Goal: Task Accomplishment & Management: Use online tool/utility

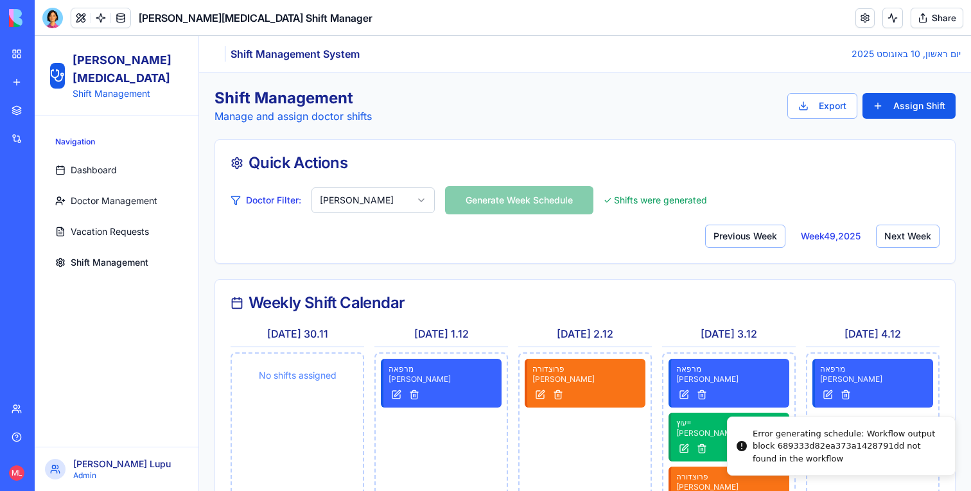
scroll to position [95, 0]
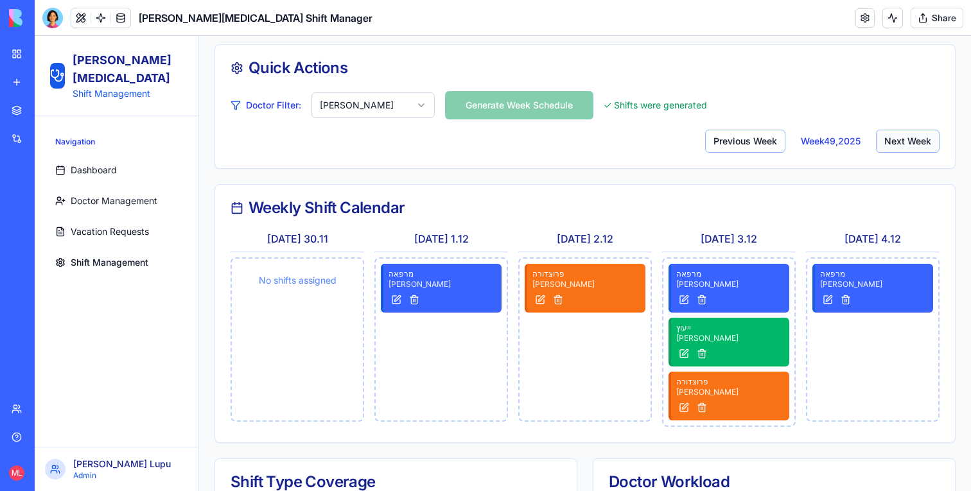
click at [918, 134] on button "Next Week" at bounding box center [908, 141] width 64 height 23
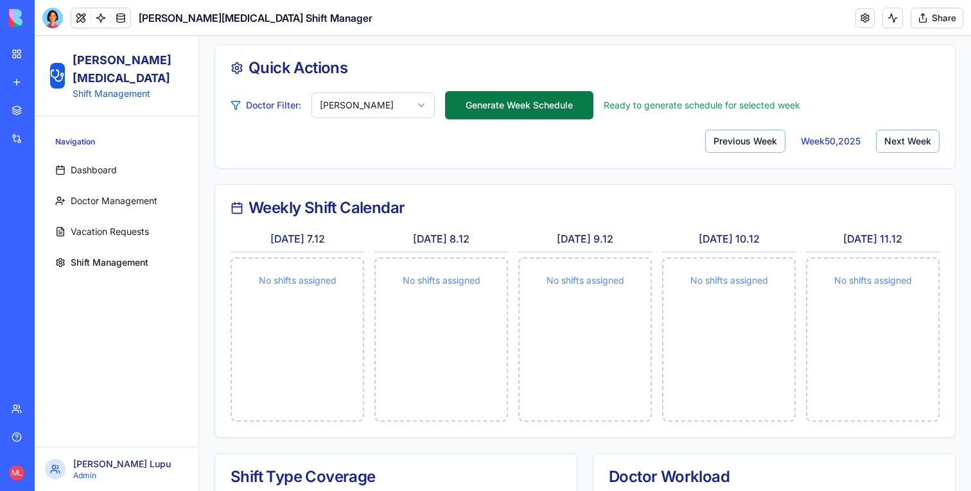
click at [562, 106] on button "Generate Week Schedule" at bounding box center [519, 105] width 148 height 28
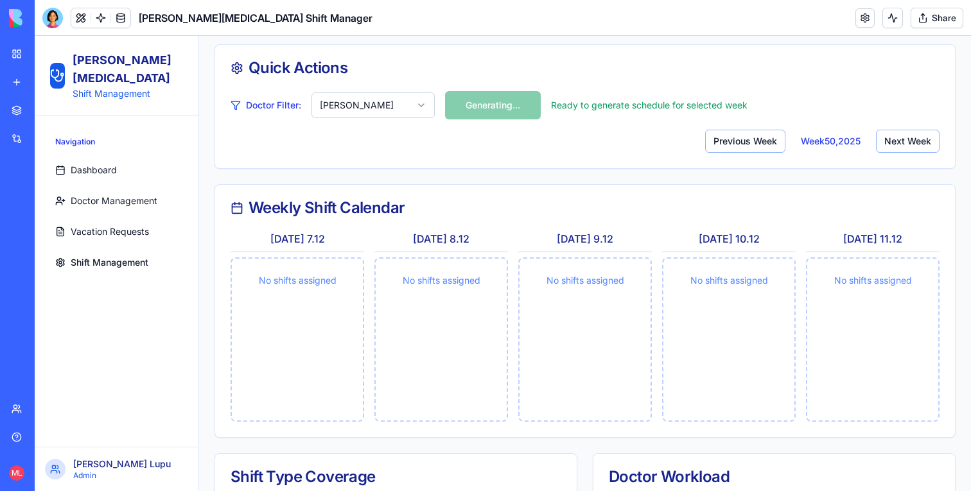
scroll to position [62, 0]
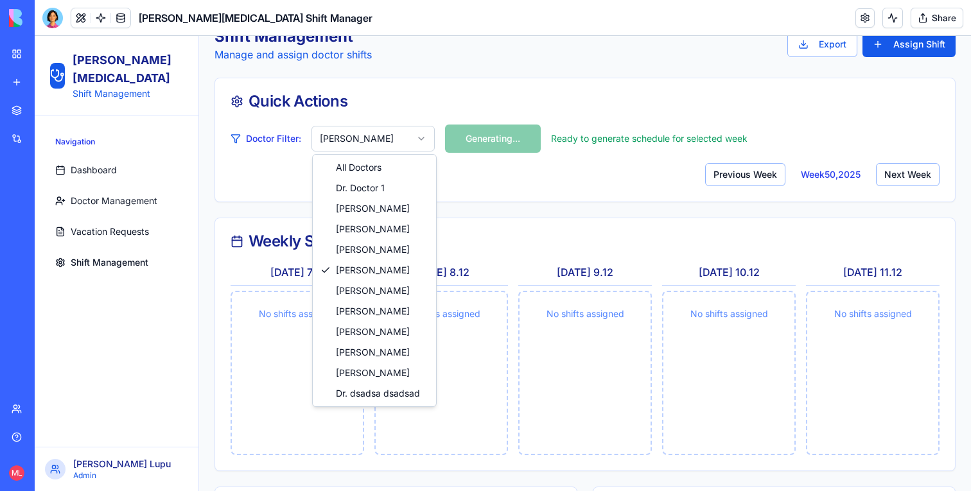
click at [372, 127] on html "Sheba Gastro Shift Management Navigation Dashboard Doctor Management Vacation R…" at bounding box center [503, 364] width 936 height 780
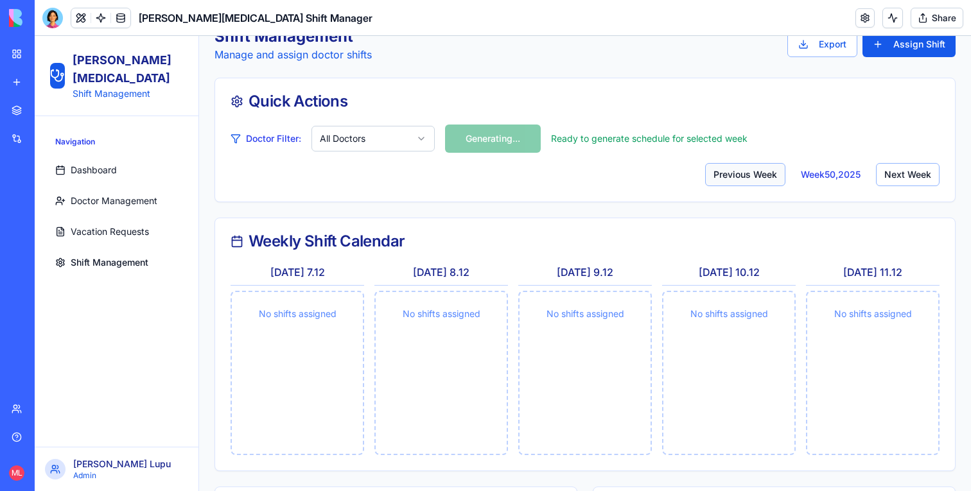
click at [753, 175] on button "Previous Week" at bounding box center [745, 174] width 80 height 23
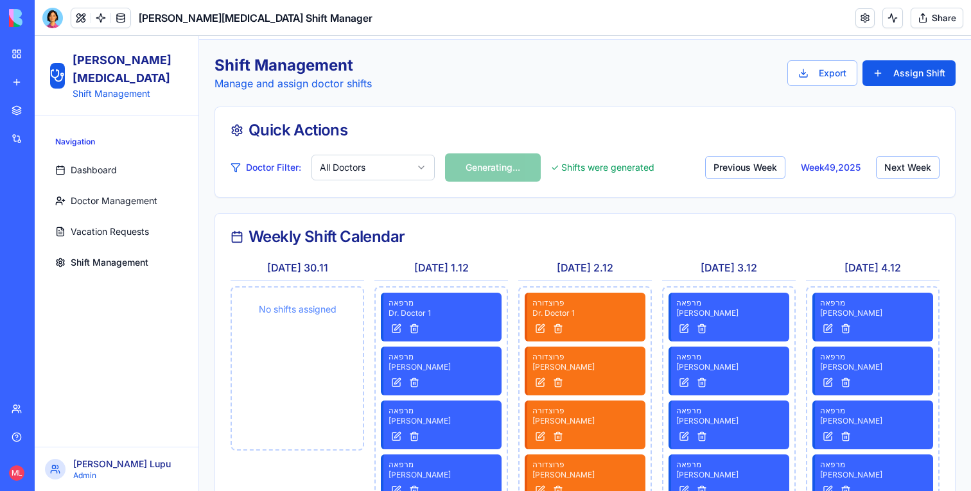
scroll to position [17, 0]
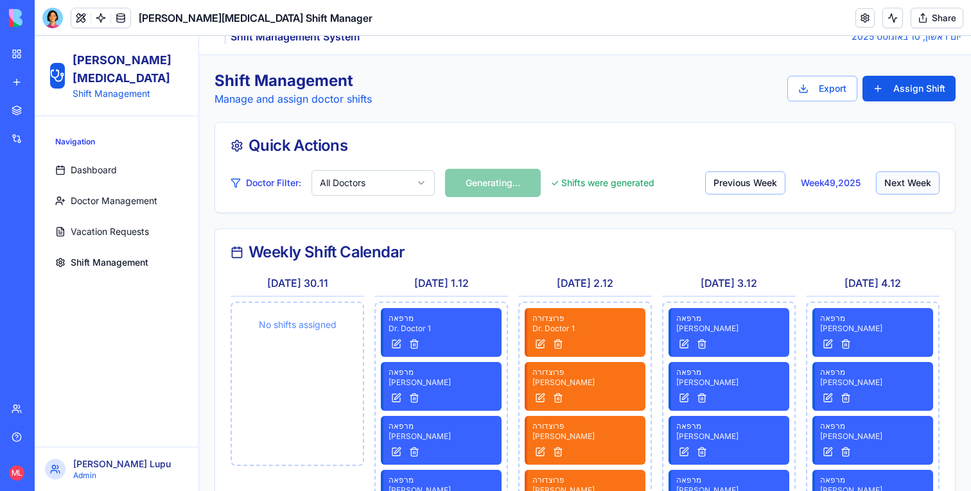
click at [902, 177] on button "Next Week" at bounding box center [908, 182] width 64 height 23
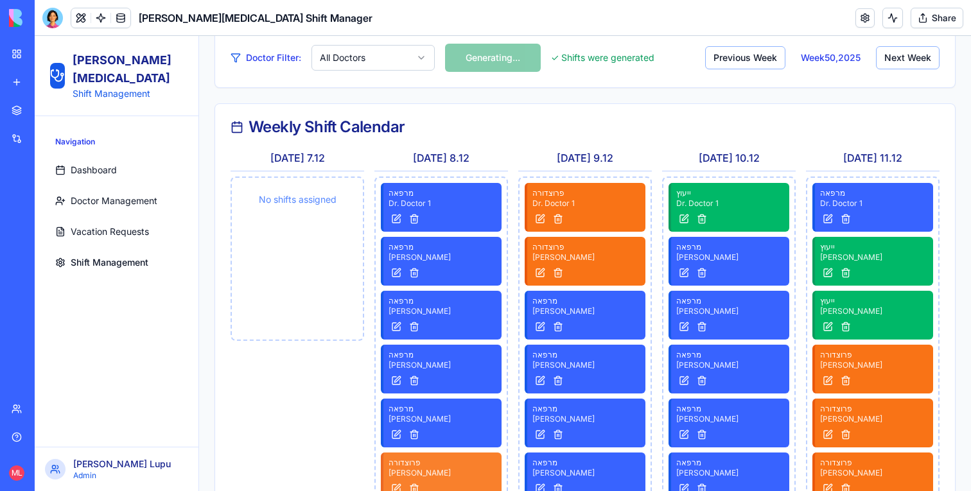
scroll to position [140, 0]
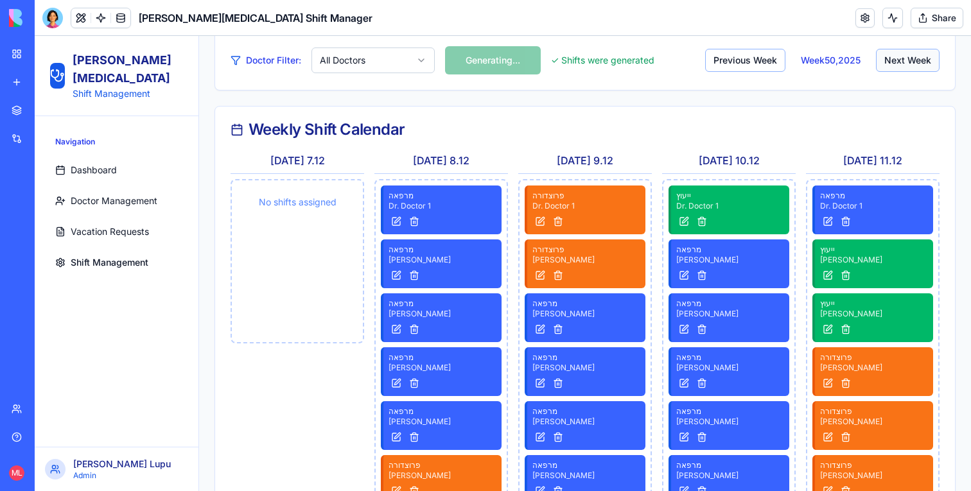
click at [897, 66] on button "Next Week" at bounding box center [908, 60] width 64 height 23
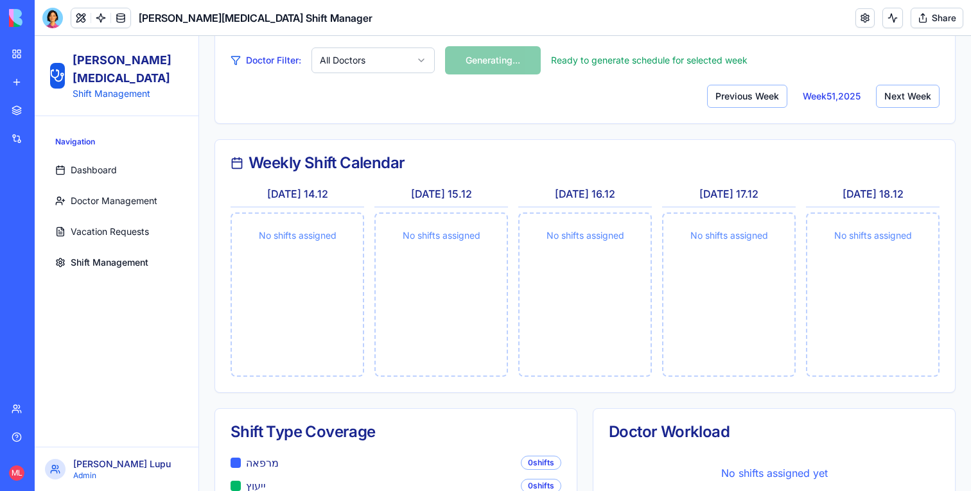
click at [494, 63] on div "Doctor Filter: All Doctors Generating... Ready to generate schedule for selecte…" at bounding box center [585, 77] width 709 height 62
click at [894, 93] on button "Next Week" at bounding box center [908, 96] width 64 height 23
click at [739, 96] on button "Previous Week" at bounding box center [745, 96] width 80 height 23
click at [739, 96] on button "Previous Week" at bounding box center [747, 96] width 80 height 23
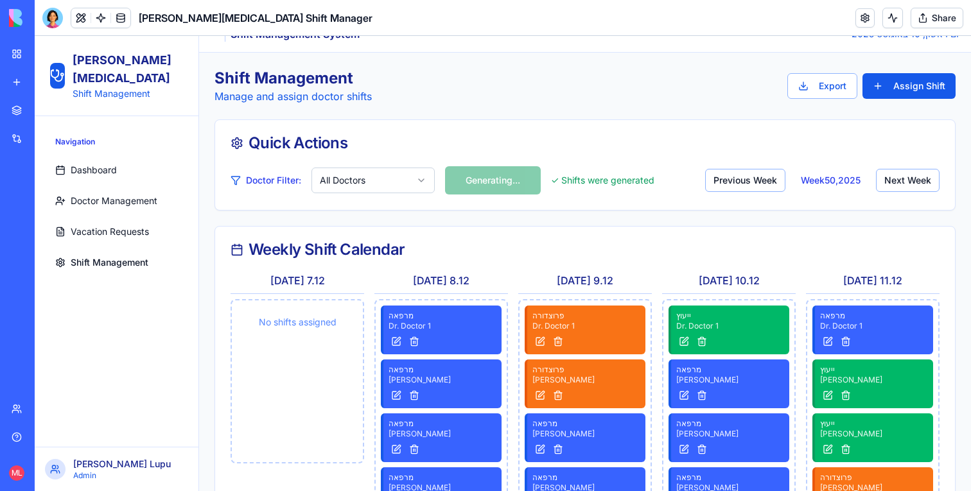
scroll to position [0, 0]
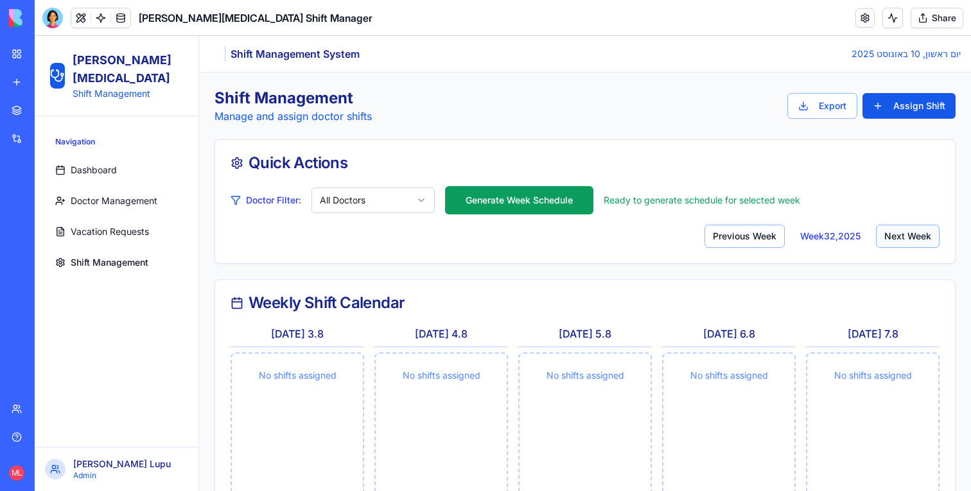
click at [916, 225] on button "Next Week" at bounding box center [908, 236] width 64 height 23
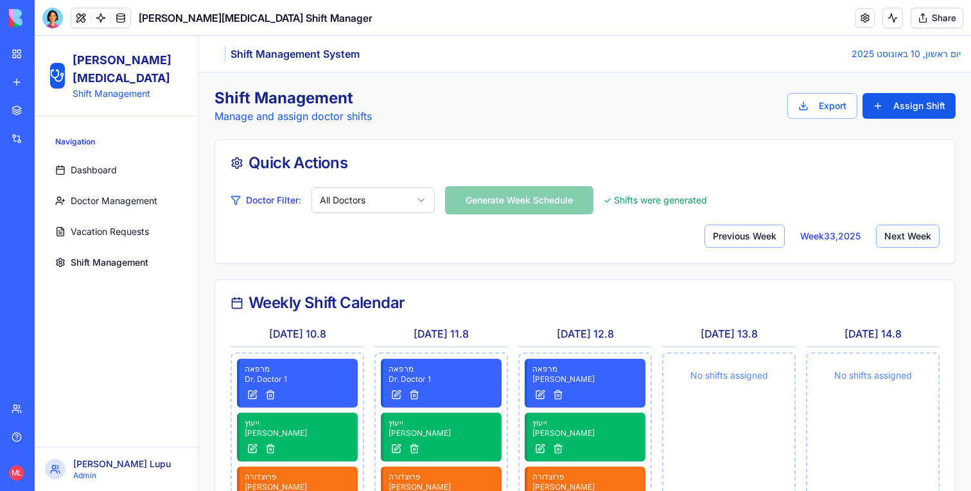
click at [919, 231] on button "Next Week" at bounding box center [908, 236] width 64 height 23
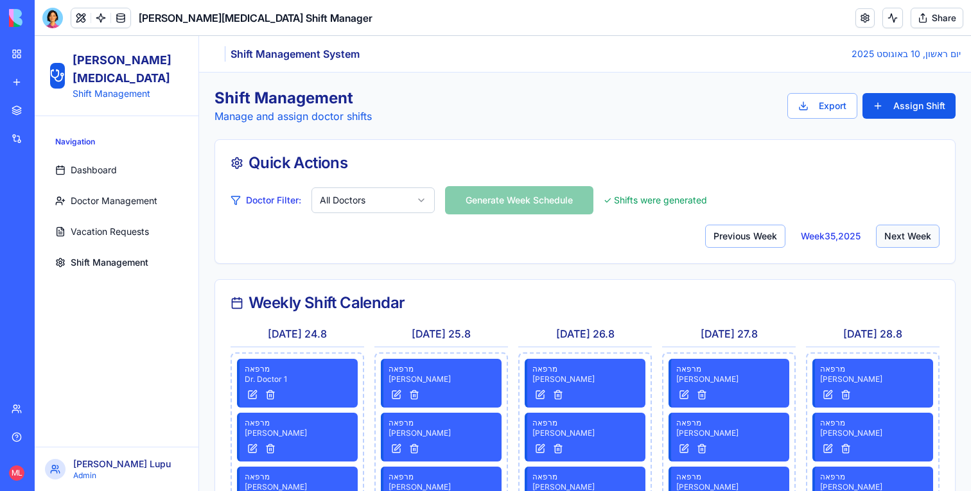
click at [919, 231] on button "Next Week" at bounding box center [908, 236] width 64 height 23
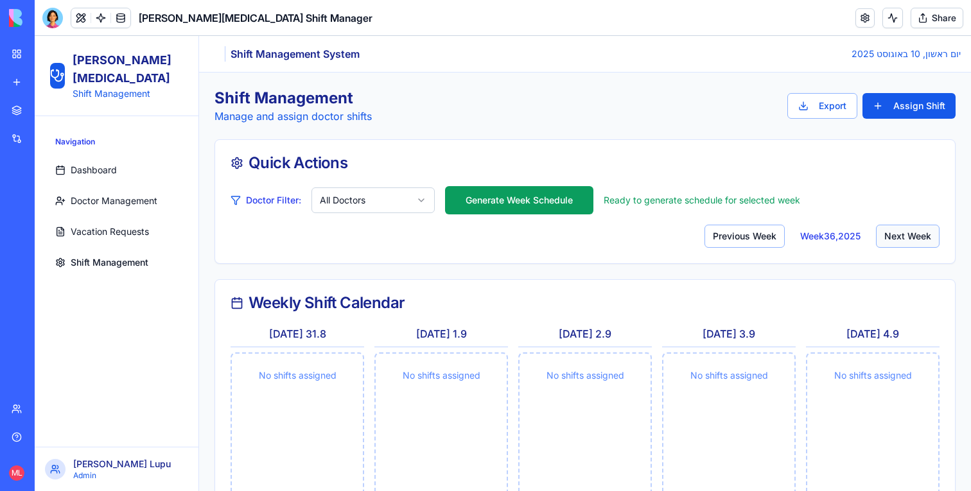
click at [919, 231] on button "Next Week" at bounding box center [908, 236] width 64 height 23
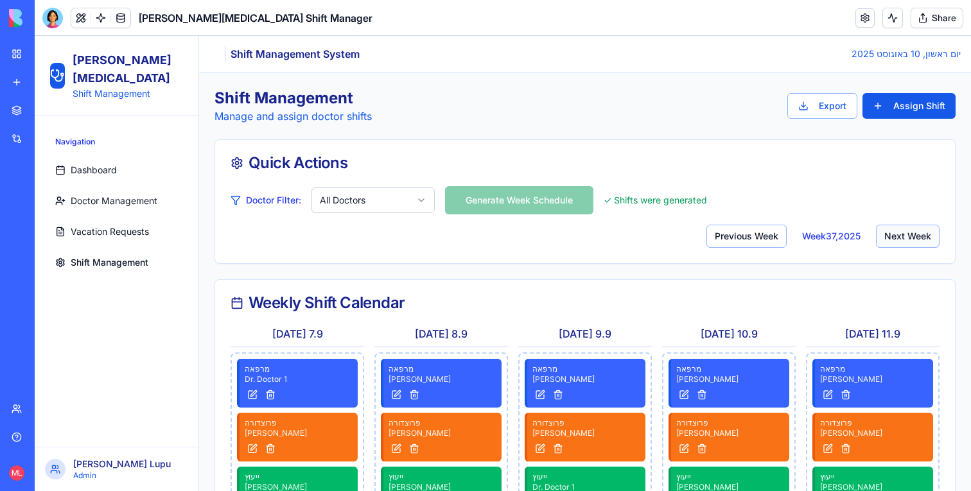
click at [919, 231] on button "Next Week" at bounding box center [908, 236] width 64 height 23
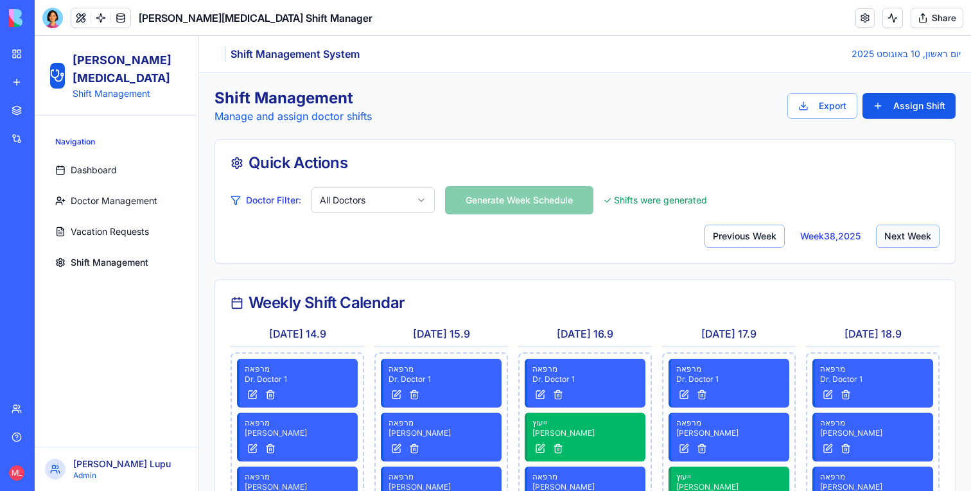
click at [919, 231] on button "Next Week" at bounding box center [908, 236] width 64 height 23
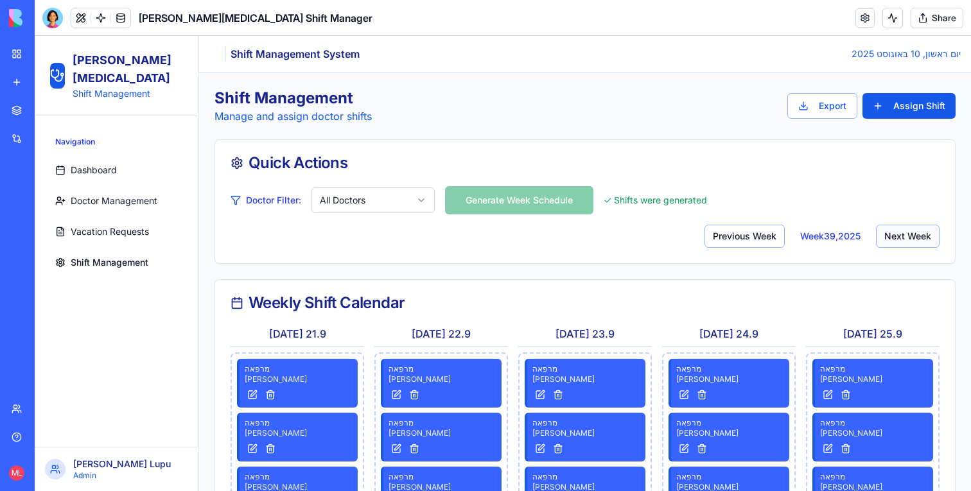
click at [919, 231] on button "Next Week" at bounding box center [908, 236] width 64 height 23
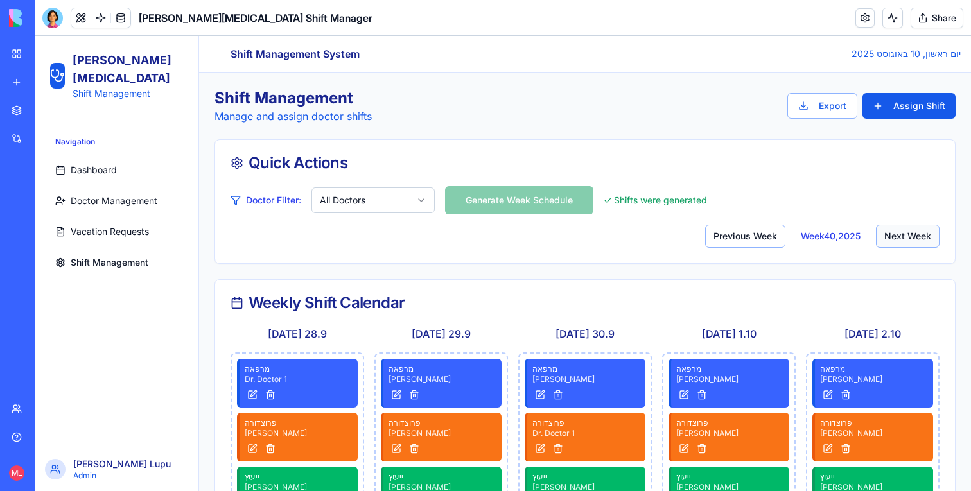
click at [919, 231] on button "Next Week" at bounding box center [908, 236] width 64 height 23
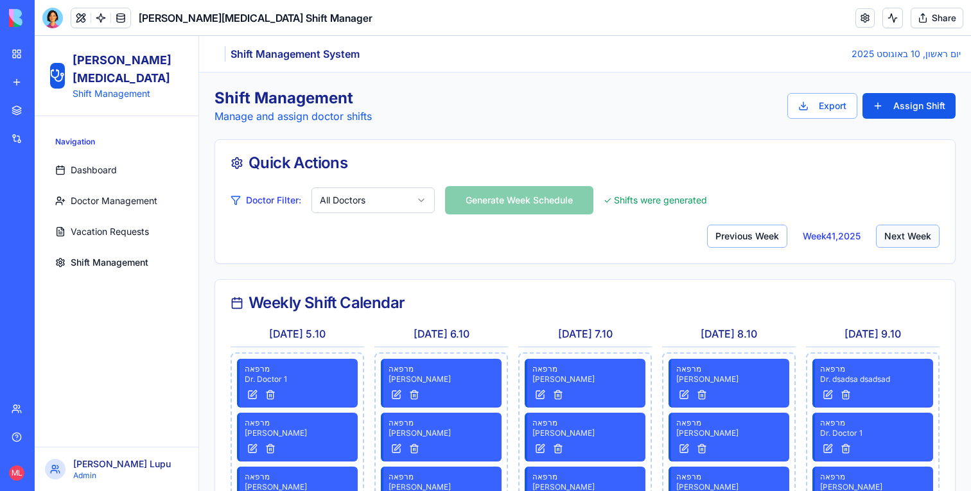
click at [919, 231] on button "Next Week" at bounding box center [908, 236] width 64 height 23
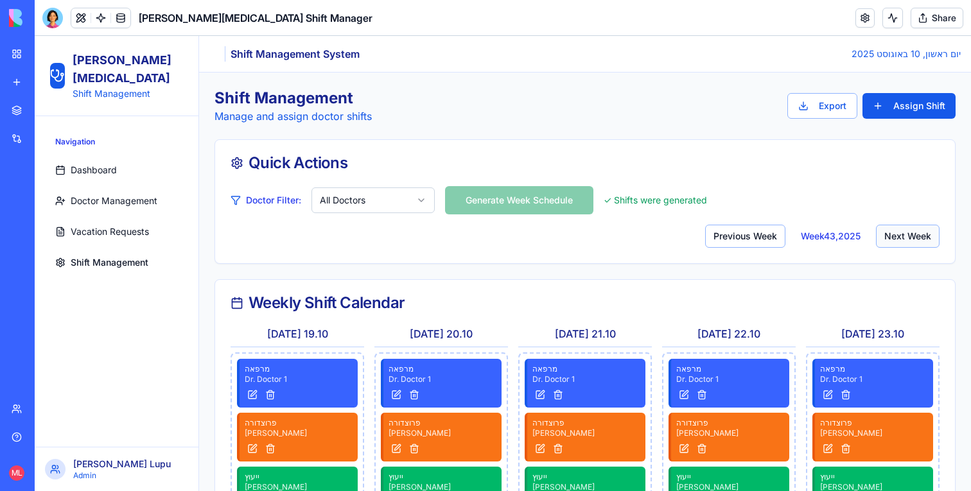
click at [919, 231] on button "Next Week" at bounding box center [908, 236] width 64 height 23
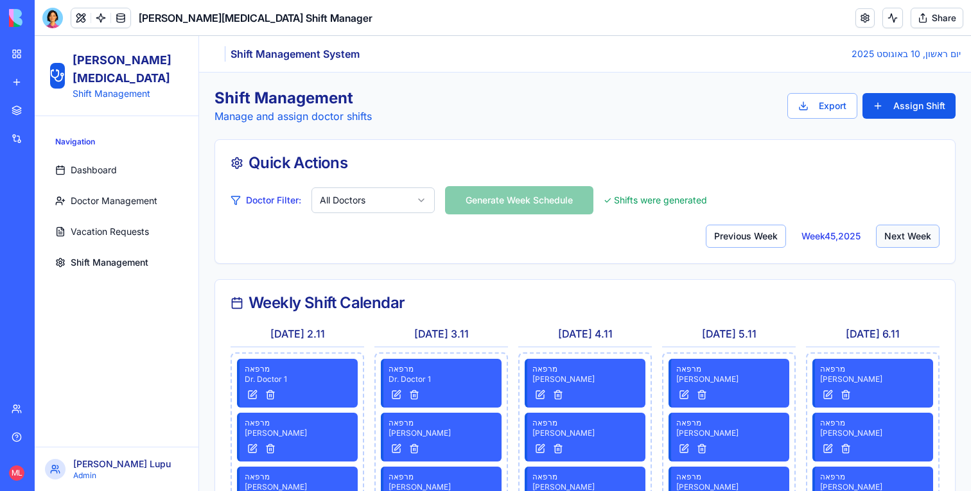
click at [919, 231] on button "Next Week" at bounding box center [908, 236] width 64 height 23
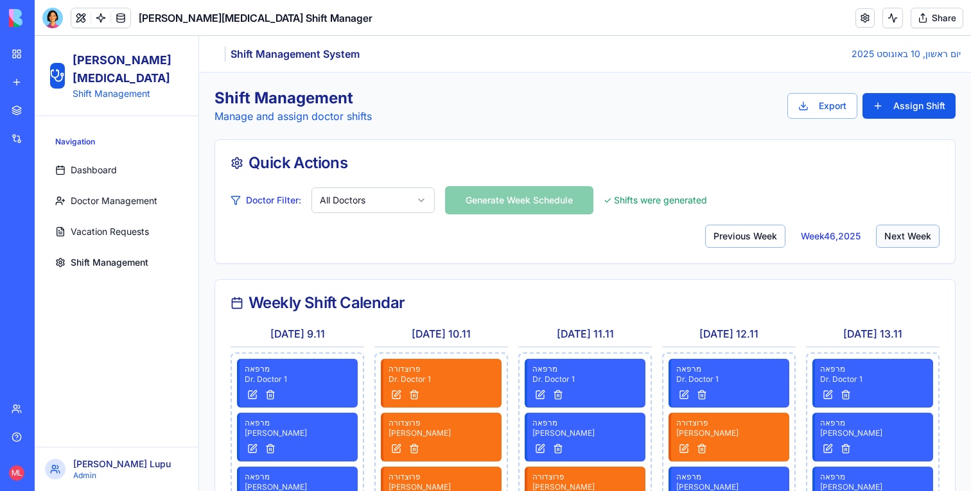
click at [919, 231] on button "Next Week" at bounding box center [908, 236] width 64 height 23
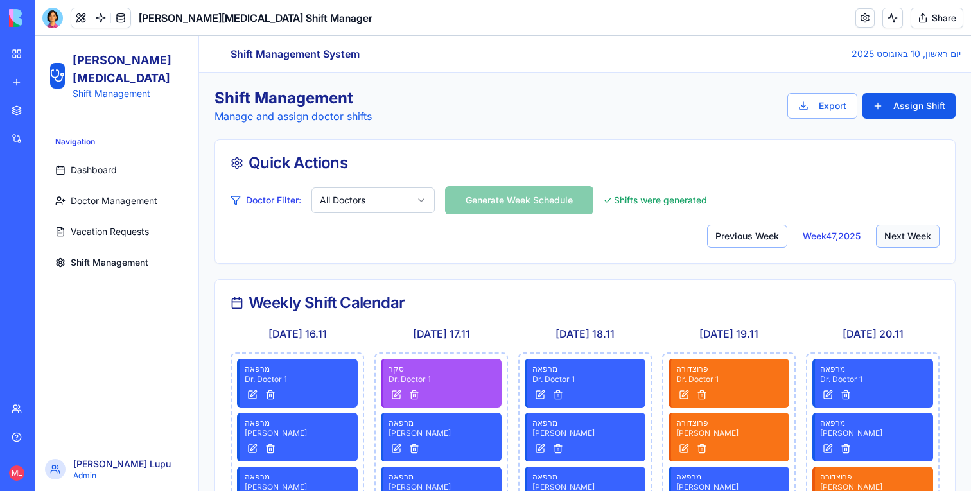
click at [919, 231] on button "Next Week" at bounding box center [908, 236] width 64 height 23
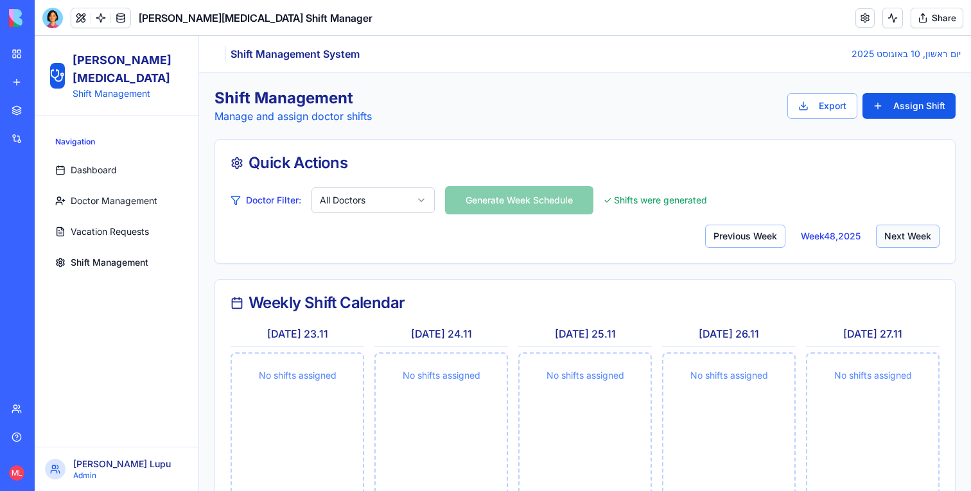
click at [919, 231] on button "Next Week" at bounding box center [908, 236] width 64 height 23
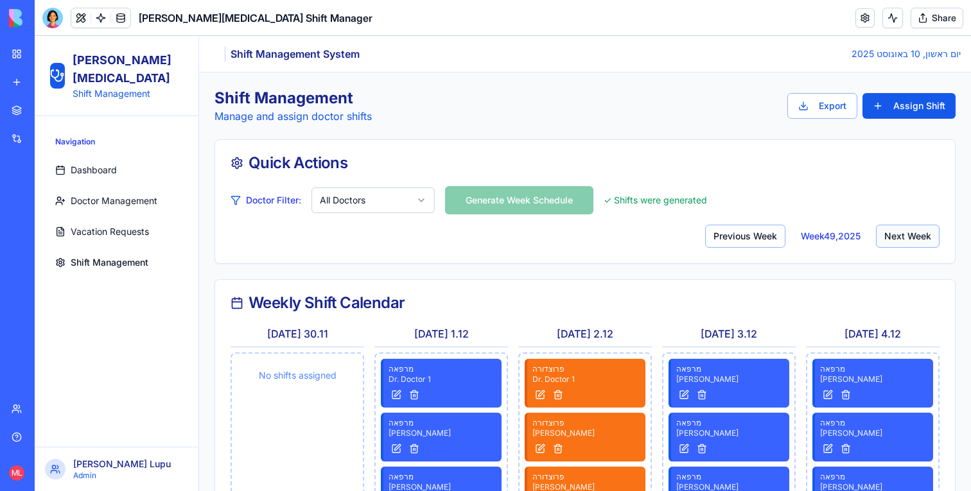
click at [919, 231] on button "Next Week" at bounding box center [908, 236] width 64 height 23
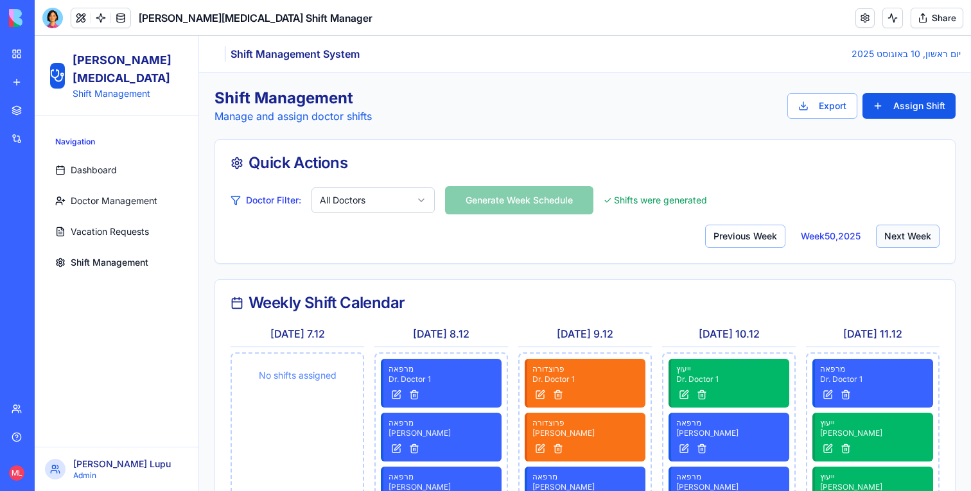
click at [919, 231] on button "Next Week" at bounding box center [908, 236] width 64 height 23
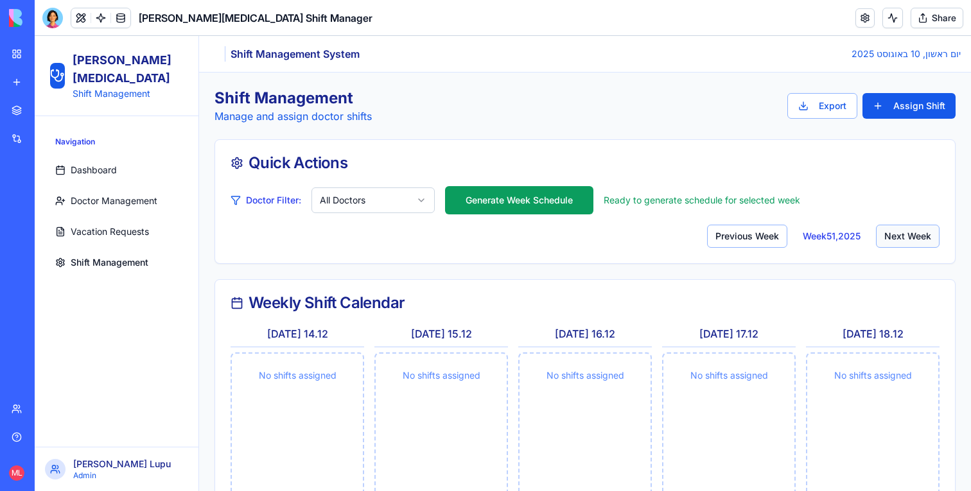
click at [919, 231] on button "Next Week" at bounding box center [908, 236] width 64 height 23
click at [785, 226] on div "Previous Week Week 53 , 2025 Next Week" at bounding box center [822, 236] width 234 height 23
click at [775, 226] on button "Previous Week" at bounding box center [745, 236] width 80 height 23
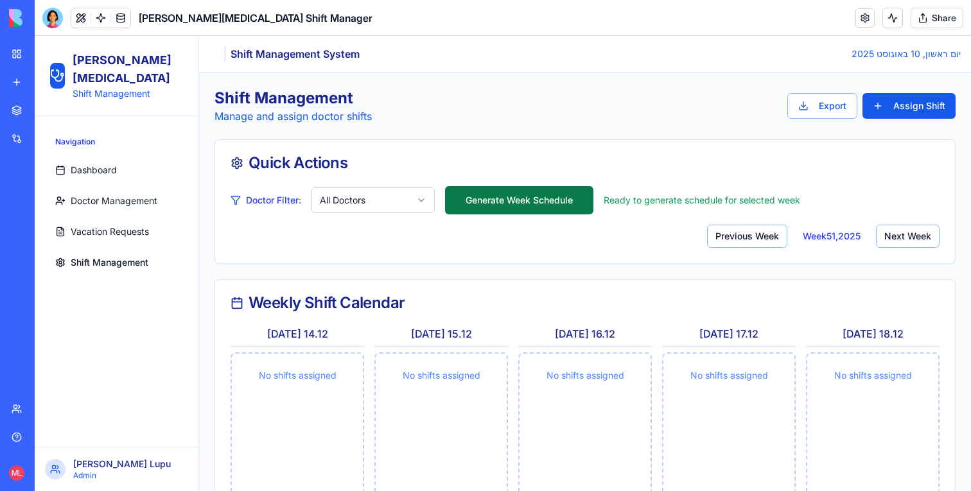
click at [523, 204] on button "Generate Week Schedule" at bounding box center [519, 200] width 148 height 28
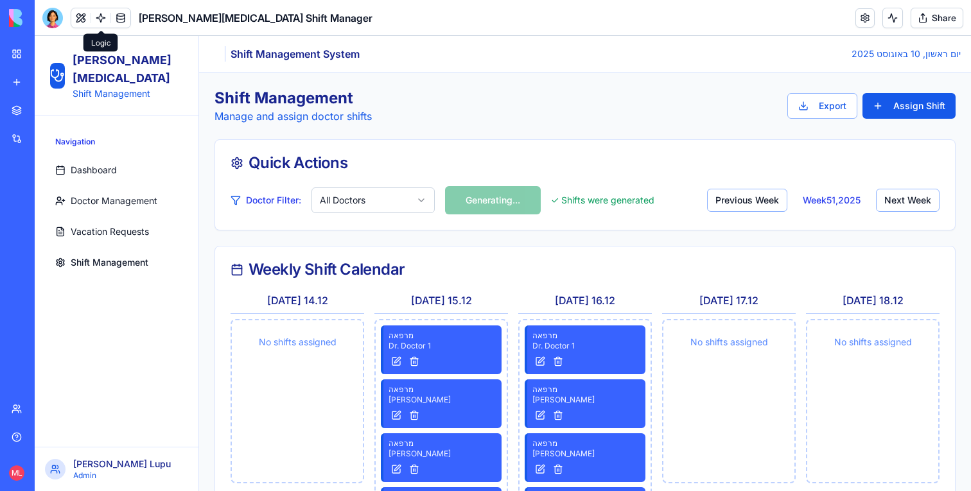
click at [98, 11] on link at bounding box center [100, 17] width 19 height 19
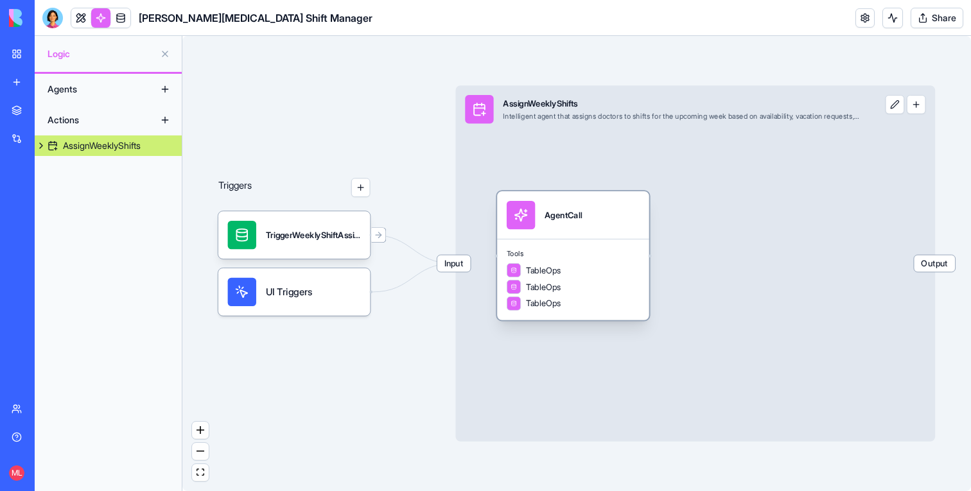
click at [581, 265] on div "TableOps" at bounding box center [573, 270] width 133 height 14
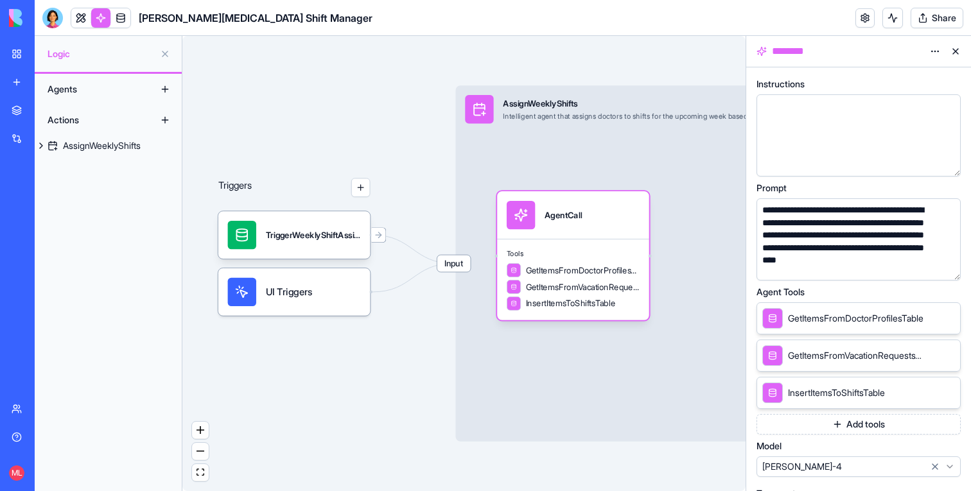
click at [942, 270] on button "button" at bounding box center [948, 268] width 21 height 21
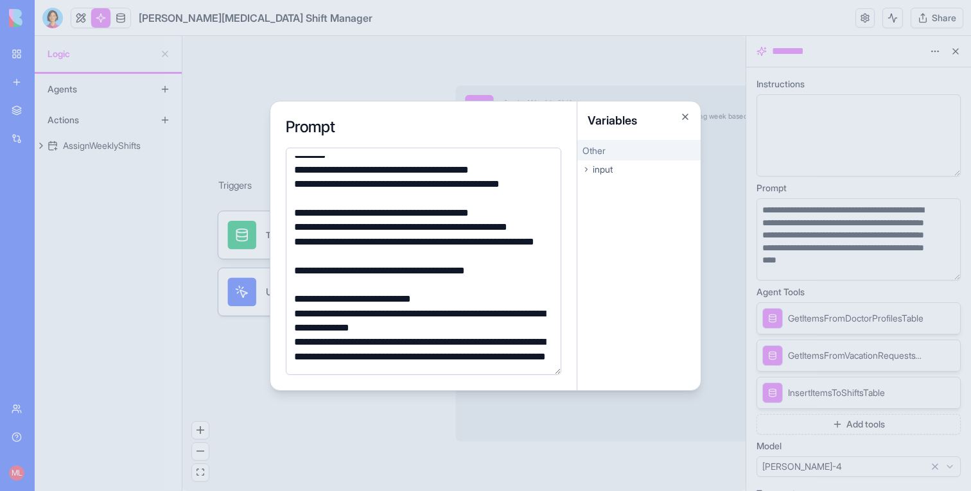
scroll to position [441, 0]
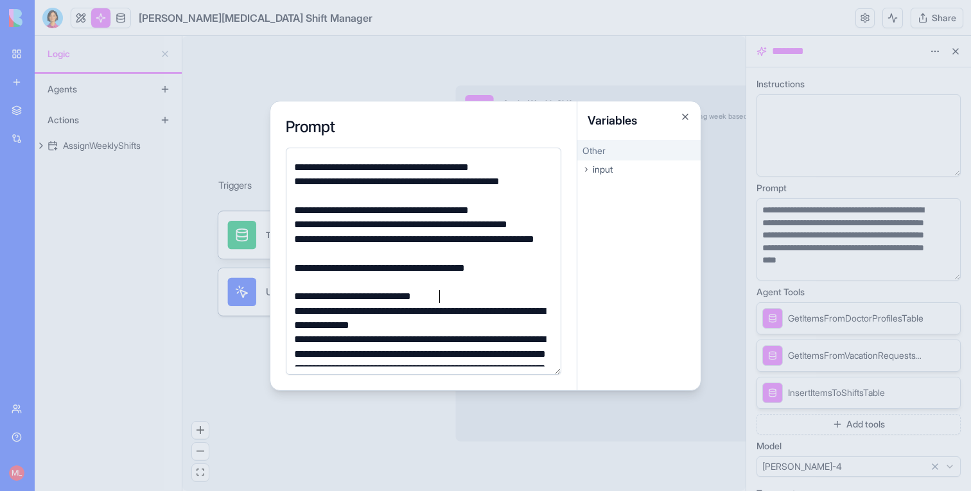
click at [464, 297] on div "**********" at bounding box center [421, 297] width 263 height 14
click at [463, 322] on div "**********" at bounding box center [421, 318] width 263 height 29
click at [297, 324] on div "**********" at bounding box center [421, 318] width 263 height 29
click at [451, 333] on div "**********" at bounding box center [421, 376] width 263 height 86
click at [215, 321] on div at bounding box center [485, 245] width 971 height 491
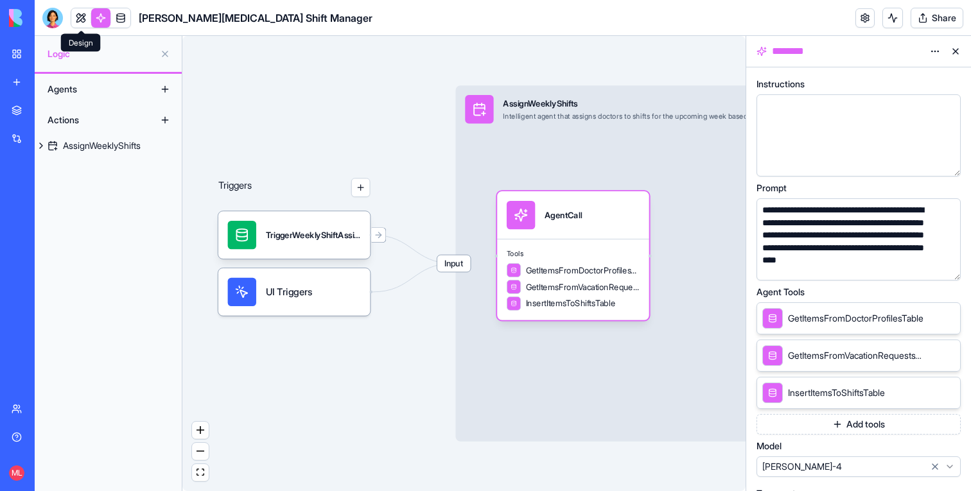
click at [72, 24] on link at bounding box center [80, 17] width 19 height 19
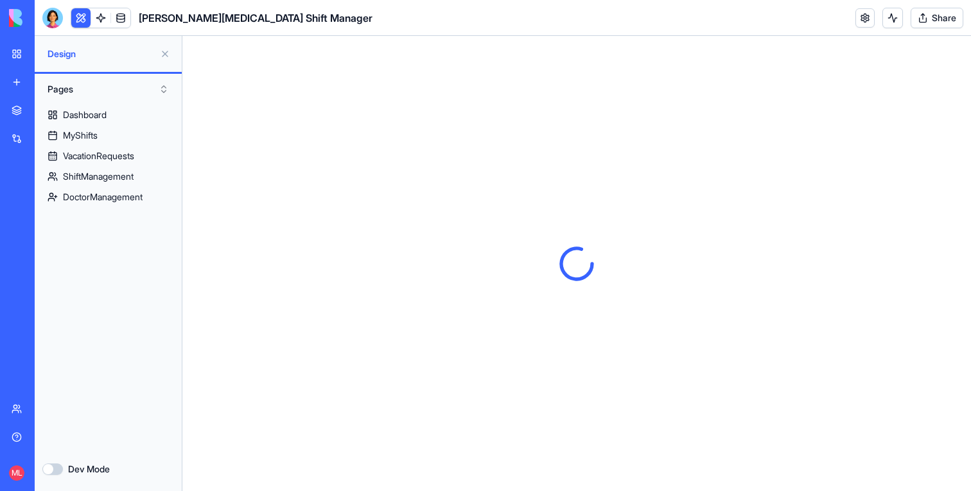
click at [166, 56] on button at bounding box center [165, 54] width 21 height 21
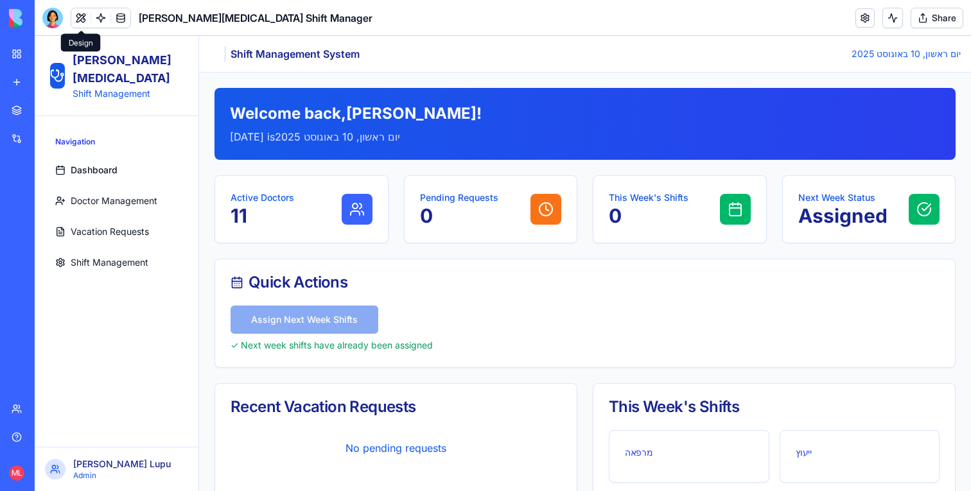
click at [100, 256] on span "Shift Management" at bounding box center [110, 262] width 78 height 13
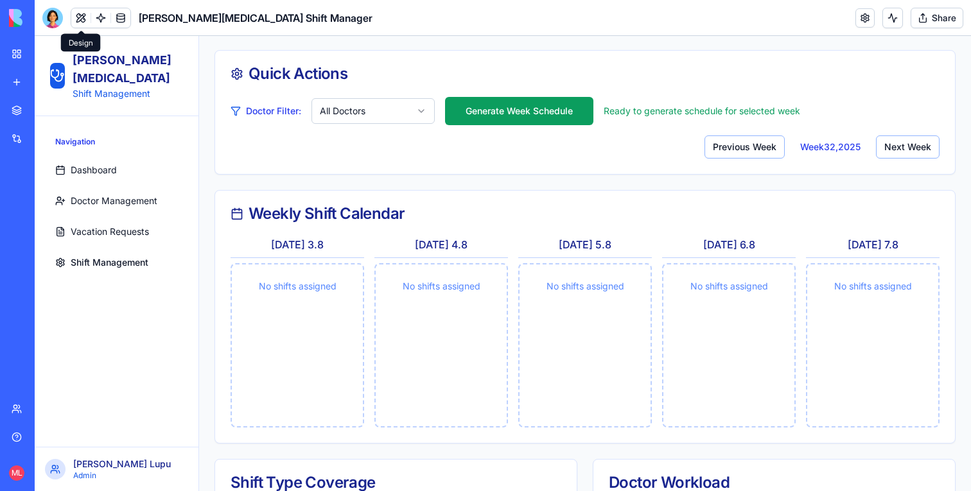
scroll to position [101, 0]
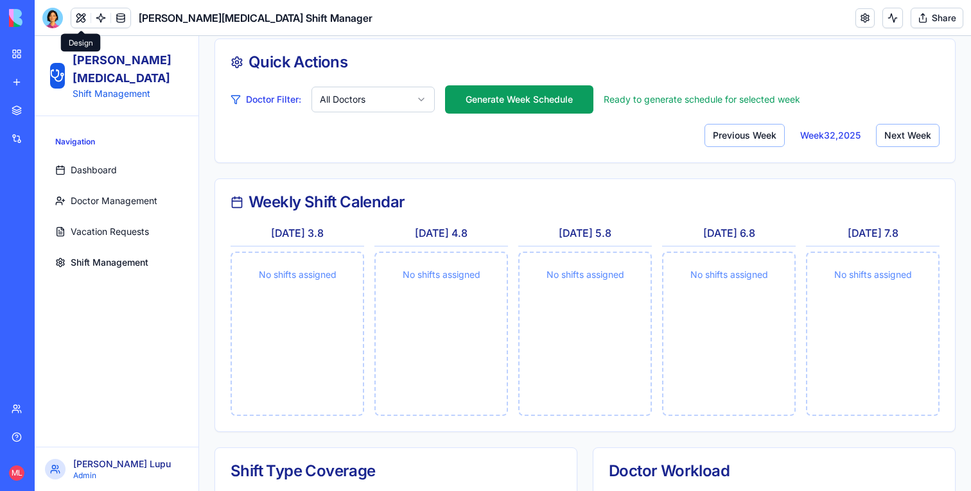
click at [898, 148] on div "Doctor Filter: All Doctors Generate Week Schedule Ready to generate schedule fo…" at bounding box center [585, 123] width 740 height 77
click at [898, 145] on button "Next Week" at bounding box center [908, 135] width 64 height 23
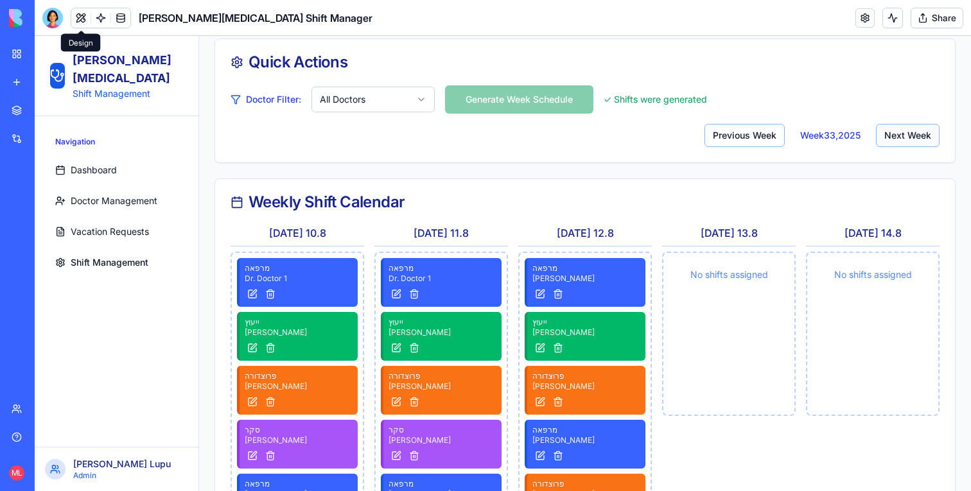
click at [898, 145] on button "Next Week" at bounding box center [908, 135] width 64 height 23
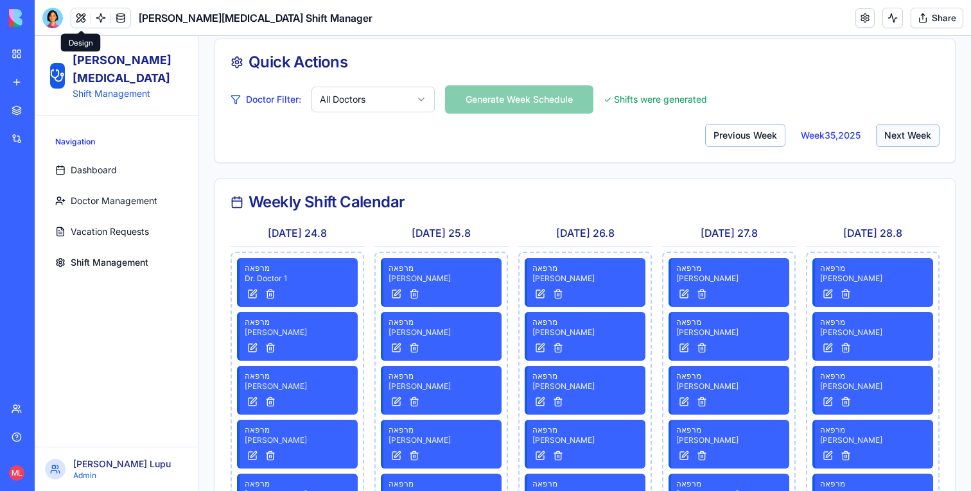
click at [898, 145] on button "Next Week" at bounding box center [908, 135] width 64 height 23
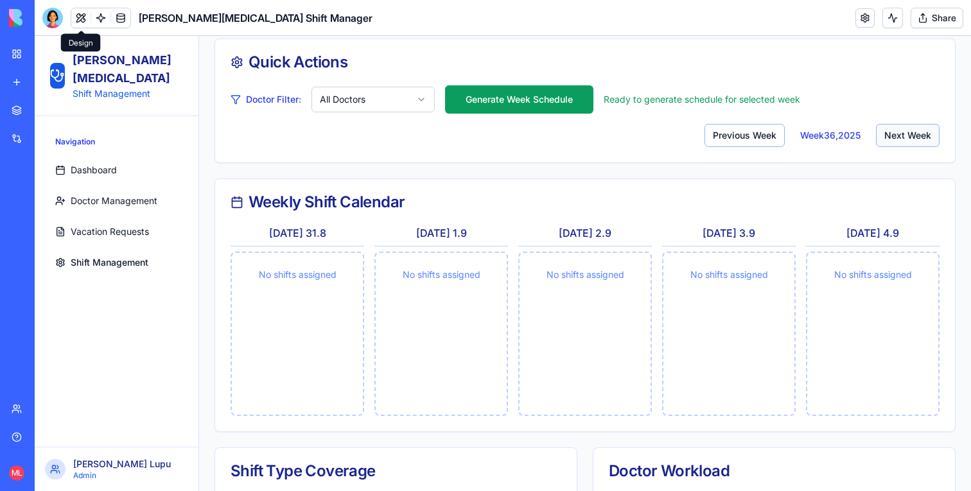
click at [898, 145] on button "Next Week" at bounding box center [908, 135] width 64 height 23
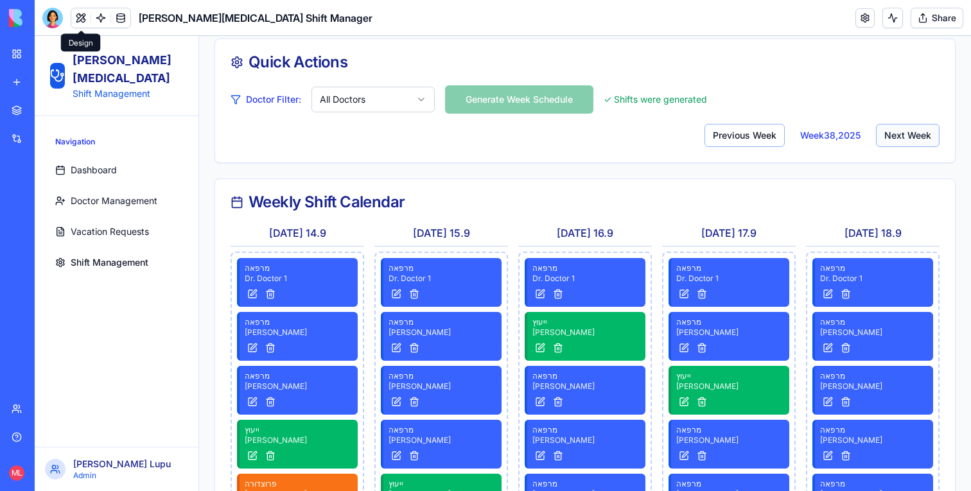
click at [898, 145] on button "Next Week" at bounding box center [908, 135] width 64 height 23
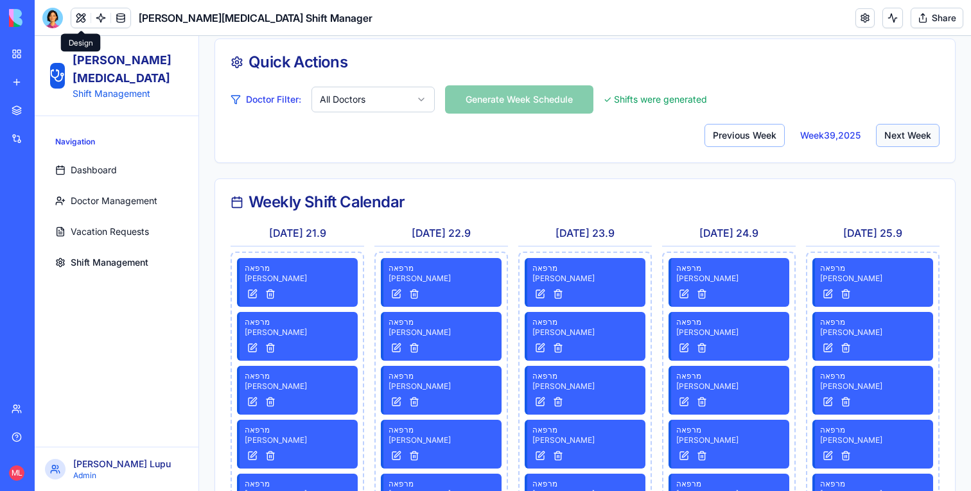
click at [898, 145] on button "Next Week" at bounding box center [908, 135] width 64 height 23
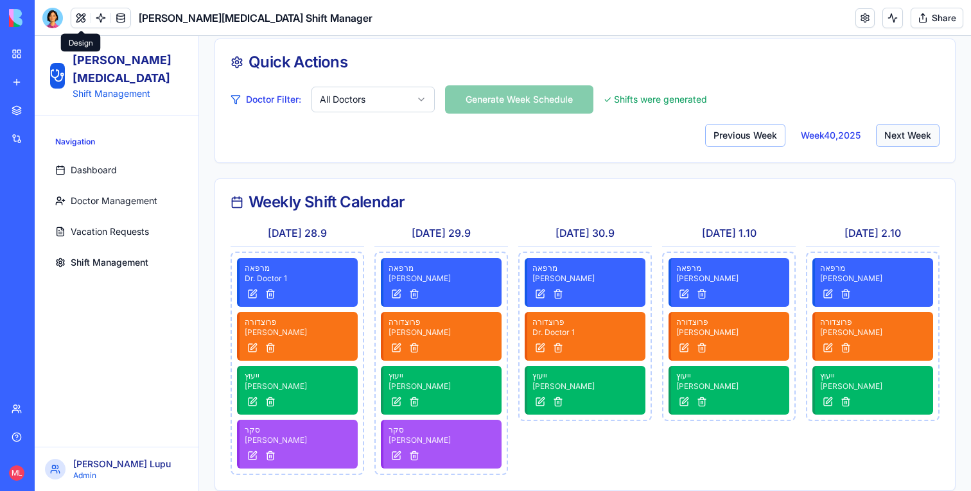
click at [898, 145] on button "Next Week" at bounding box center [908, 135] width 64 height 23
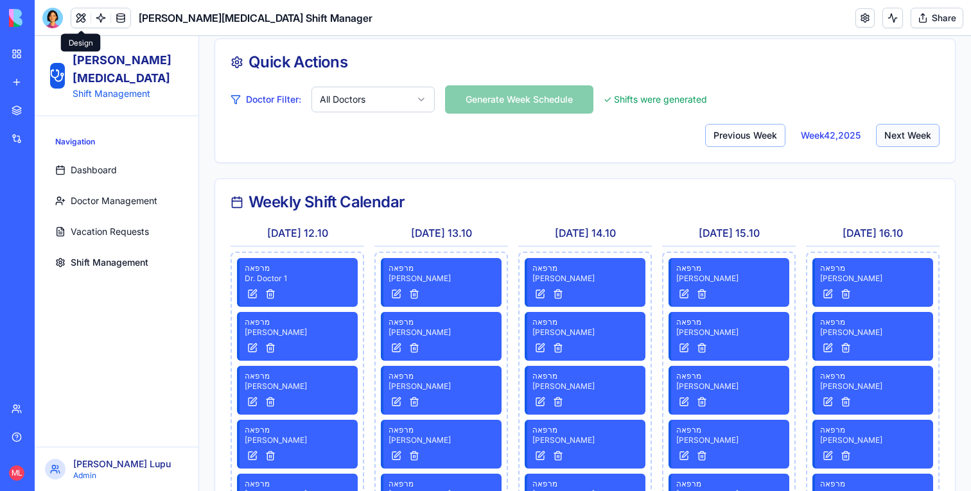
click at [898, 145] on button "Next Week" at bounding box center [908, 135] width 64 height 23
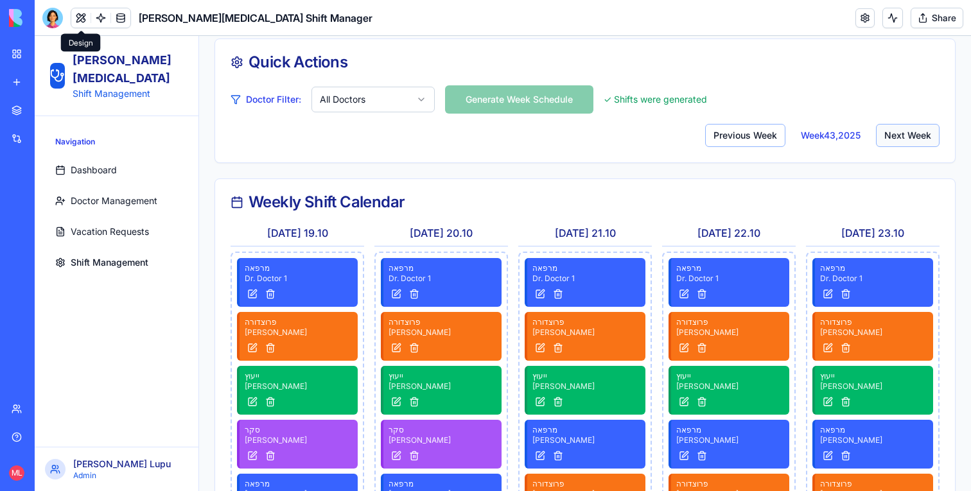
click at [898, 145] on button "Next Week" at bounding box center [908, 135] width 64 height 23
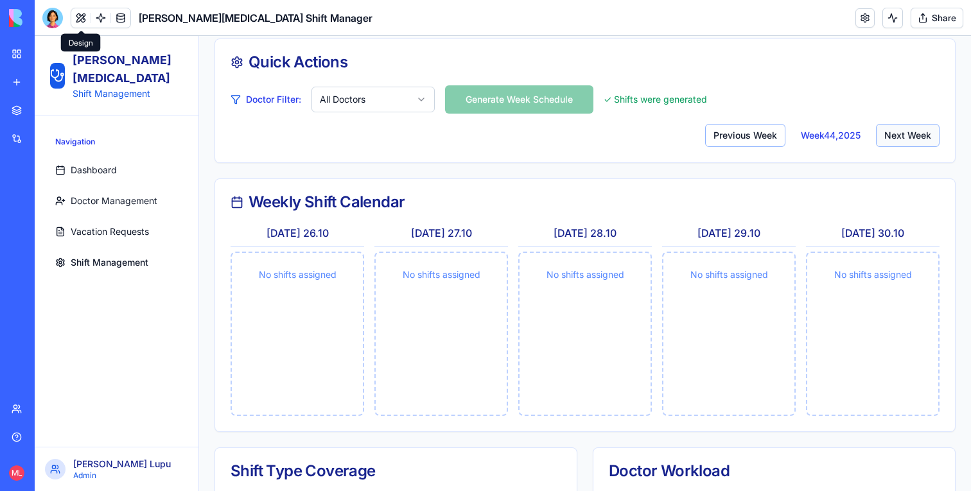
click at [898, 145] on button "Next Week" at bounding box center [908, 135] width 64 height 23
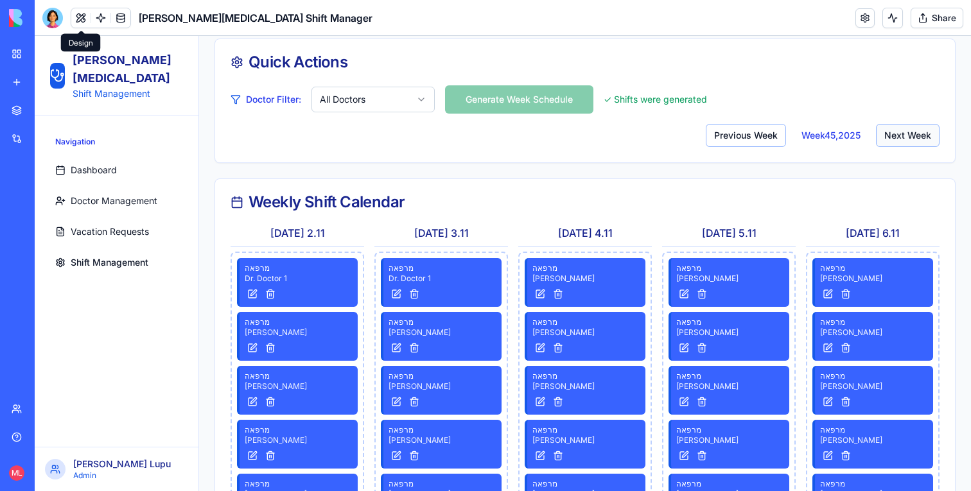
click at [898, 145] on button "Next Week" at bounding box center [908, 135] width 64 height 23
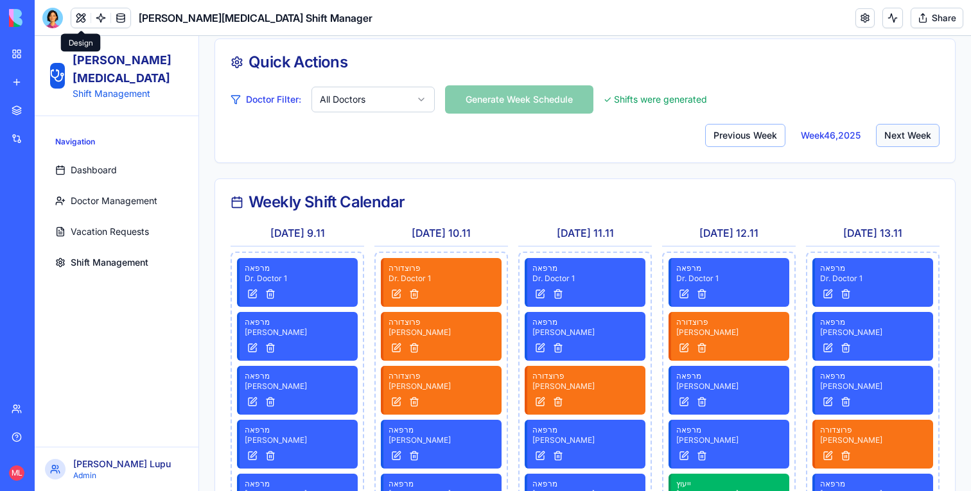
click at [898, 145] on button "Next Week" at bounding box center [908, 135] width 64 height 23
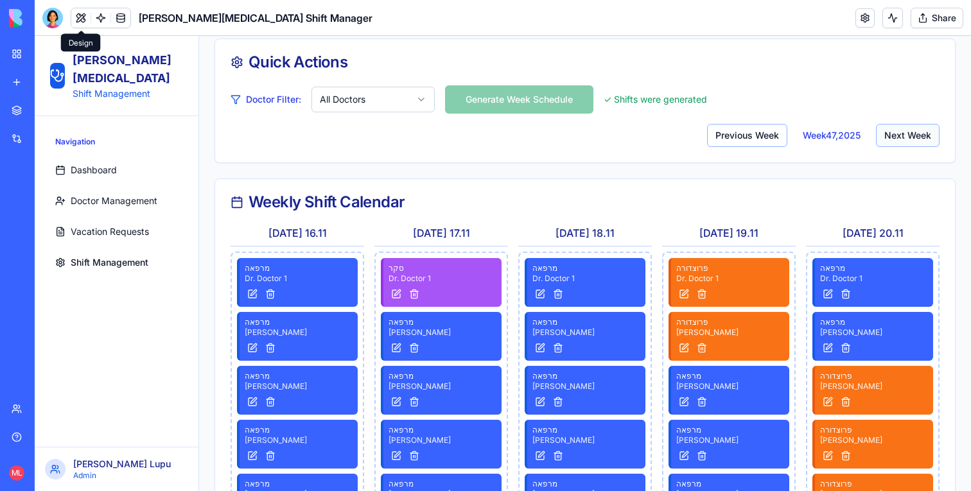
click at [898, 145] on button "Next Week" at bounding box center [908, 135] width 64 height 23
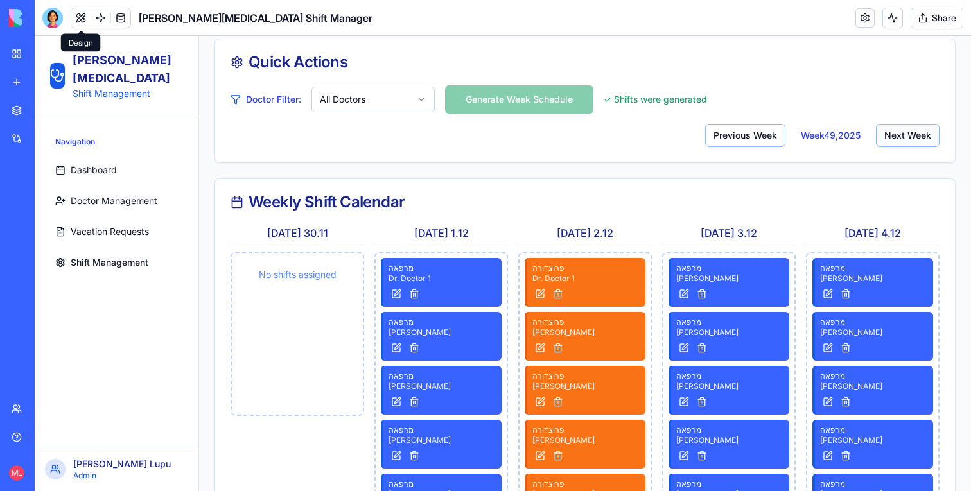
click at [898, 145] on button "Next Week" at bounding box center [908, 135] width 64 height 23
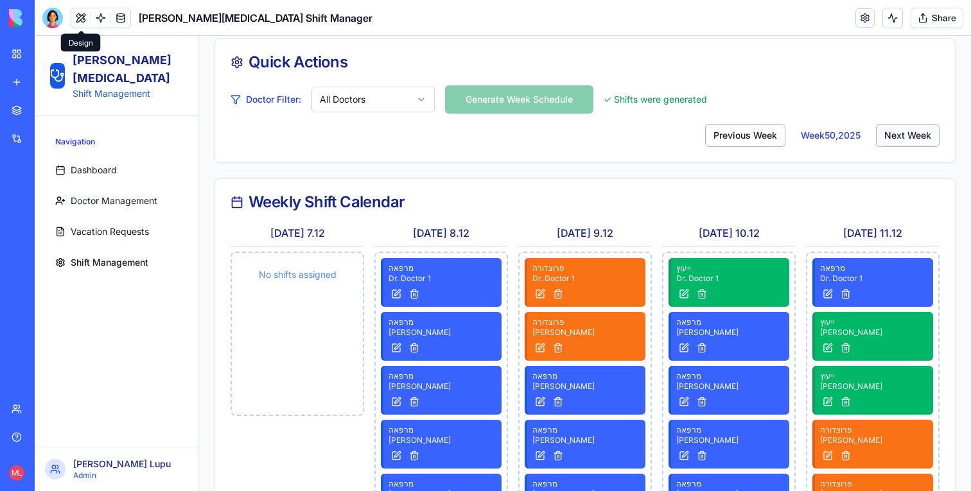
click at [898, 145] on button "Next Week" at bounding box center [908, 135] width 64 height 23
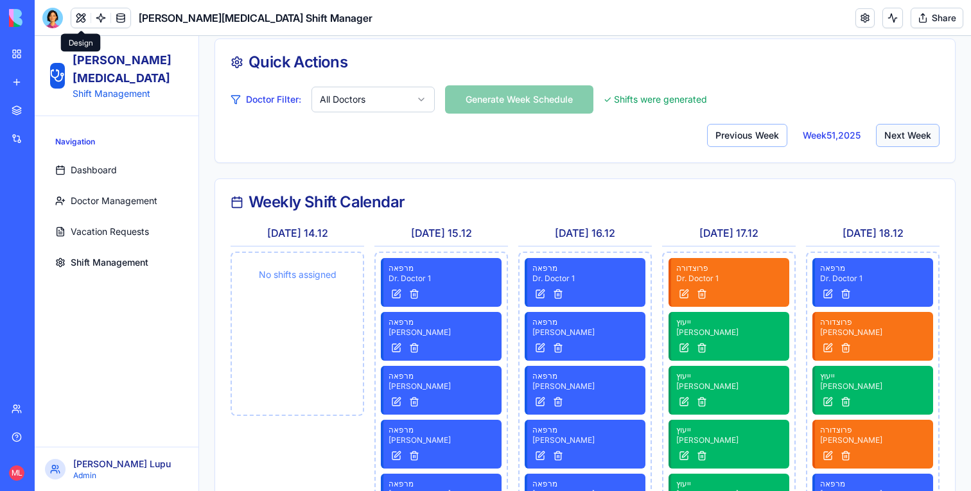
click at [898, 145] on button "Next Week" at bounding box center [908, 135] width 64 height 23
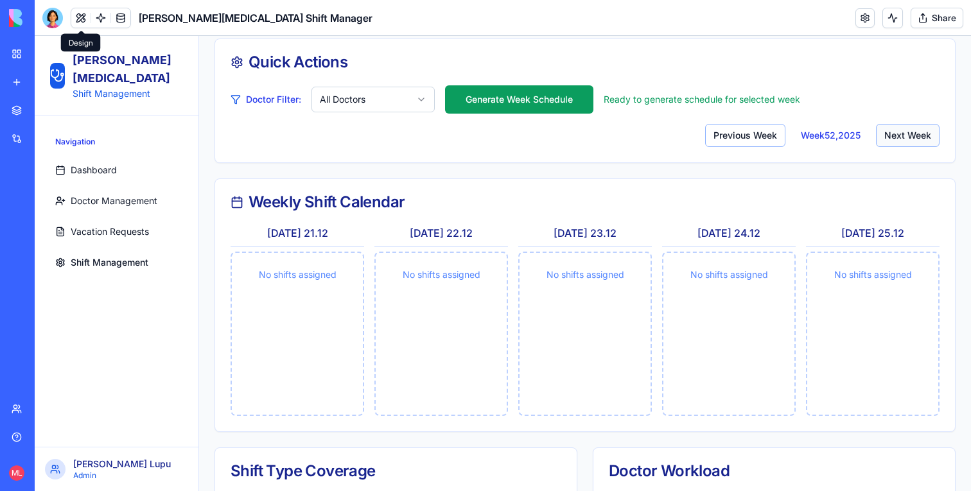
click at [898, 145] on button "Next Week" at bounding box center [908, 135] width 64 height 23
click at [779, 131] on button "Previous Week" at bounding box center [745, 135] width 80 height 23
click at [499, 105] on button "Generate Week Schedule" at bounding box center [519, 99] width 148 height 28
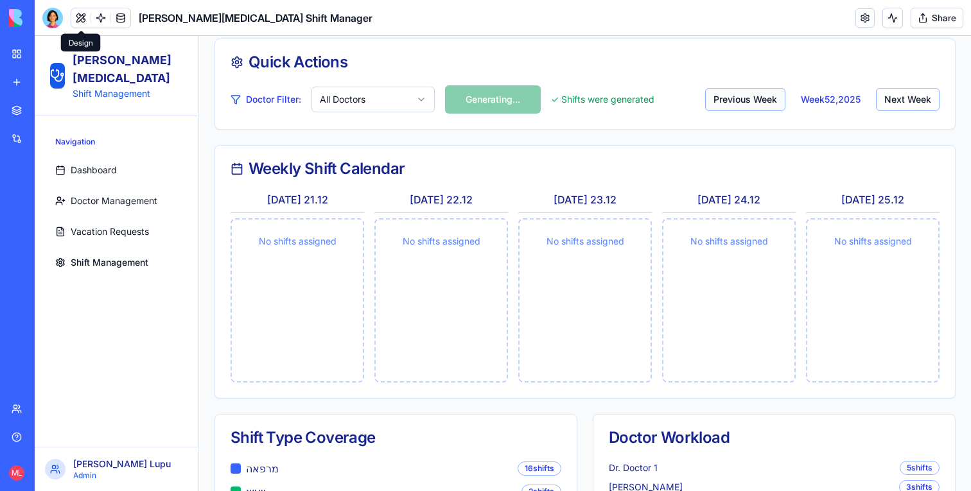
click at [736, 107] on button "Previous Week" at bounding box center [745, 99] width 80 height 23
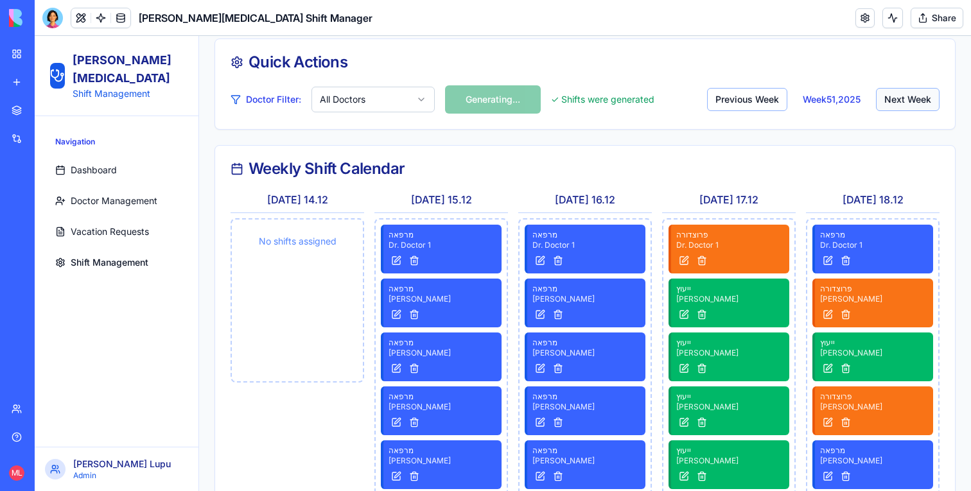
click at [902, 99] on button "Next Week" at bounding box center [908, 99] width 64 height 23
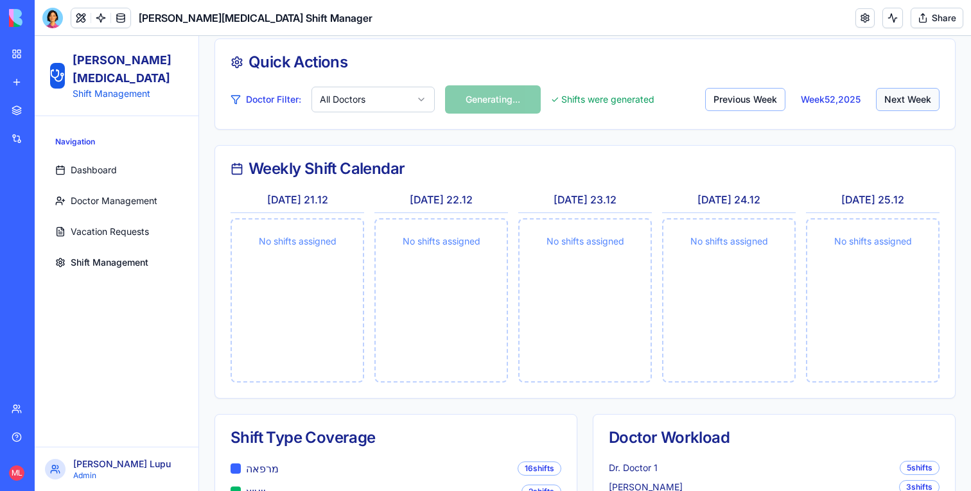
click at [902, 99] on button "Next Week" at bounding box center [908, 99] width 64 height 23
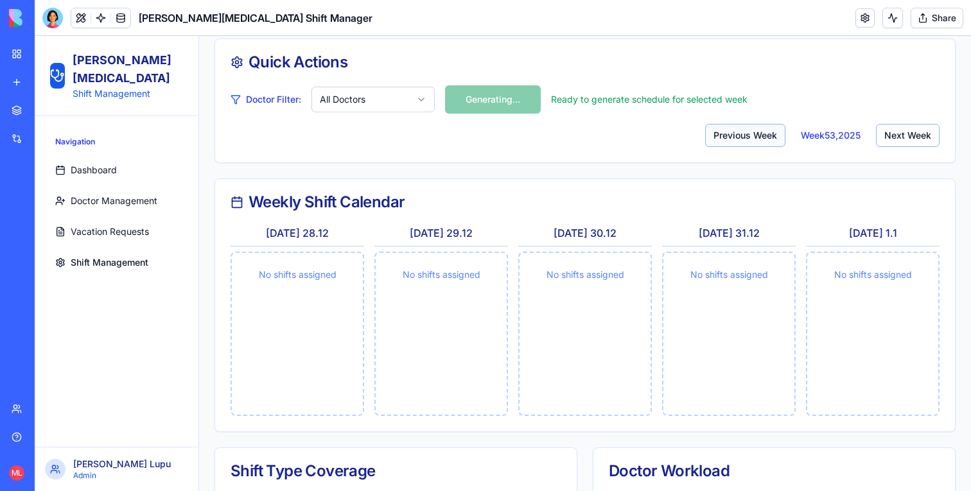
click at [723, 136] on button "Previous Week" at bounding box center [745, 135] width 80 height 23
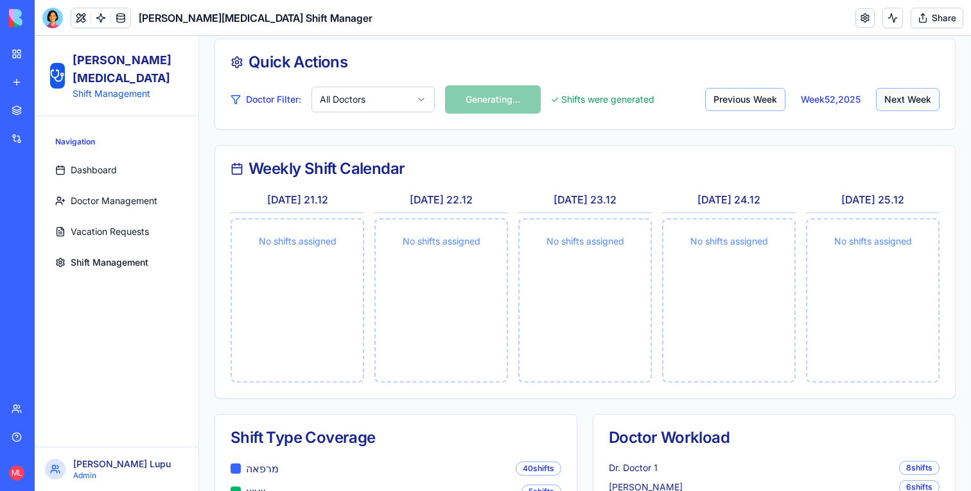
click at [926, 100] on button "Next Week" at bounding box center [908, 99] width 64 height 23
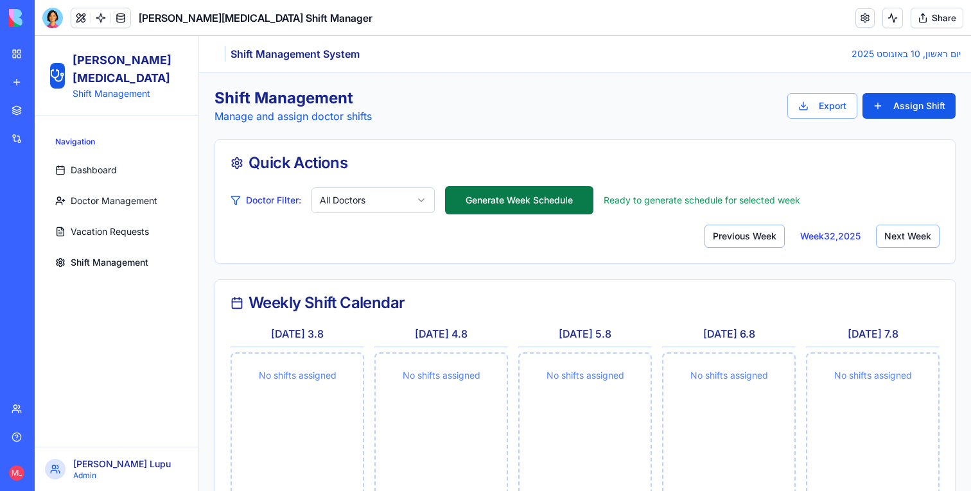
click at [525, 200] on button "Generate Week Schedule" at bounding box center [519, 200] width 148 height 28
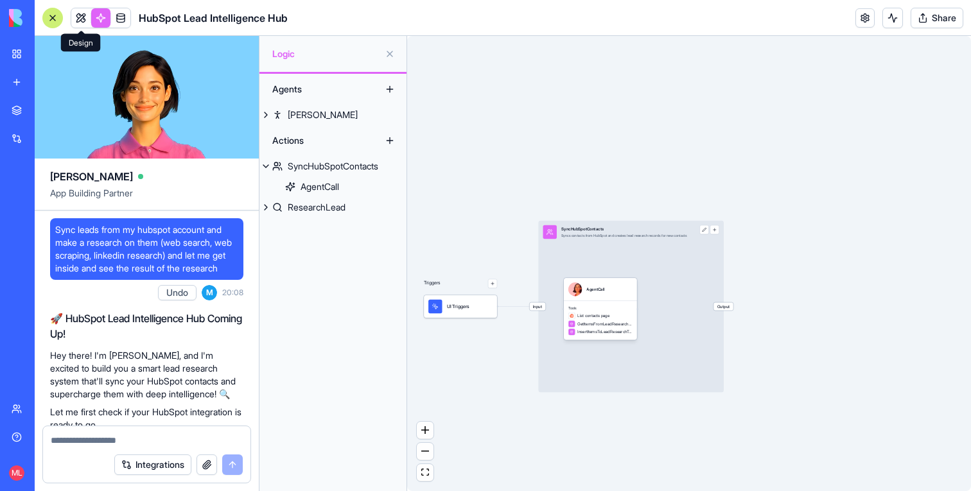
click at [85, 11] on link at bounding box center [80, 17] width 19 height 19
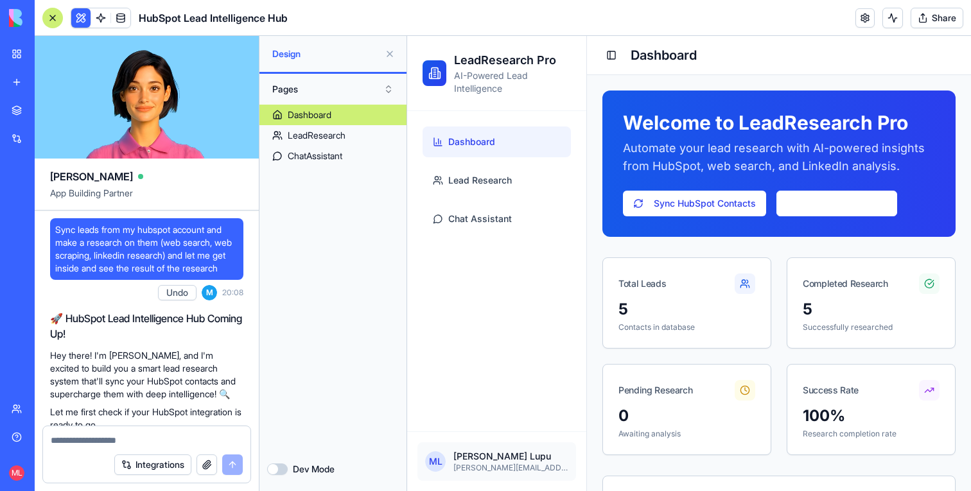
click at [389, 51] on button at bounding box center [390, 54] width 21 height 21
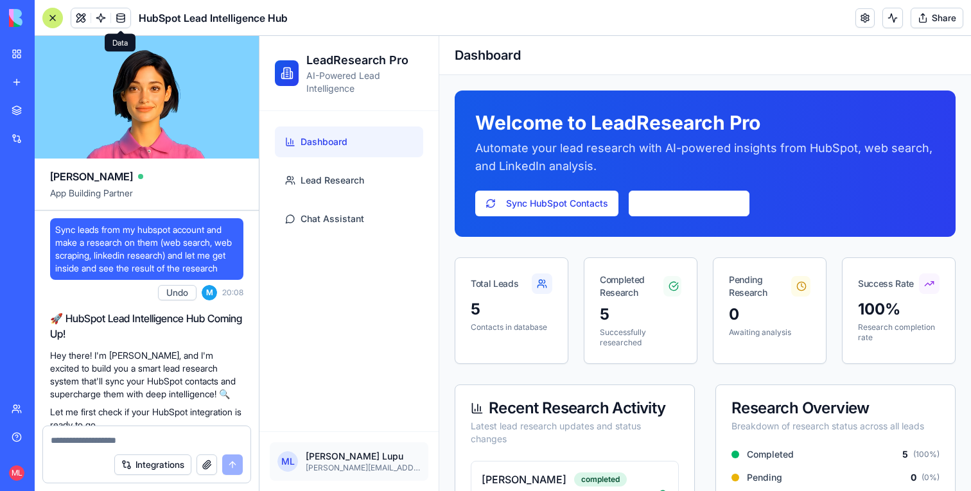
click at [118, 13] on link at bounding box center [120, 17] width 19 height 19
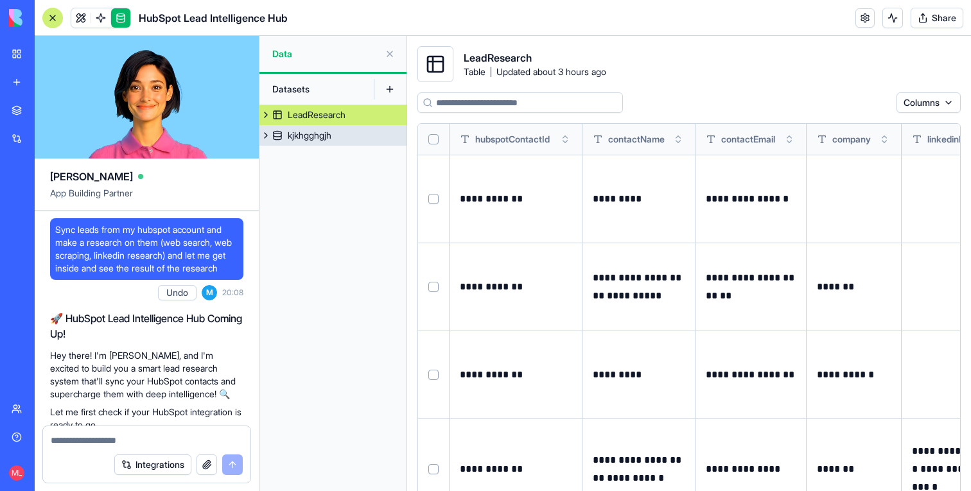
click at [331, 136] on div "kjkhgghgjh" at bounding box center [310, 135] width 44 height 13
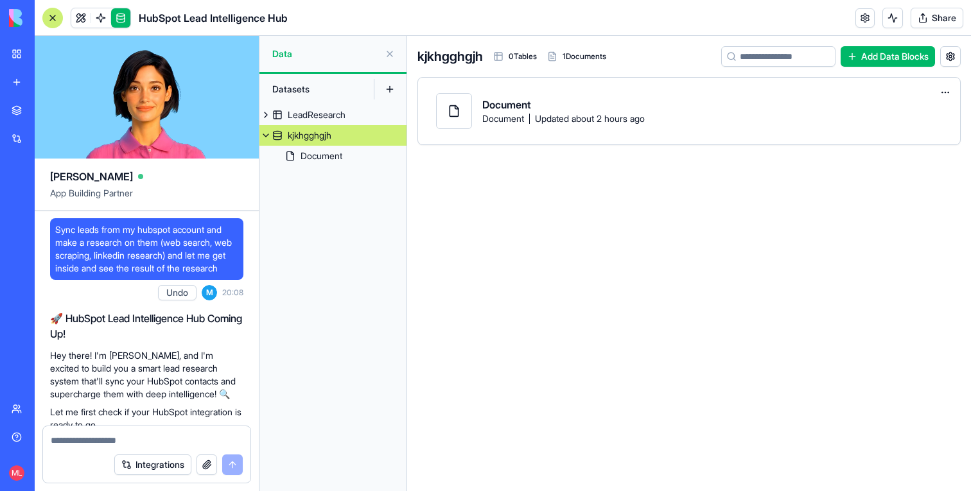
click at [954, 56] on button at bounding box center [950, 56] width 21 height 21
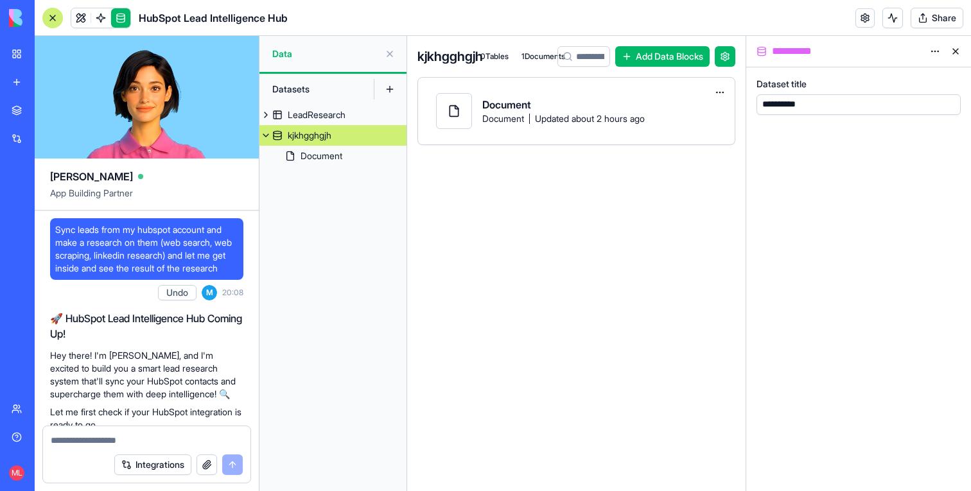
click at [952, 51] on button at bounding box center [955, 51] width 21 height 21
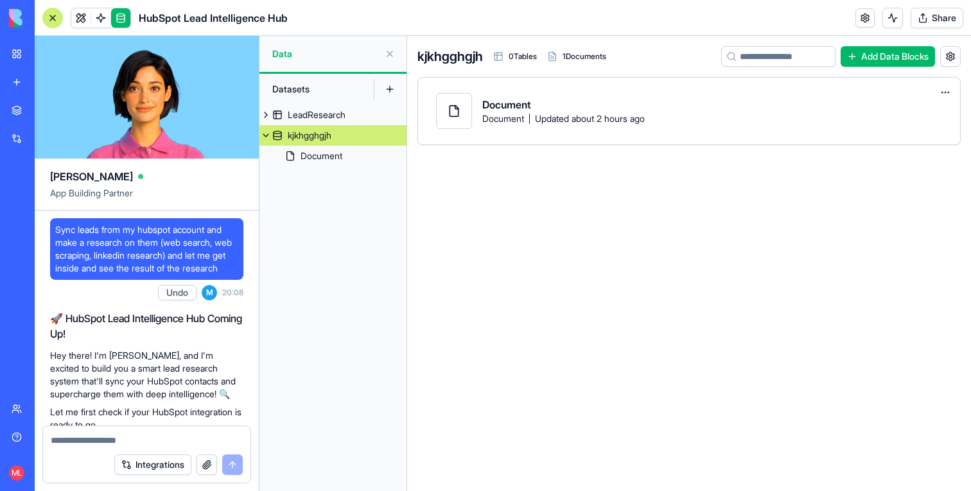
click at [944, 87] on html "BETA My workspace New app Marketplace Integrations Recent New App Blocks Trust …" at bounding box center [485, 245] width 971 height 491
click at [937, 128] on div "Delete" at bounding box center [930, 119] width 76 height 21
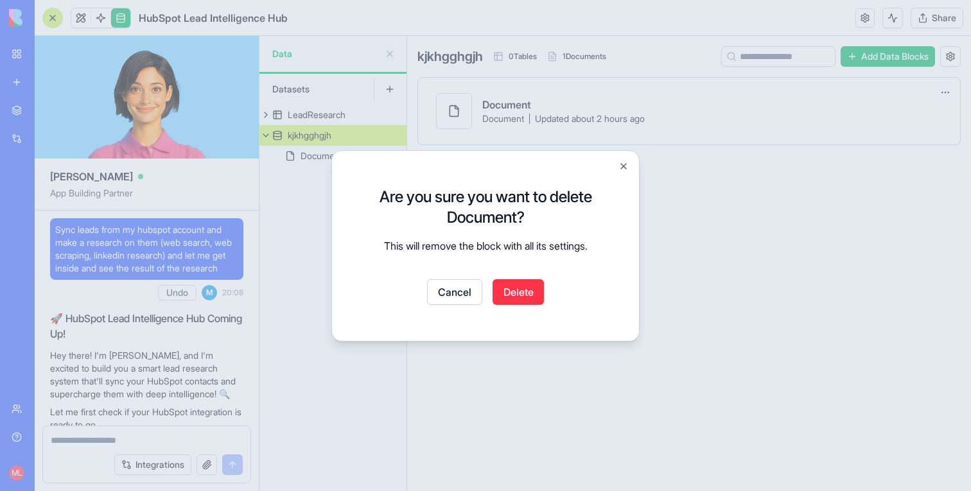
click at [509, 286] on button "Delete" at bounding box center [518, 292] width 51 height 26
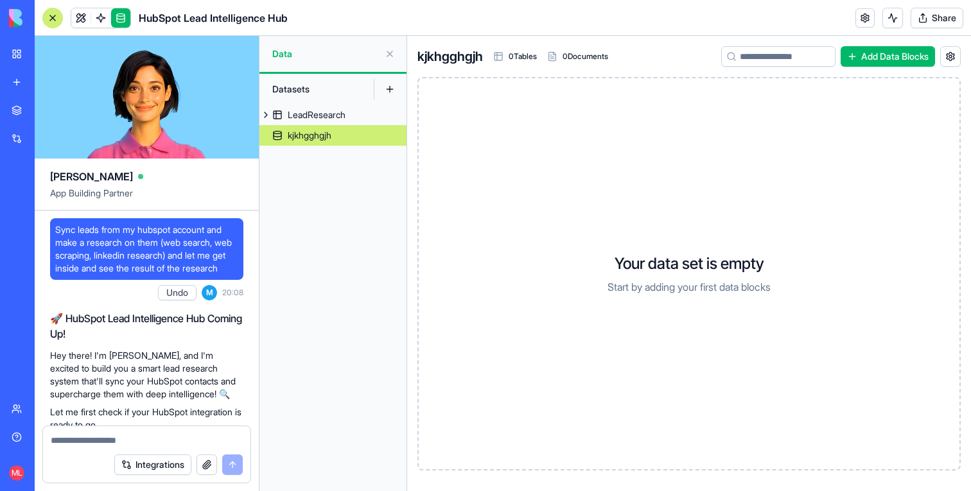
click at [291, 136] on div "kjkhgghgjh" at bounding box center [310, 135] width 44 height 13
click at [952, 57] on button at bounding box center [950, 56] width 21 height 21
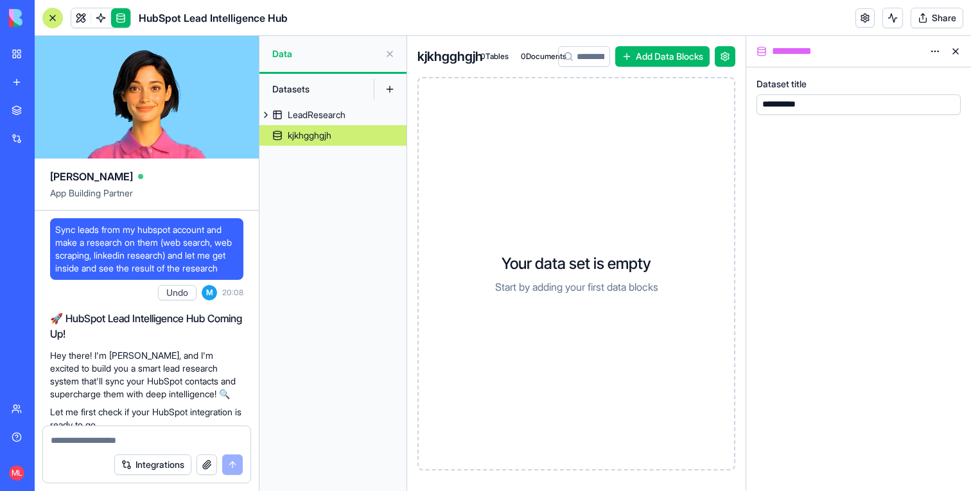
click at [956, 52] on button at bounding box center [955, 51] width 21 height 21
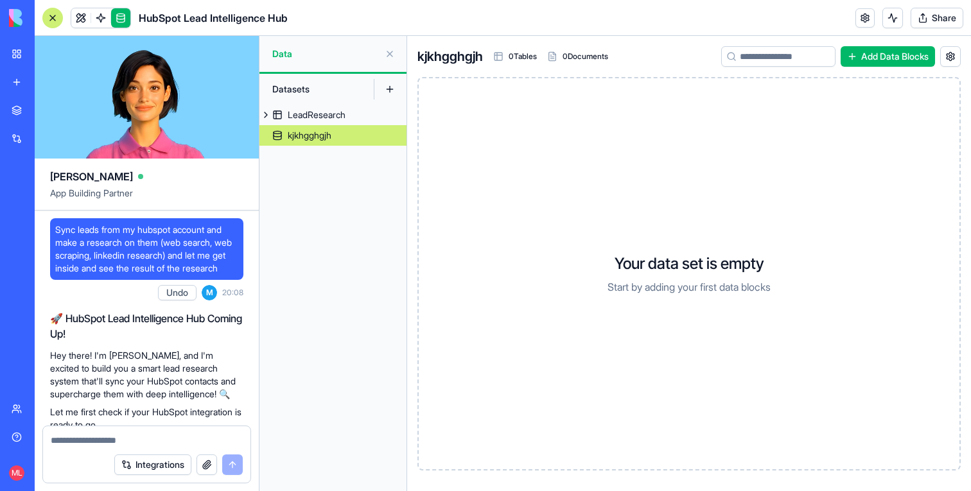
click at [954, 54] on button at bounding box center [950, 56] width 21 height 21
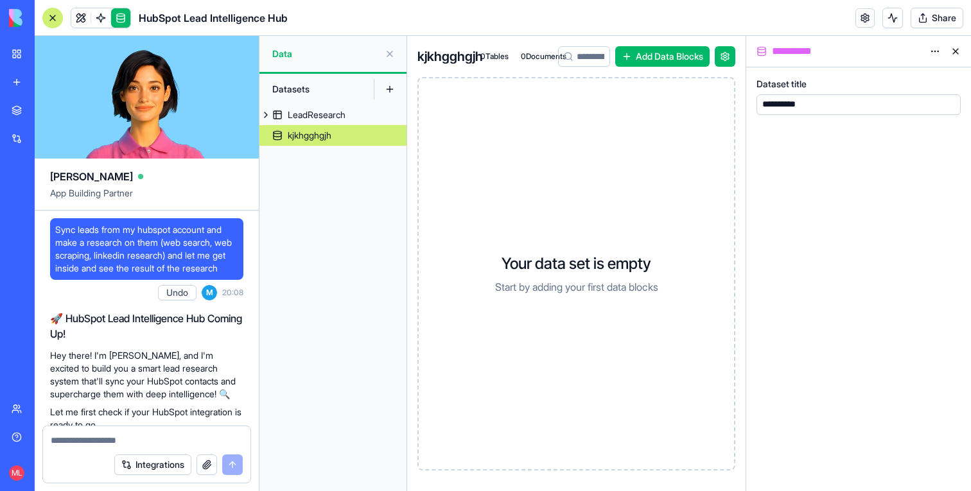
click at [931, 48] on html "BETA My workspace New app Marketplace Integrations Recent New App Blocks Trust …" at bounding box center [485, 245] width 971 height 491
click at [913, 101] on span "Delete" at bounding box center [900, 98] width 26 height 13
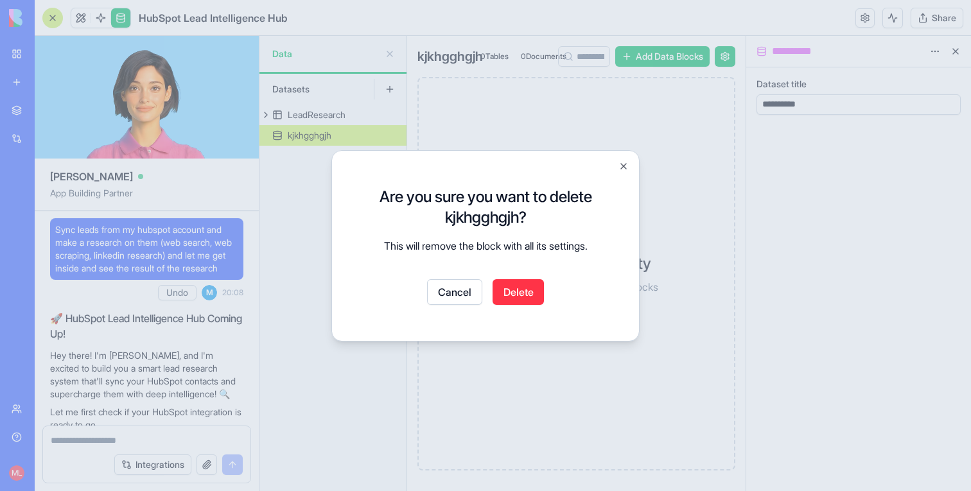
click at [529, 278] on div "Are you sure you want to delete kjkhgghgjh? This will remove the block with all…" at bounding box center [485, 245] width 276 height 159
click at [523, 285] on button "Delete" at bounding box center [518, 292] width 51 height 26
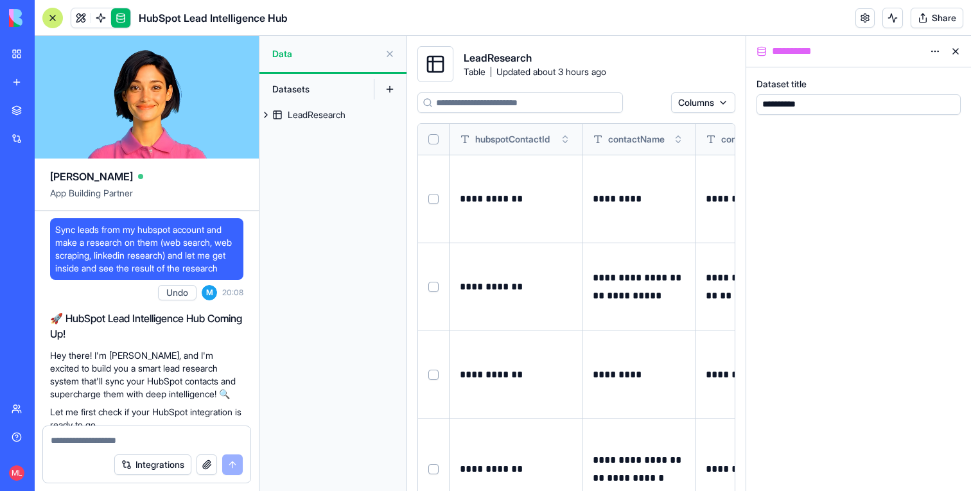
click at [345, 114] on div "LeadResearch" at bounding box center [317, 115] width 58 height 13
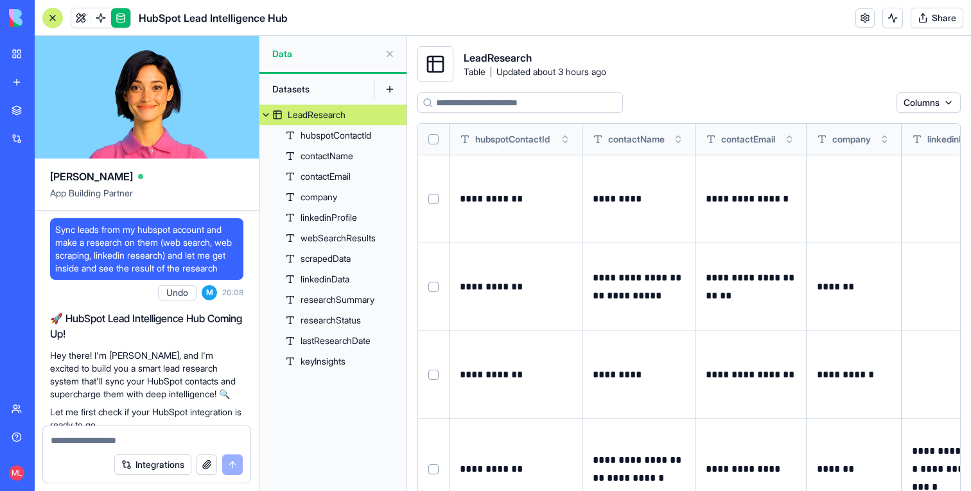
click at [429, 137] on button "Select all" at bounding box center [433, 139] width 10 height 10
click at [855, 107] on html "BETA My workspace New app Marketplace Integrations Recent New App Blocks Trust …" at bounding box center [485, 245] width 971 height 491
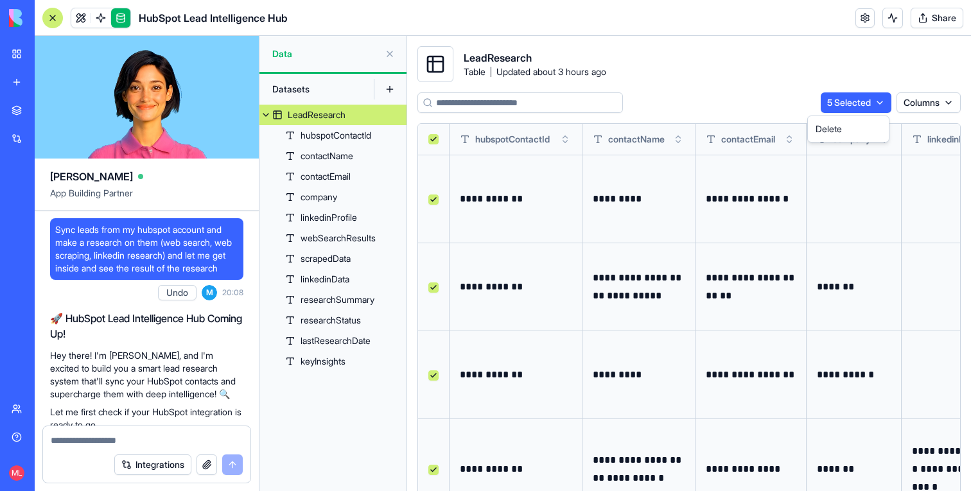
click at [842, 125] on div "Delete" at bounding box center [848, 129] width 76 height 21
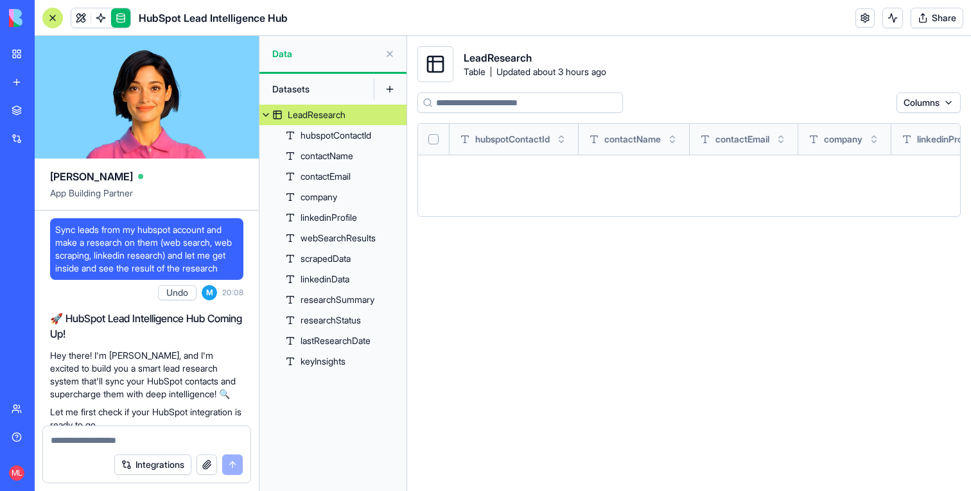
click at [76, 19] on link at bounding box center [80, 17] width 19 height 19
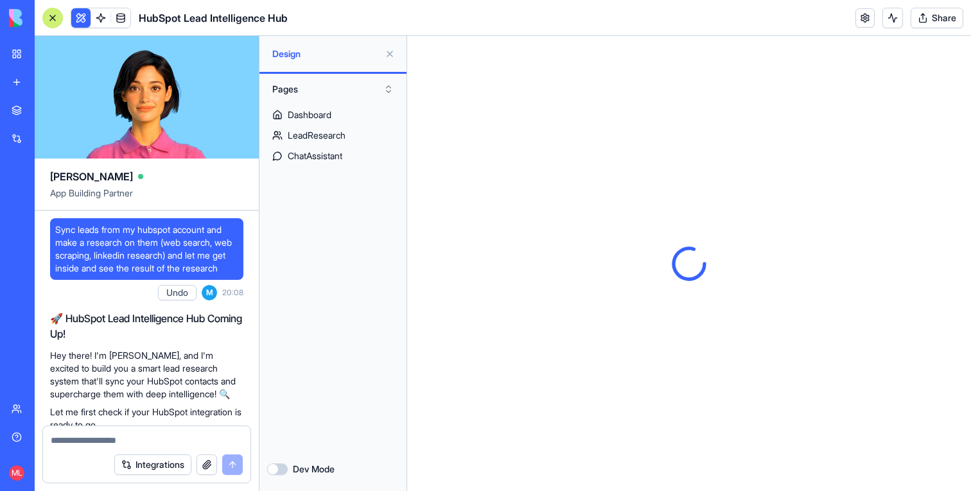
click at [391, 55] on button at bounding box center [390, 54] width 21 height 21
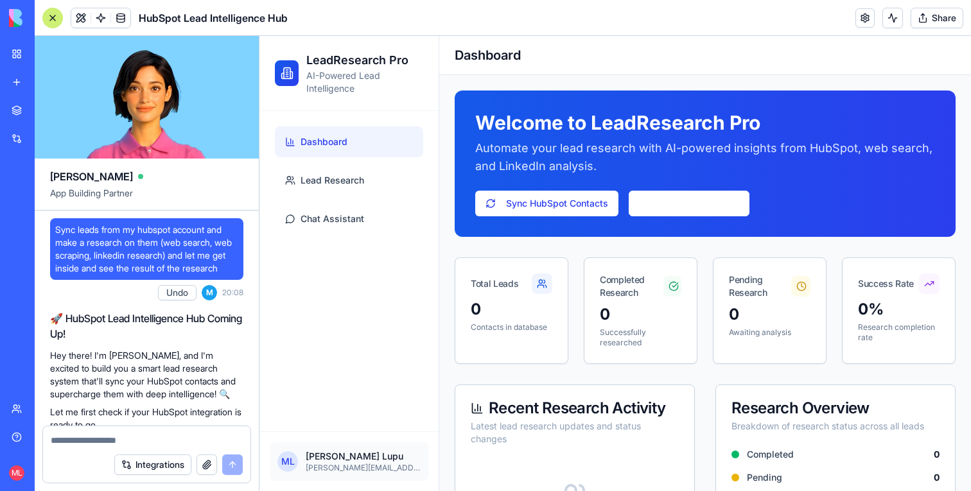
click at [546, 206] on button "Sync HubSpot Contacts" at bounding box center [546, 204] width 143 height 26
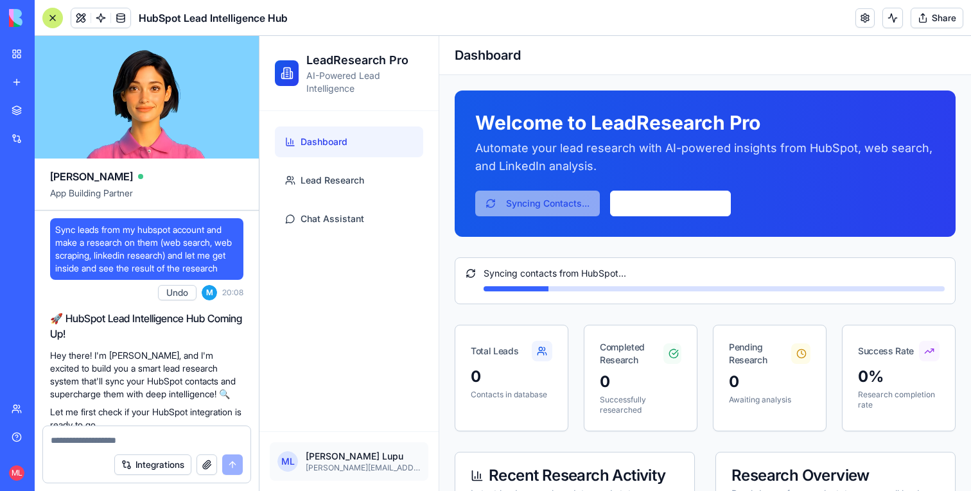
click at [895, 14] on button at bounding box center [892, 18] width 21 height 21
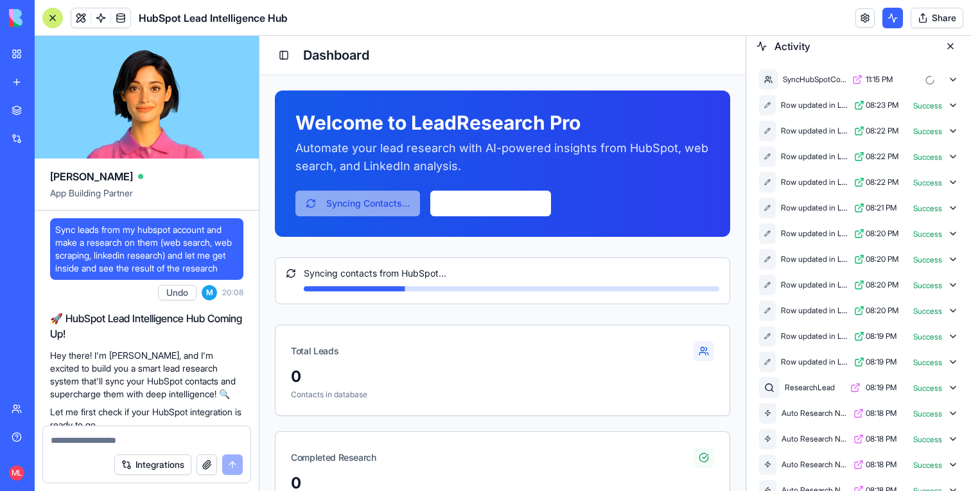
click at [950, 84] on icon at bounding box center [953, 79] width 10 height 10
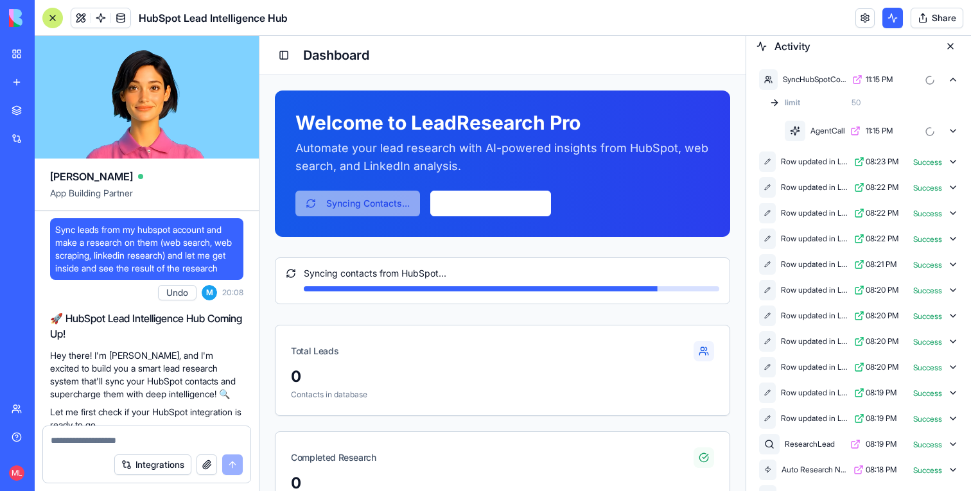
click at [948, 49] on button at bounding box center [950, 46] width 21 height 21
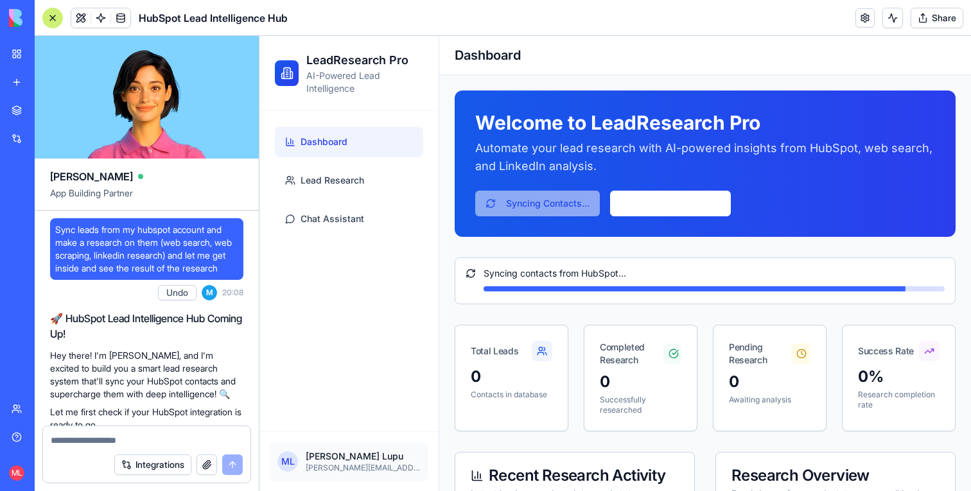
click at [828, 188] on div "Welcome to LeadResearch Pro Automate your lead research with AI-powered insight…" at bounding box center [705, 164] width 501 height 146
click at [888, 10] on button at bounding box center [892, 18] width 21 height 21
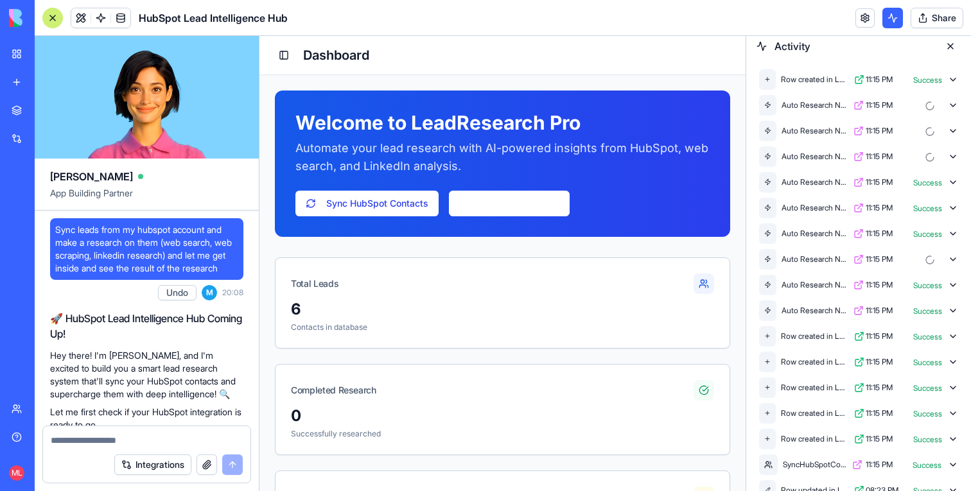
click at [951, 80] on icon at bounding box center [953, 79] width 10 height 10
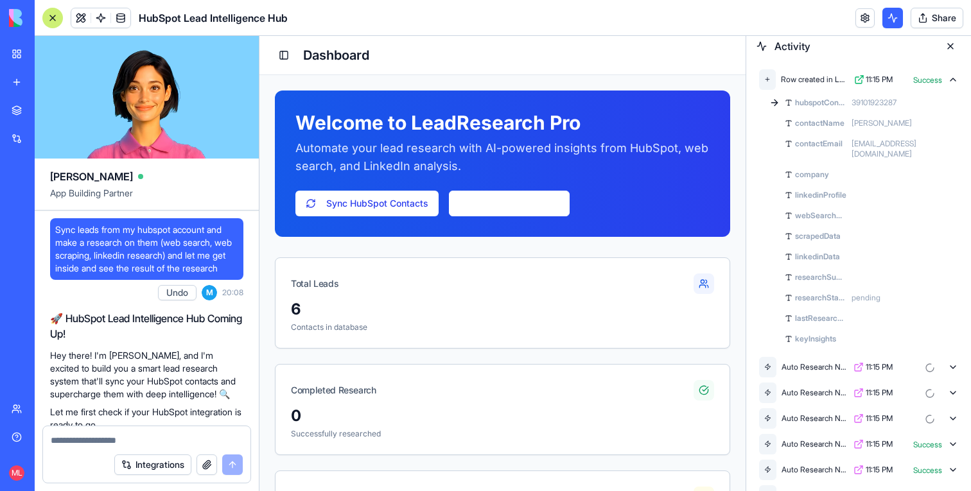
click at [951, 80] on icon at bounding box center [953, 79] width 10 height 10
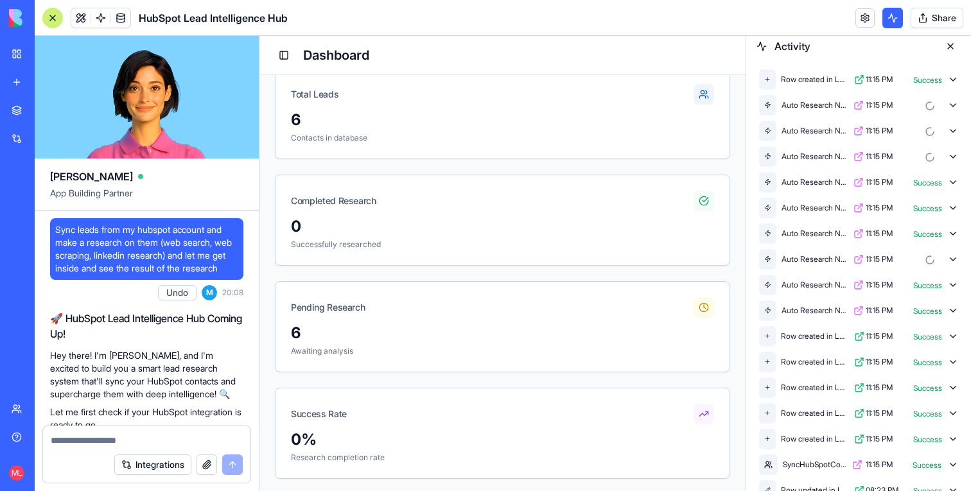
scroll to position [206, 0]
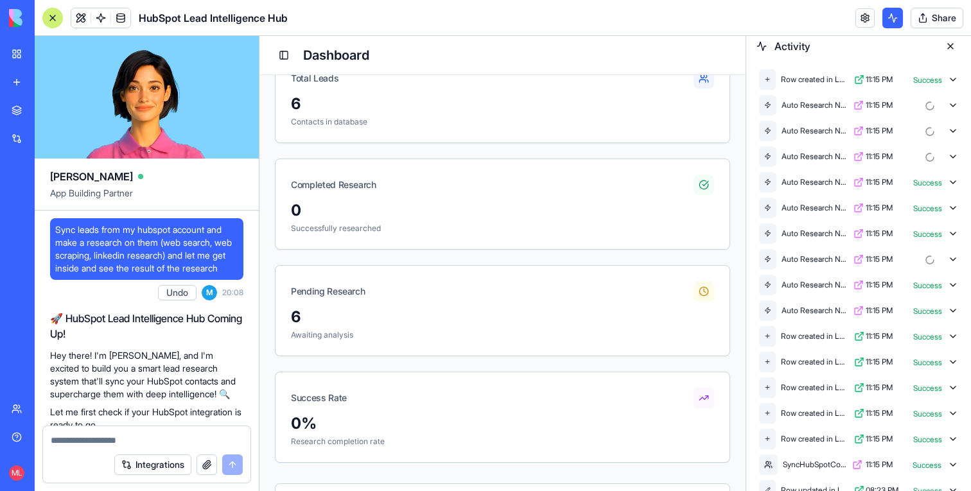
click at [53, 22] on div at bounding box center [52, 18] width 21 height 21
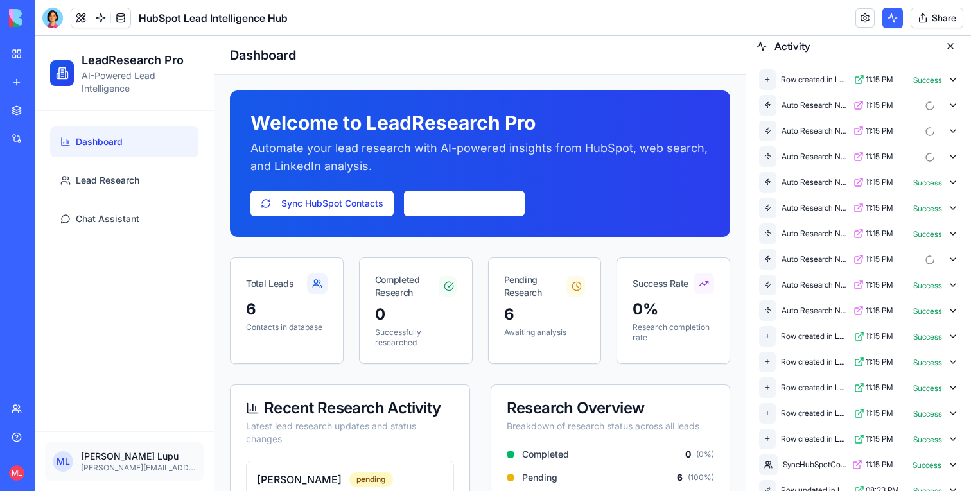
scroll to position [1, 0]
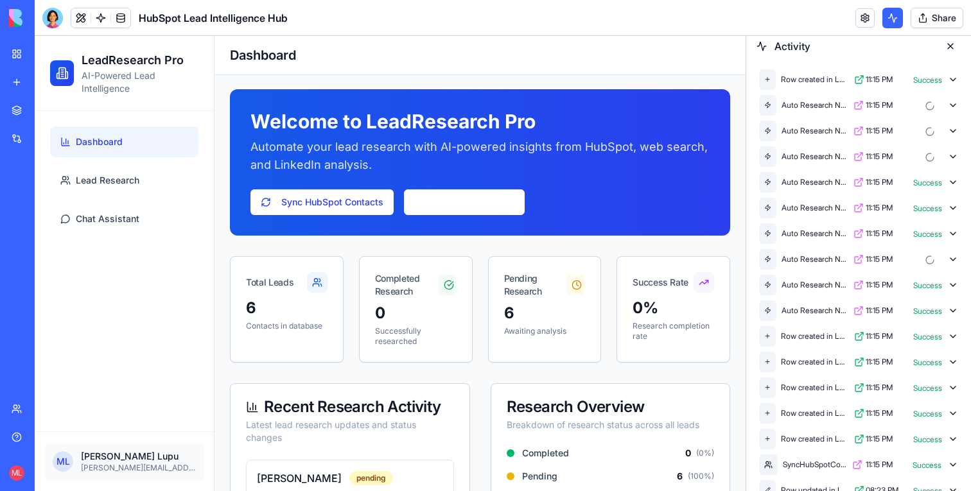
click at [134, 181] on span "Lead Research" at bounding box center [108, 180] width 64 height 13
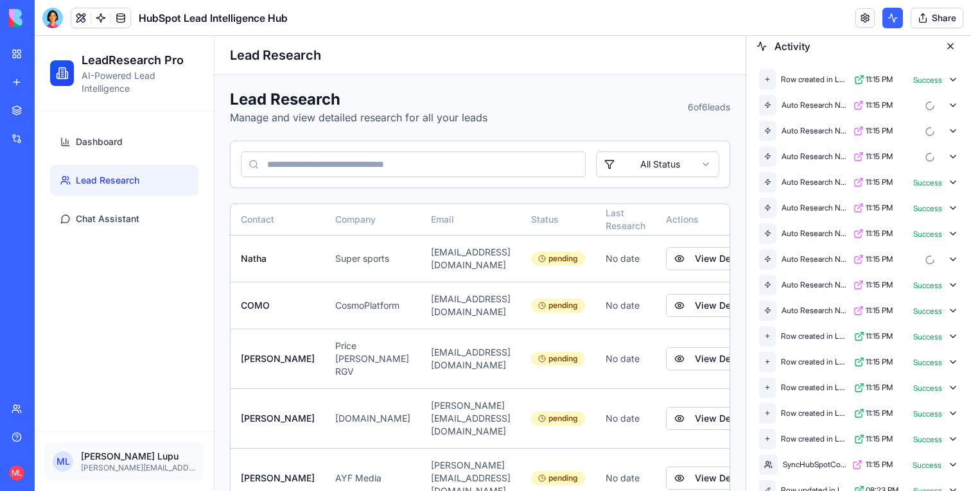
scroll to position [34, 0]
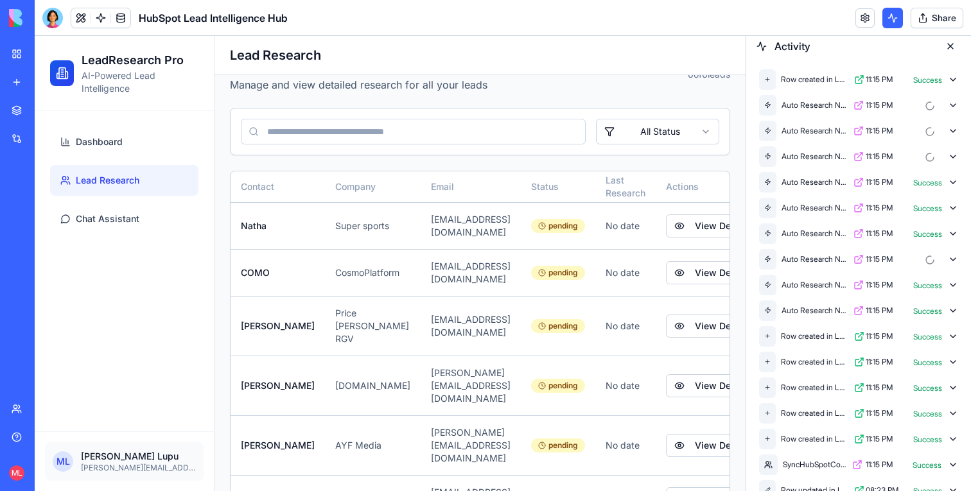
click at [953, 235] on icon at bounding box center [952, 233] width 5 height 3
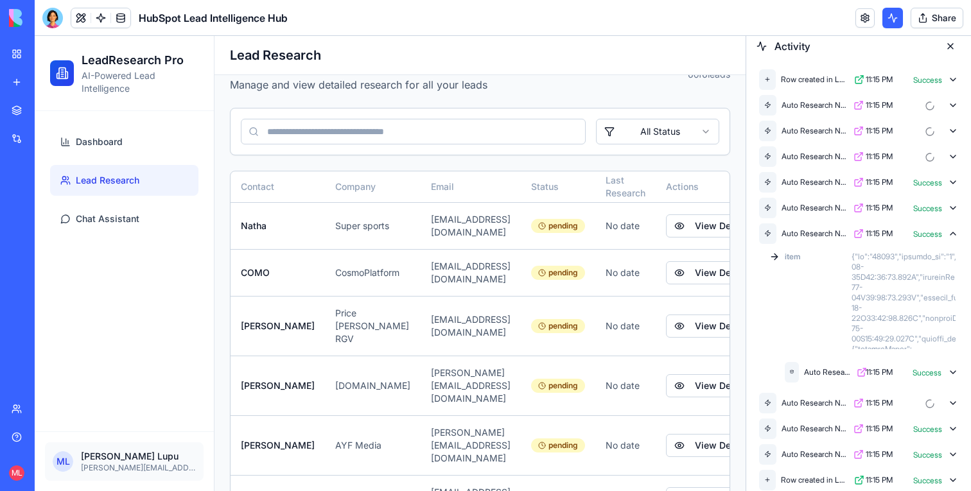
scroll to position [25, 0]
click at [957, 367] on icon at bounding box center [953, 372] width 10 height 10
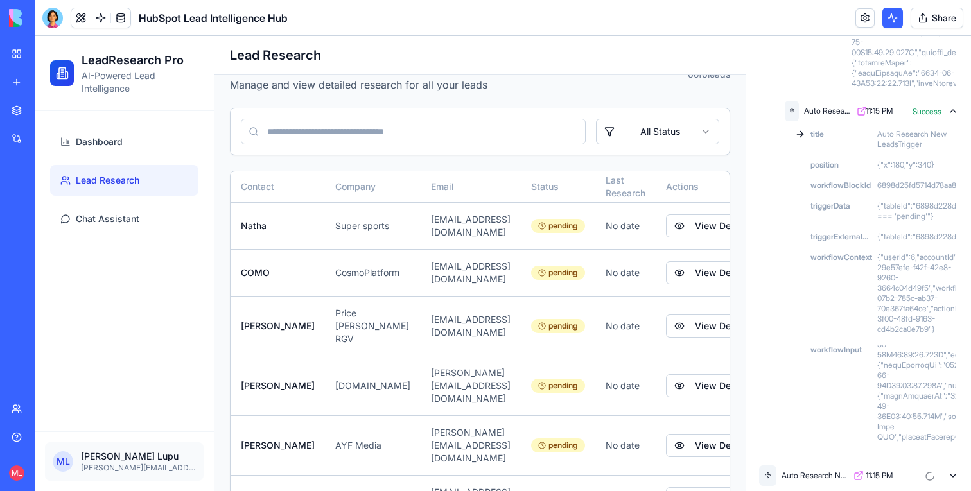
scroll to position [253, 0]
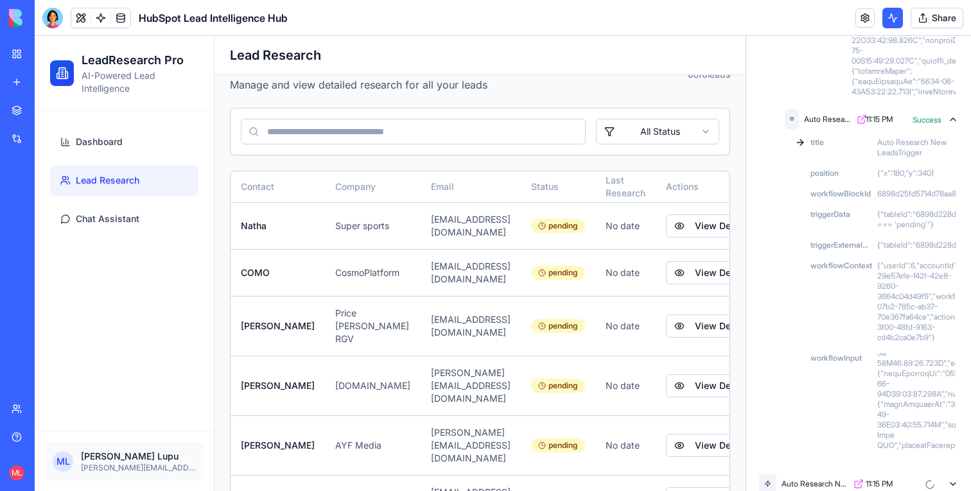
click at [948, 118] on icon at bounding box center [953, 119] width 10 height 10
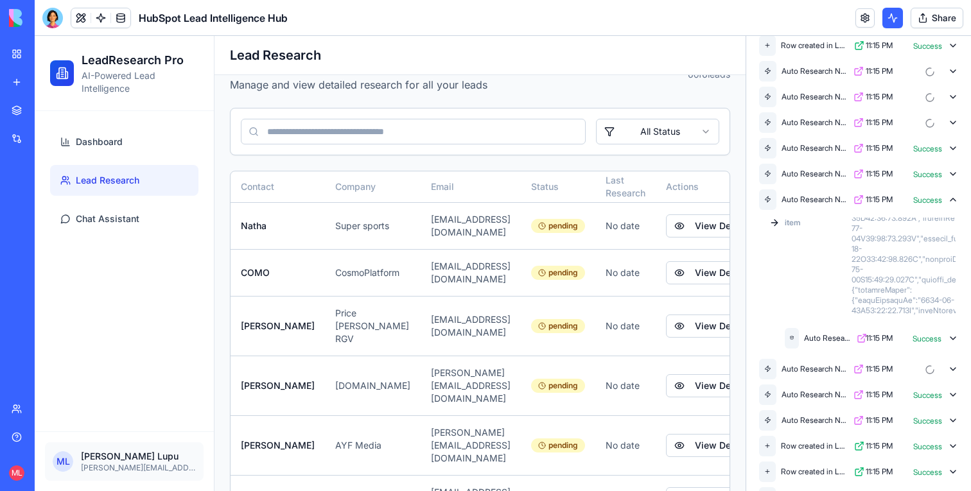
scroll to position [0, 0]
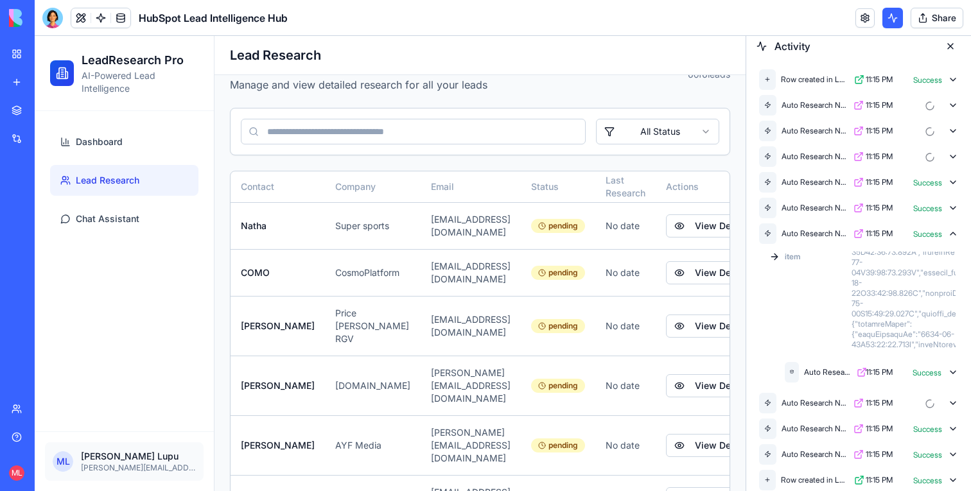
click at [955, 234] on icon at bounding box center [953, 234] width 10 height 10
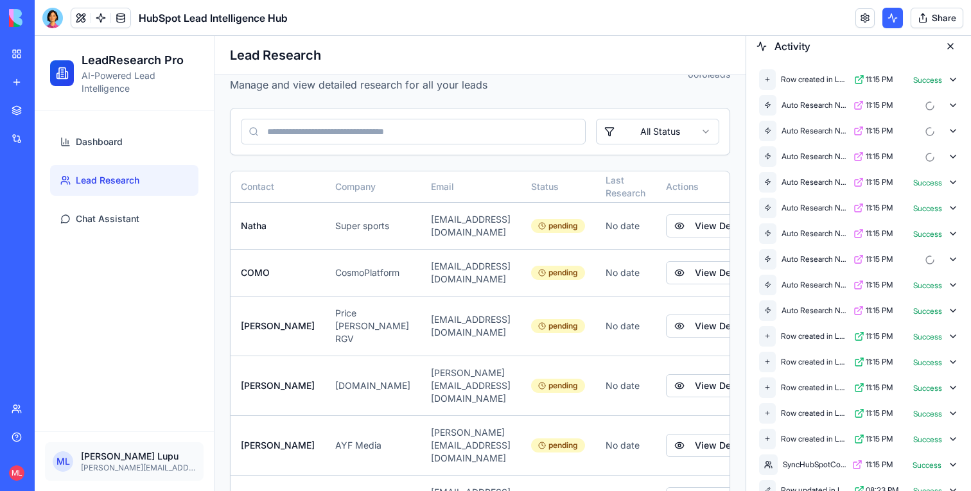
click at [959, 258] on div "Auto Research New Leads 11:15 PM" at bounding box center [859, 260] width 204 height 26
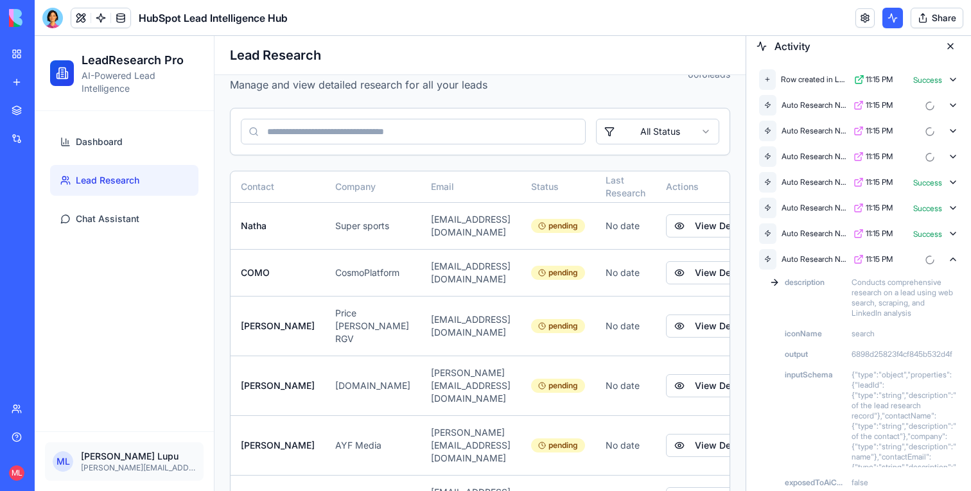
click at [952, 258] on icon at bounding box center [952, 259] width 5 height 3
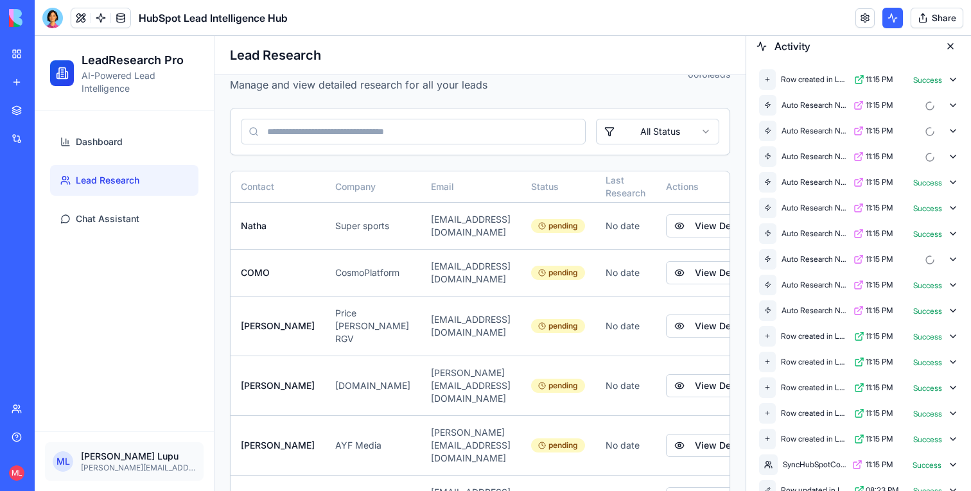
click at [715, 315] on button "View Details" at bounding box center [712, 326] width 92 height 23
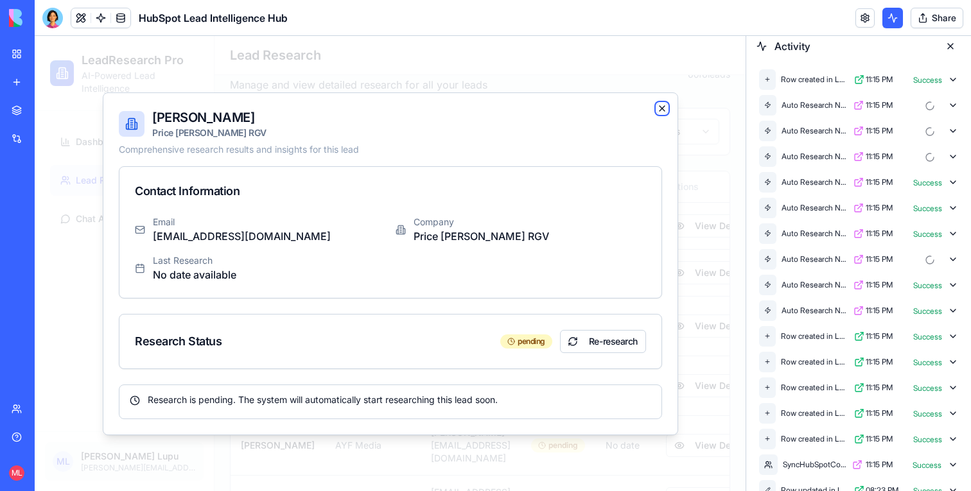
click at [661, 112] on icon "button" at bounding box center [662, 108] width 10 height 10
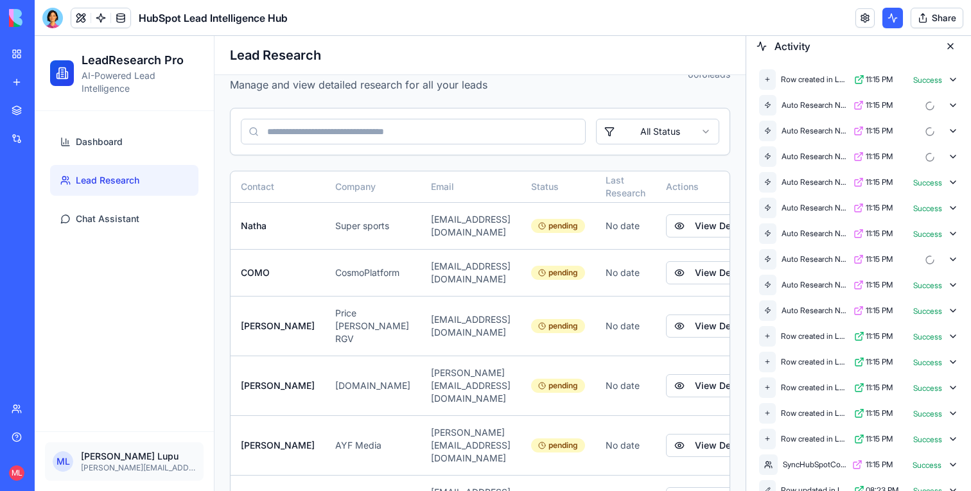
click at [952, 182] on icon at bounding box center [952, 182] width 5 height 3
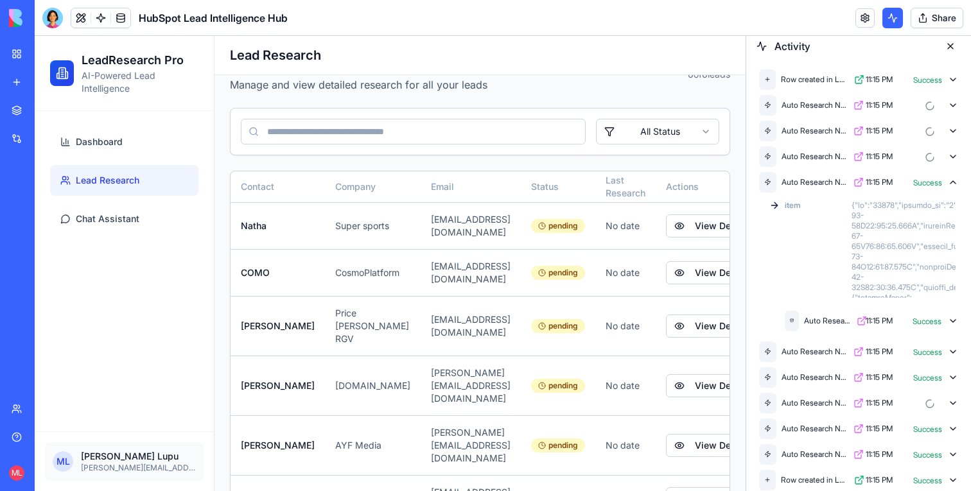
click at [958, 320] on div "Auto Research New LeadsTrigger 11:15 PM Success" at bounding box center [871, 321] width 179 height 26
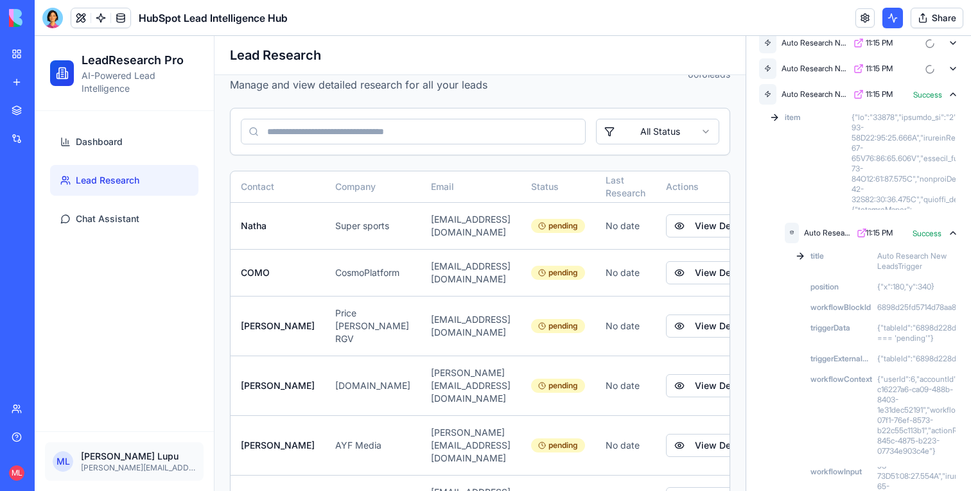
scroll to position [87, 0]
click at [958, 91] on icon at bounding box center [953, 96] width 10 height 10
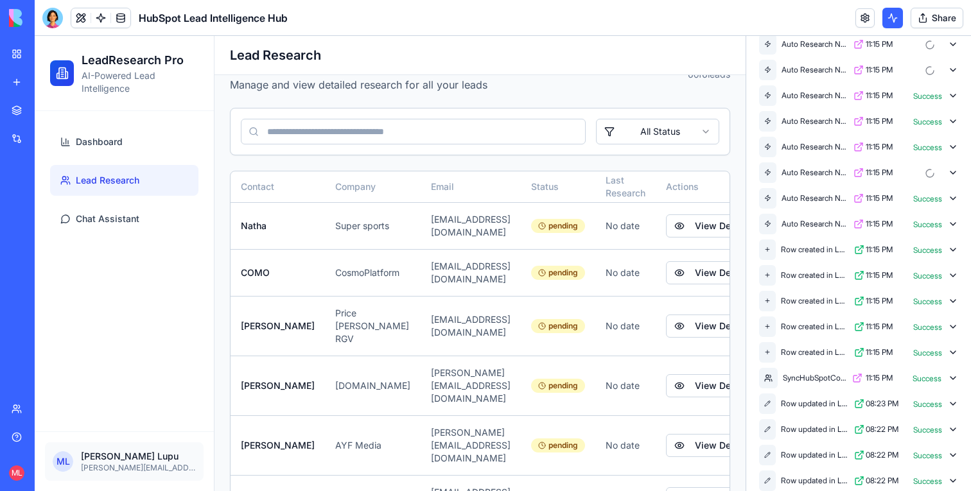
scroll to position [0, 0]
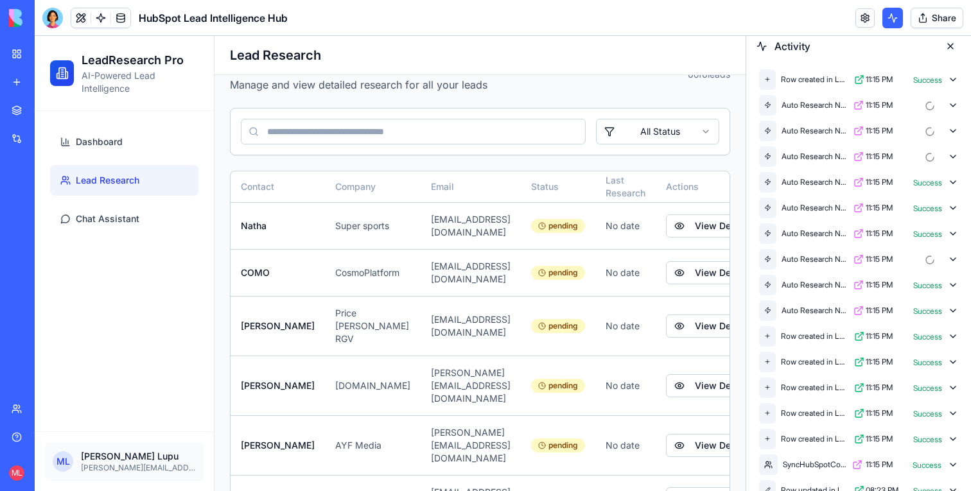
drag, startPoint x: 103, startPoint y: 137, endPoint x: 138, endPoint y: 173, distance: 50.0
click at [103, 137] on span "Dashboard" at bounding box center [99, 142] width 47 height 13
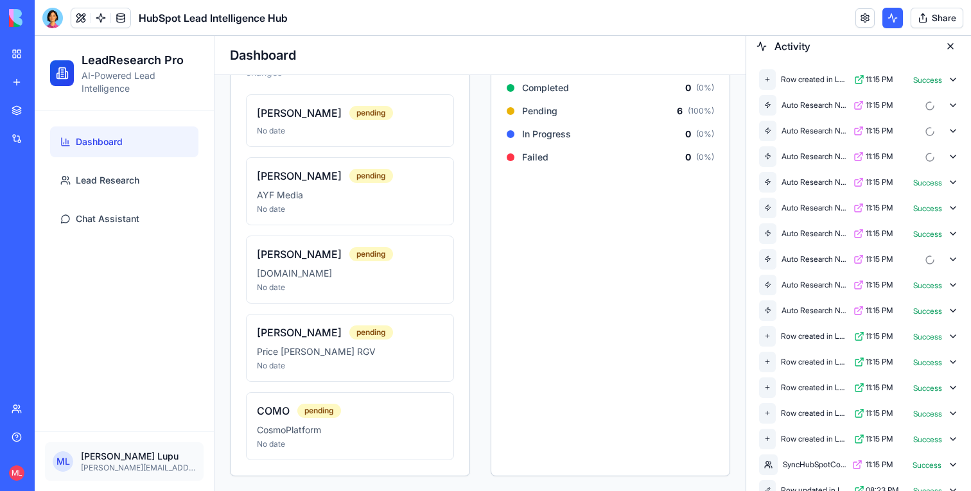
scroll to position [367, 0]
click at [109, 174] on span "Lead Research" at bounding box center [108, 180] width 64 height 13
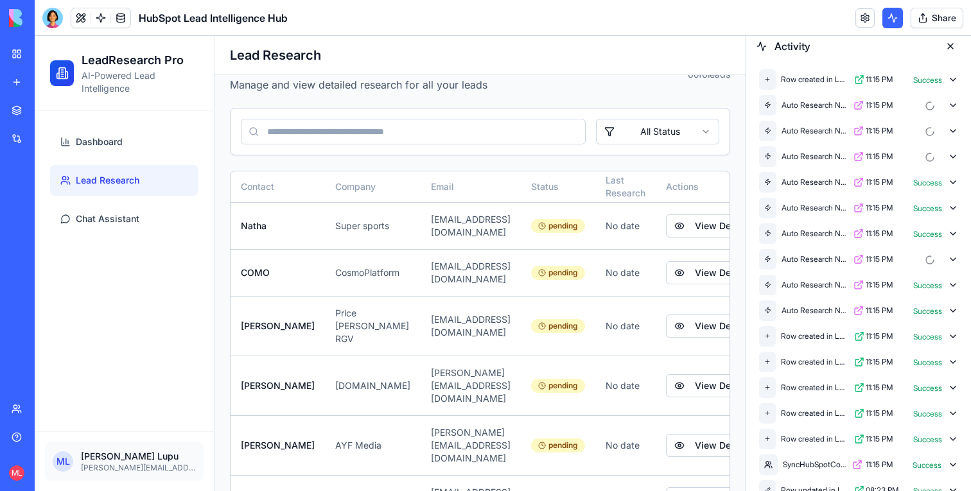
click at [950, 157] on icon at bounding box center [953, 157] width 10 height 10
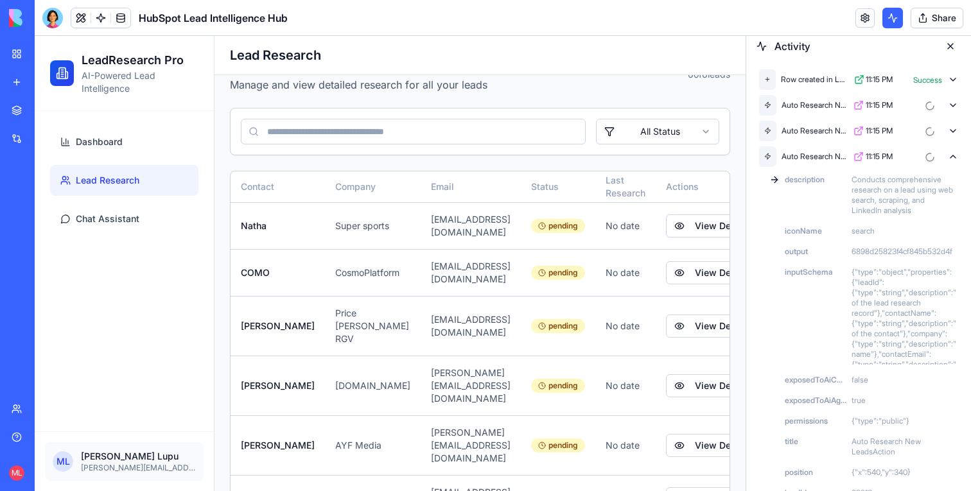
click at [950, 157] on icon at bounding box center [953, 157] width 10 height 10
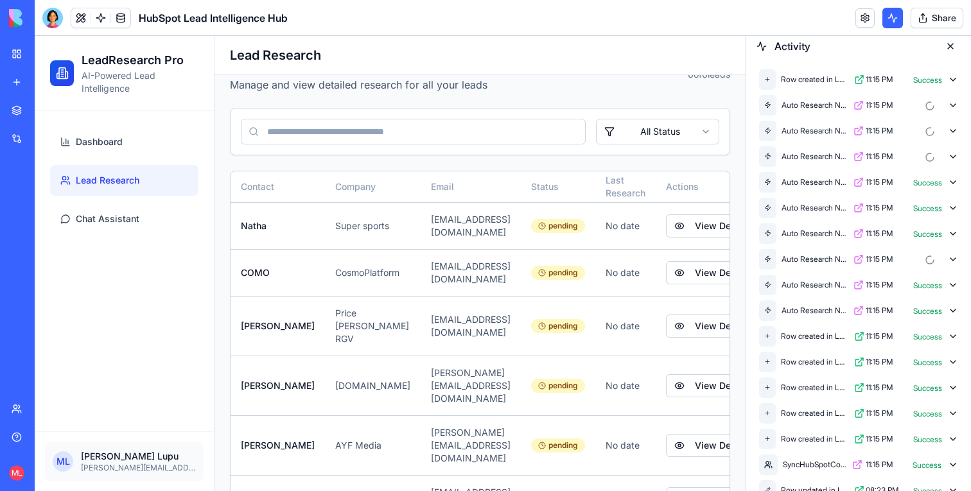
drag, startPoint x: 701, startPoint y: 225, endPoint x: 736, endPoint y: 261, distance: 50.0
click at [701, 225] on button "View Details" at bounding box center [712, 225] width 92 height 23
click at [701, 263] on button "View Details" at bounding box center [712, 272] width 92 height 23
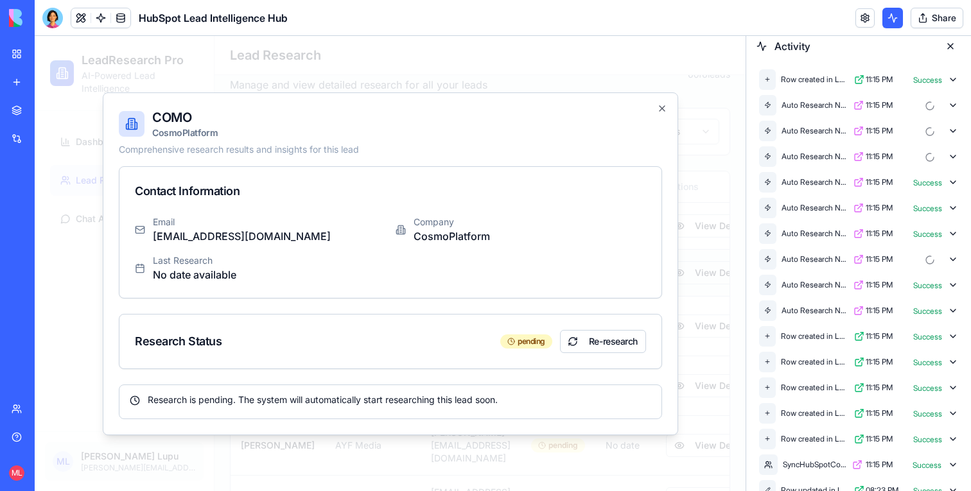
click at [701, 263] on div at bounding box center [390, 263] width 711 height 455
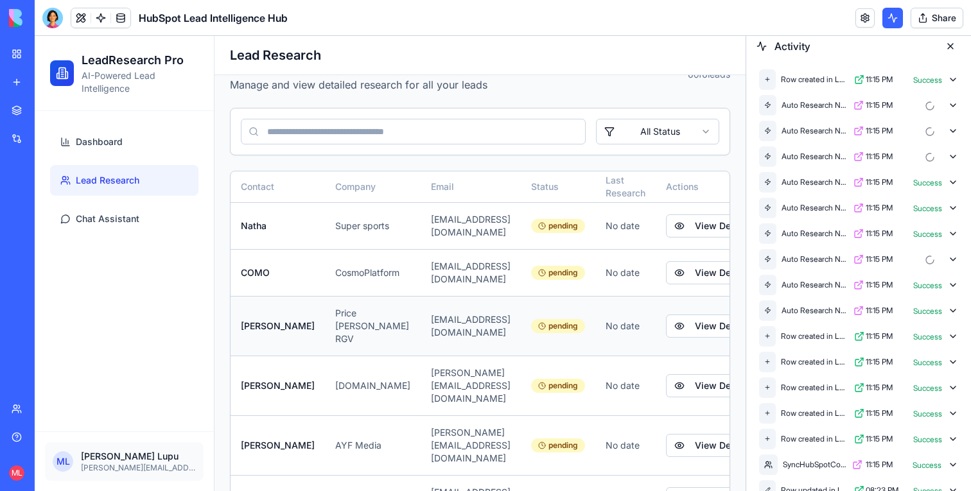
click at [701, 333] on td "View Details" at bounding box center [712, 326] width 112 height 60
click at [701, 317] on button "View Details" at bounding box center [712, 326] width 92 height 23
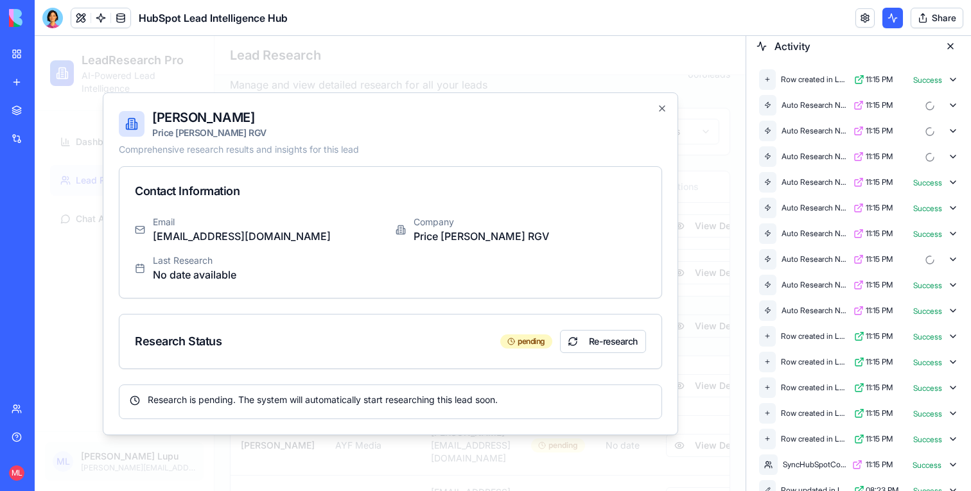
click at [701, 317] on div at bounding box center [390, 263] width 711 height 455
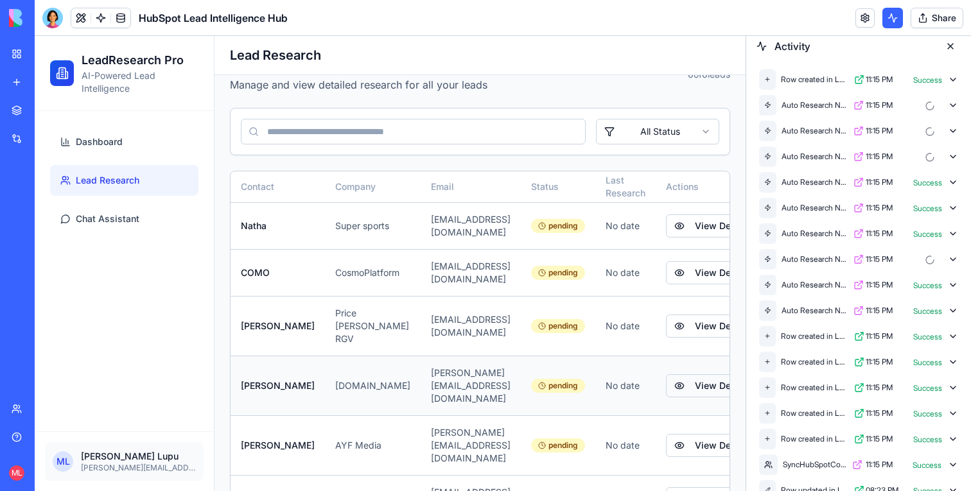
click at [701, 374] on button "View Details" at bounding box center [712, 385] width 92 height 23
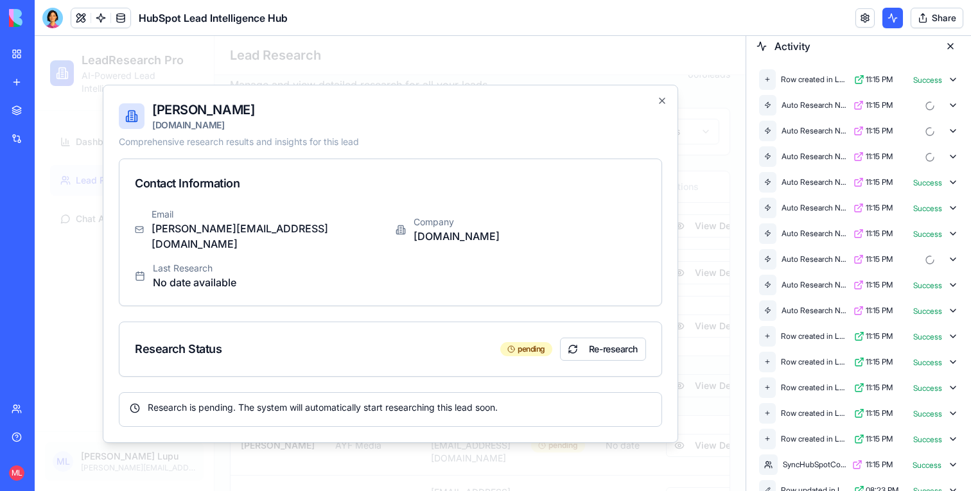
click at [701, 368] on div at bounding box center [390, 263] width 711 height 455
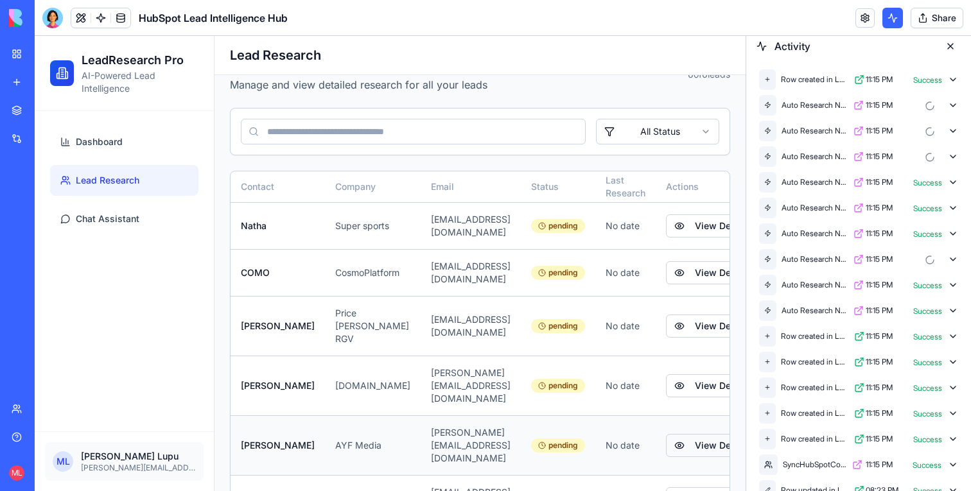
click at [704, 434] on button "View Details" at bounding box center [712, 445] width 92 height 23
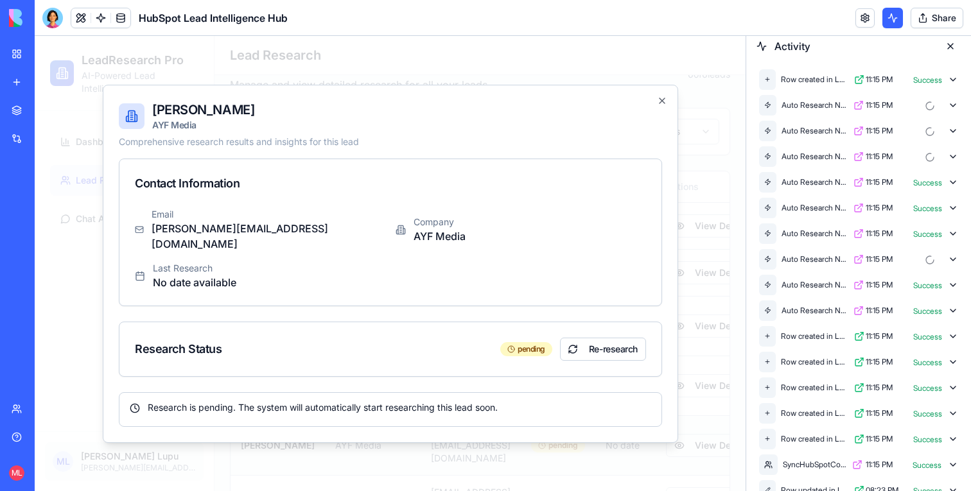
click at [704, 415] on div at bounding box center [390, 263] width 711 height 455
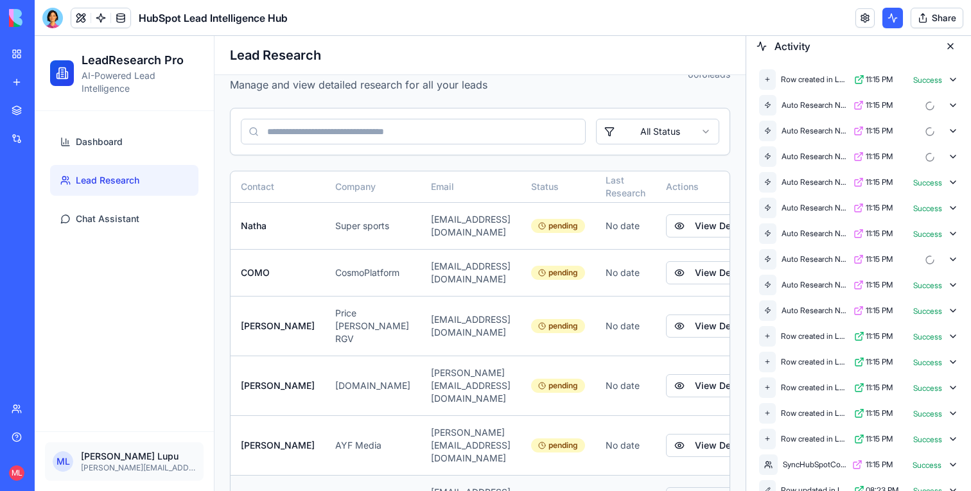
click at [702, 487] on button "View Details" at bounding box center [712, 498] width 92 height 23
drag, startPoint x: 674, startPoint y: 223, endPoint x: 709, endPoint y: 259, distance: 50.0
click at [674, 223] on button "View Details" at bounding box center [712, 225] width 92 height 23
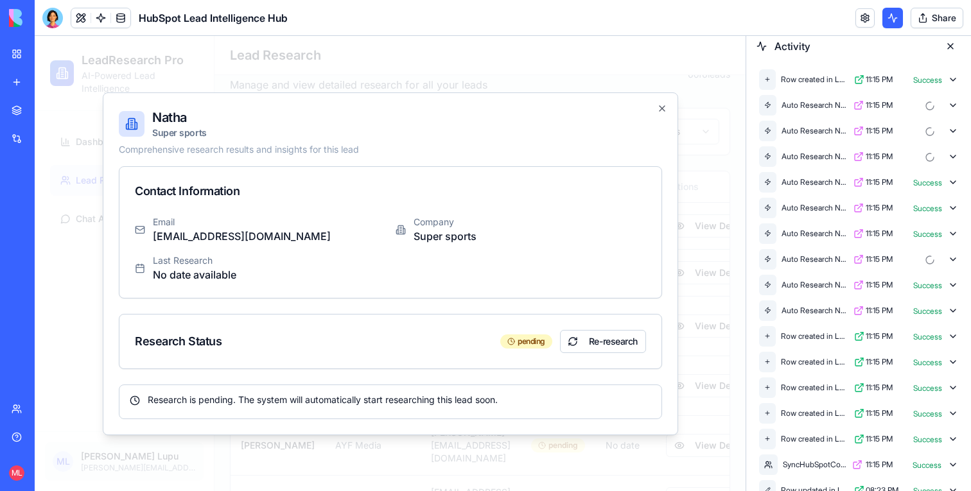
click at [696, 234] on div at bounding box center [390, 263] width 711 height 455
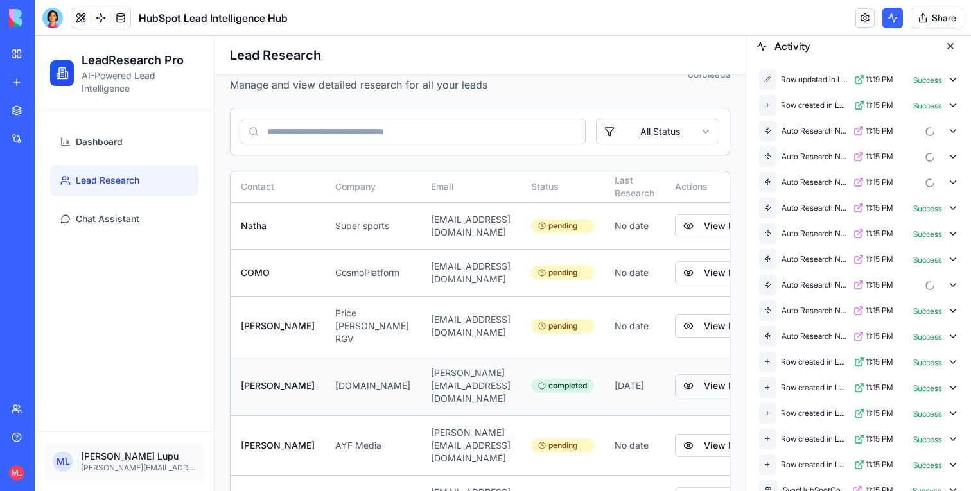
click at [699, 374] on button "View Details" at bounding box center [721, 385] width 92 height 23
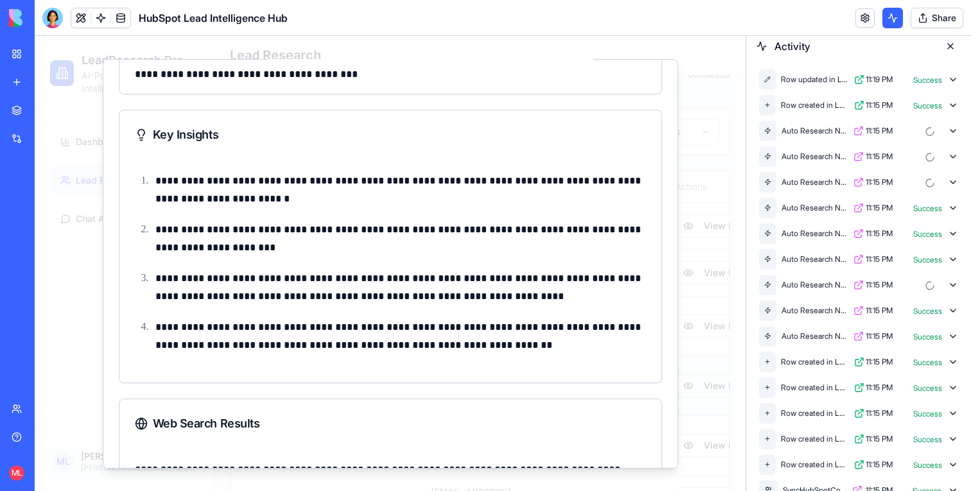
scroll to position [452, 0]
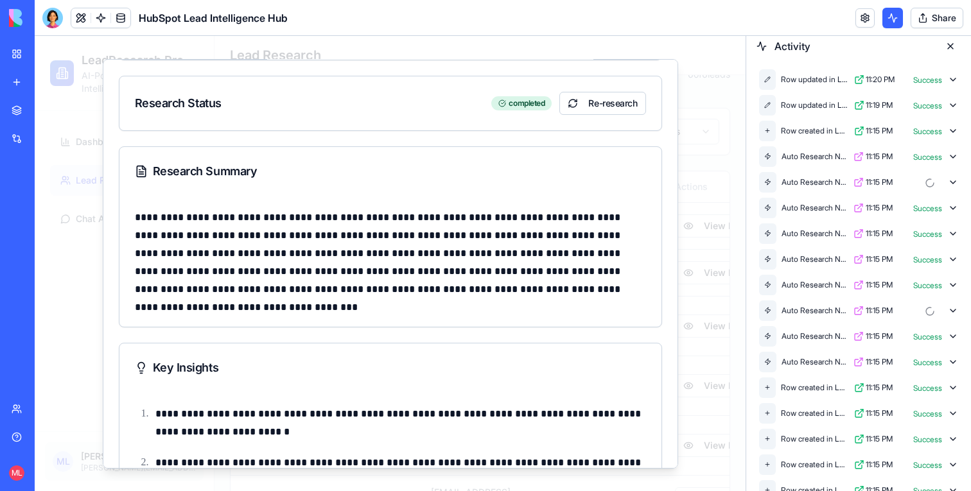
scroll to position [0, 0]
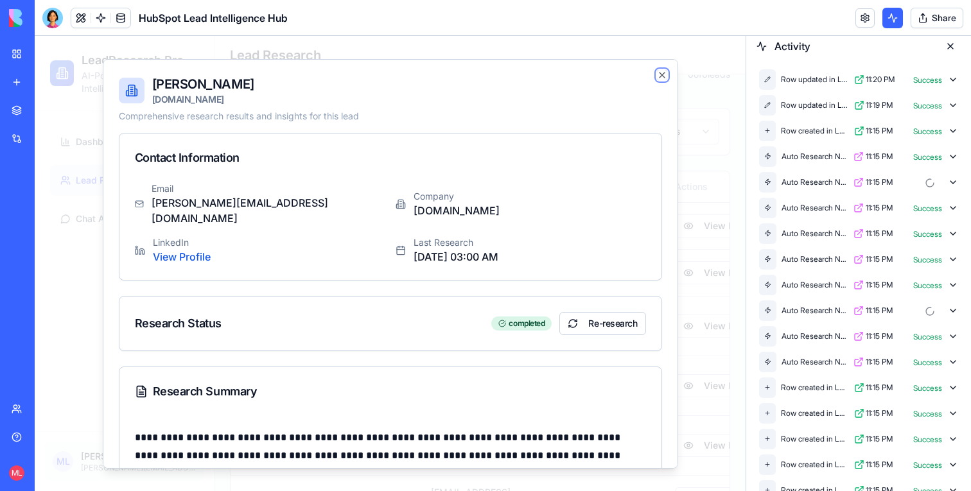
drag, startPoint x: 660, startPoint y: 76, endPoint x: 695, endPoint y: 112, distance: 50.0
click at [660, 76] on icon "button" at bounding box center [662, 74] width 5 height 5
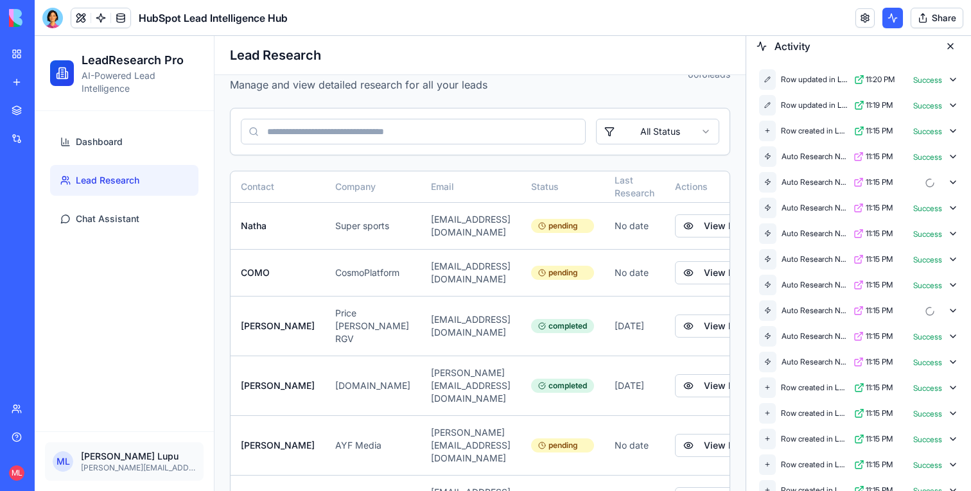
scroll to position [37, 0]
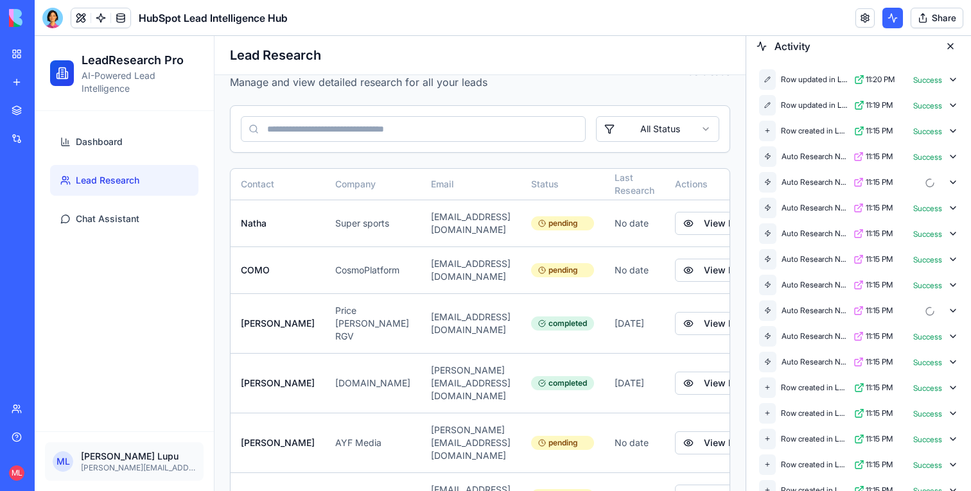
click at [120, 11] on link at bounding box center [120, 17] width 19 height 19
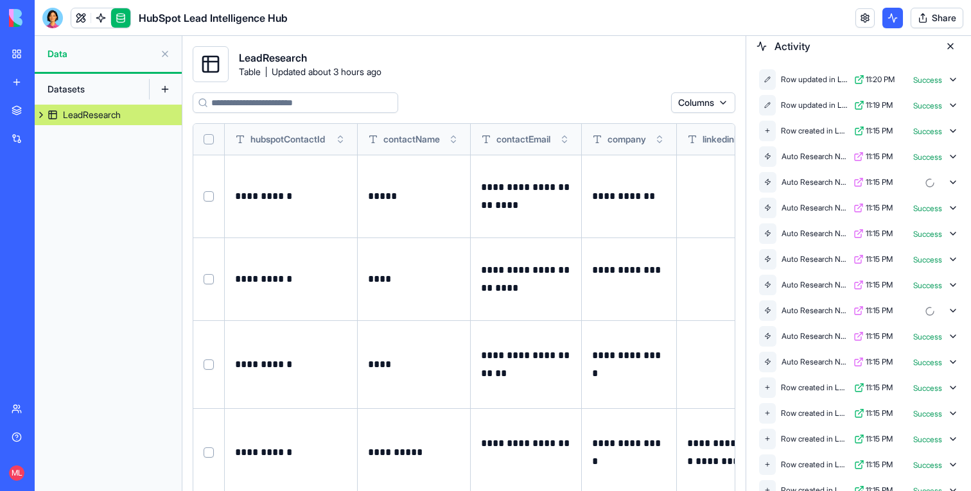
click at [76, 17] on link at bounding box center [80, 17] width 19 height 19
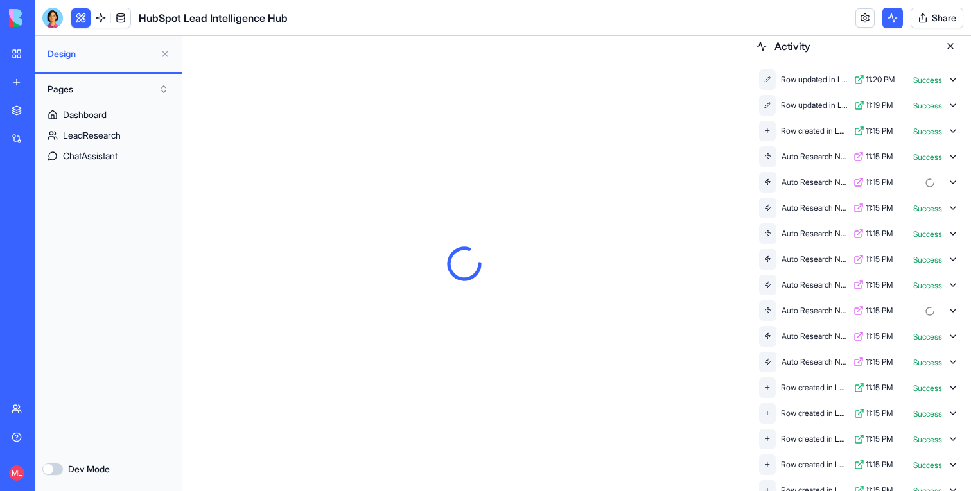
click at [82, 21] on button at bounding box center [80, 17] width 19 height 19
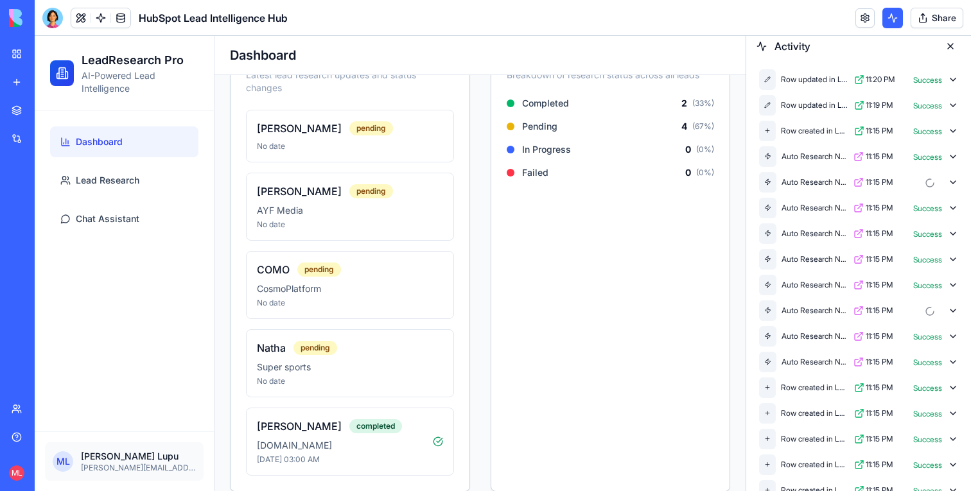
scroll to position [367, 0]
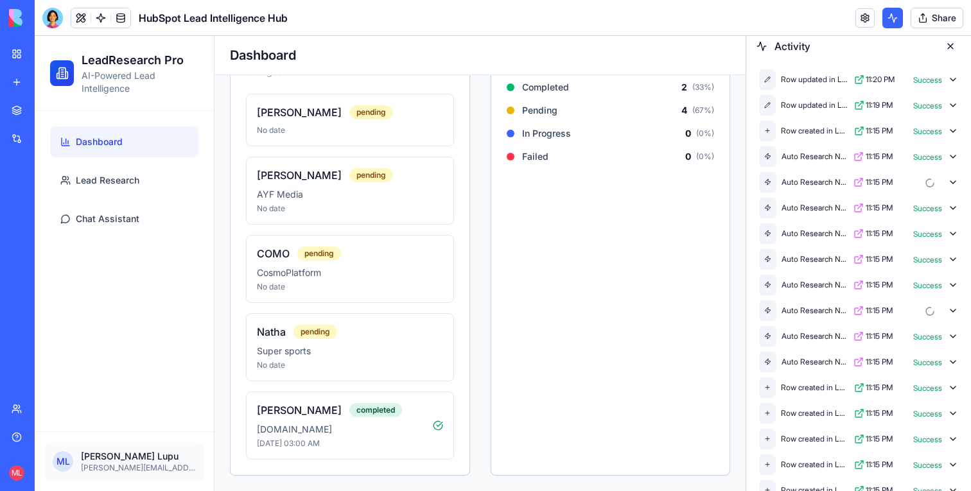
click at [121, 175] on span "Lead Research" at bounding box center [108, 180] width 64 height 13
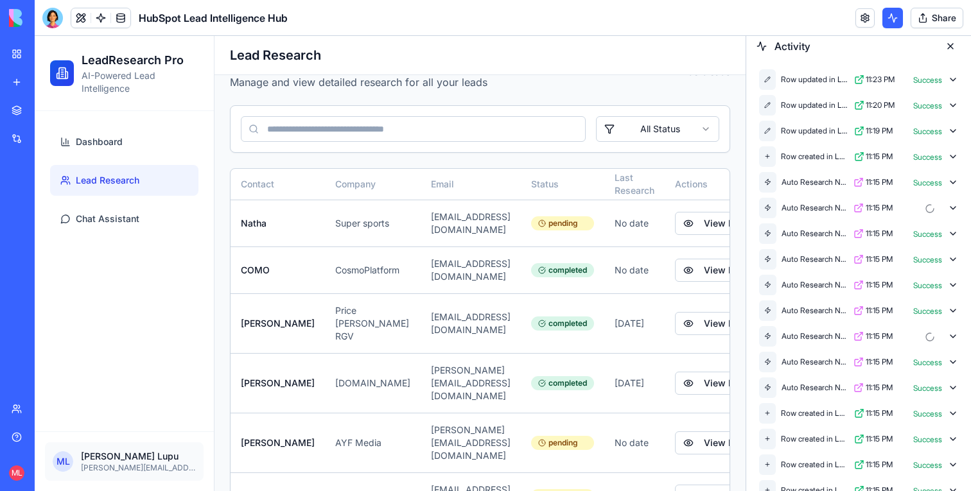
click at [952, 206] on icon at bounding box center [953, 208] width 10 height 10
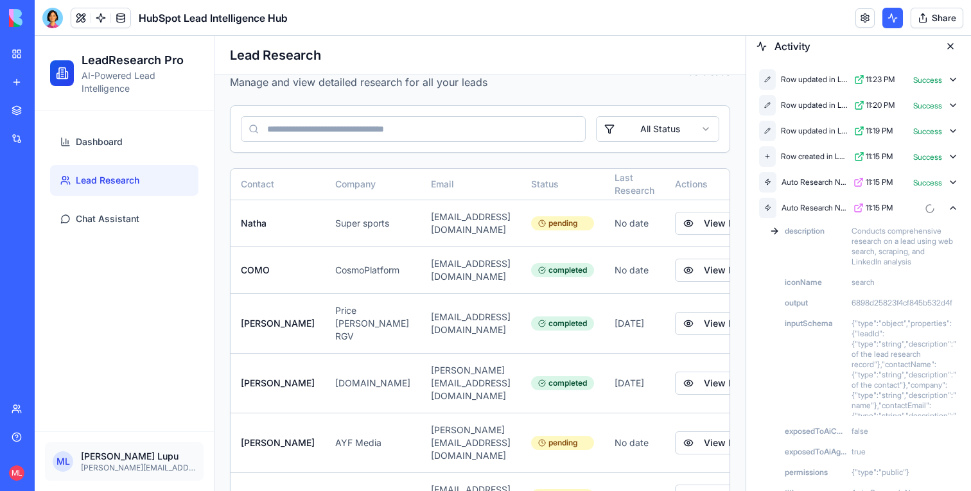
click at [950, 206] on icon at bounding box center [953, 208] width 10 height 10
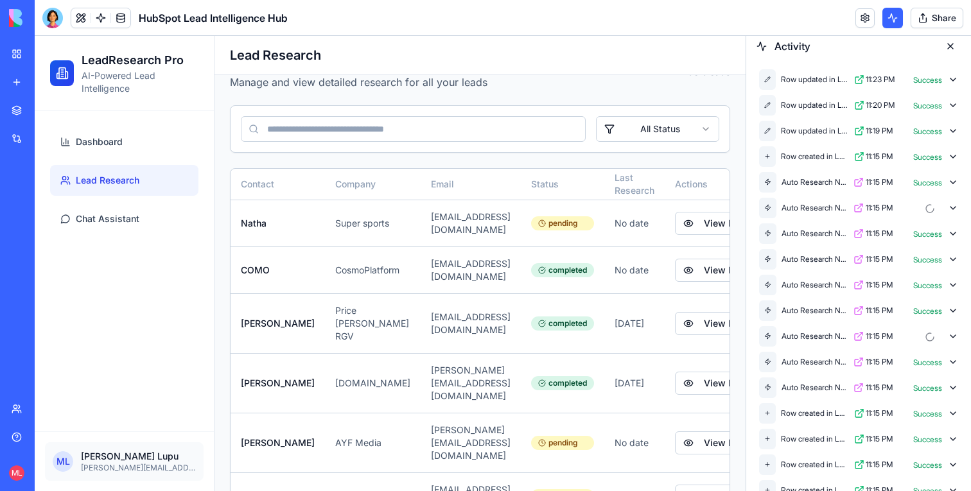
click at [694, 261] on button "View Details" at bounding box center [721, 270] width 92 height 23
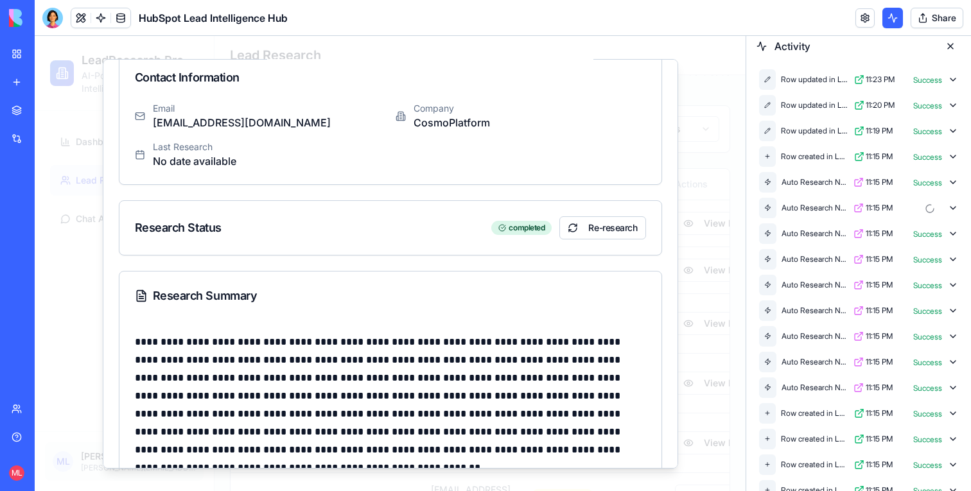
scroll to position [0, 0]
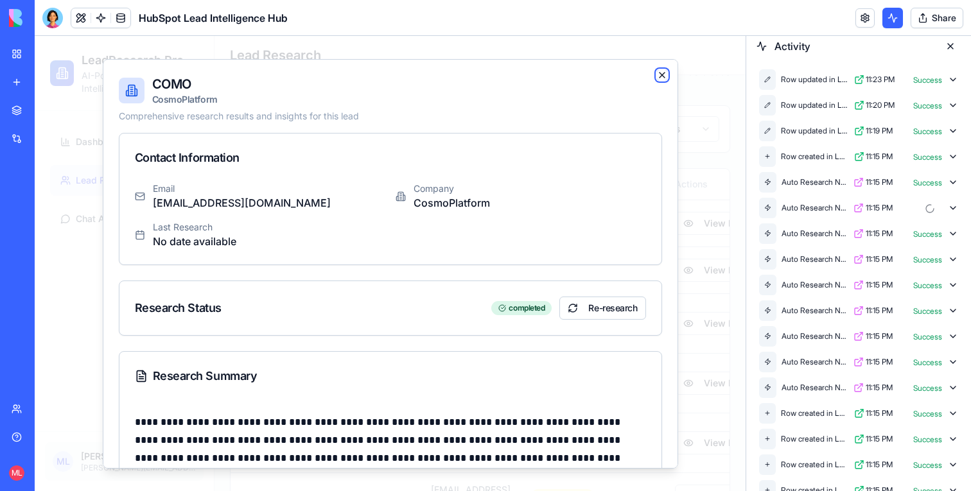
click at [661, 77] on icon "button" at bounding box center [662, 74] width 10 height 10
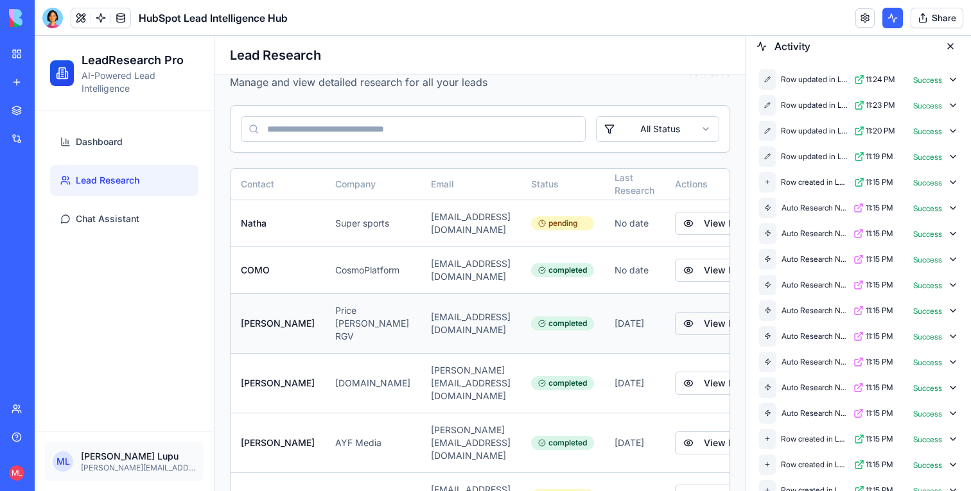
click at [699, 312] on button "View Details" at bounding box center [721, 323] width 92 height 23
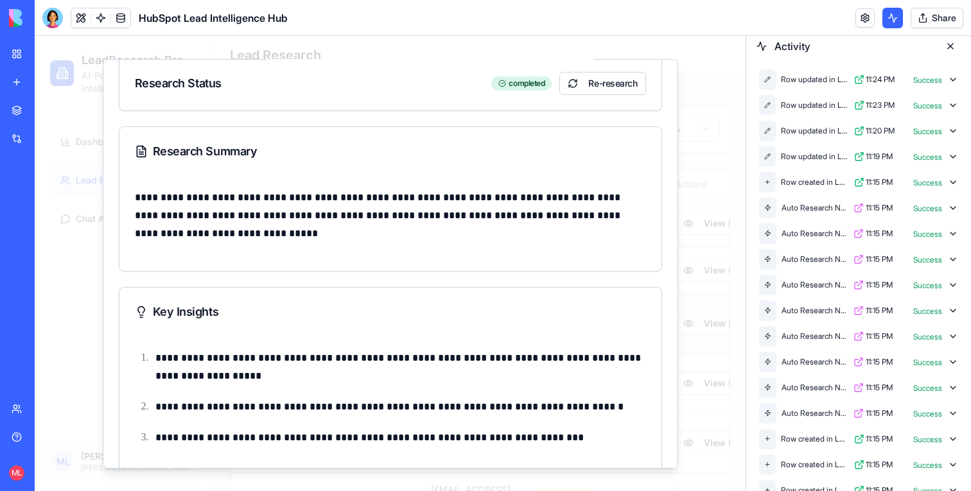
scroll to position [310, 0]
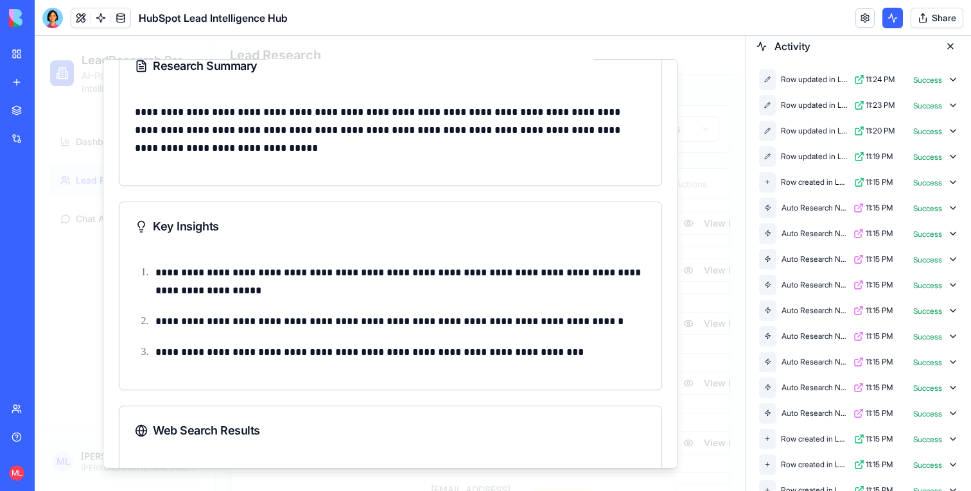
click at [698, 262] on div at bounding box center [390, 263] width 711 height 455
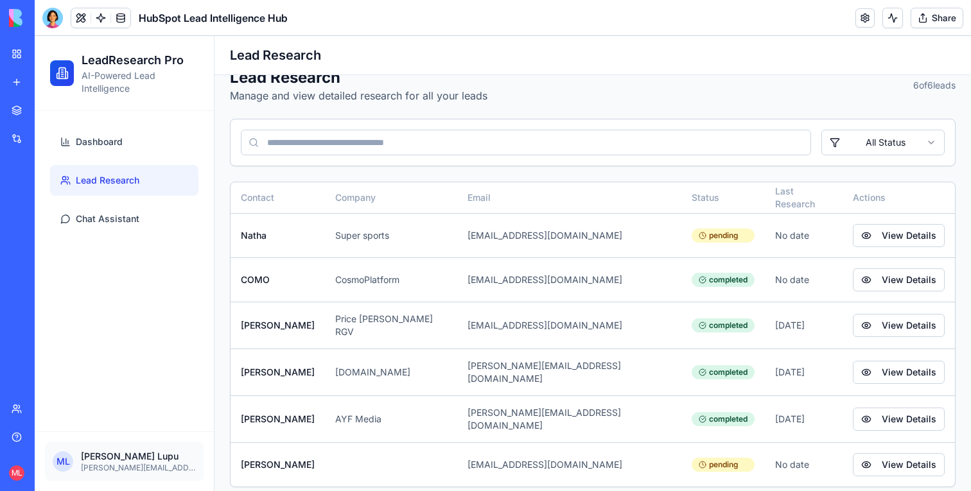
scroll to position [26, 0]
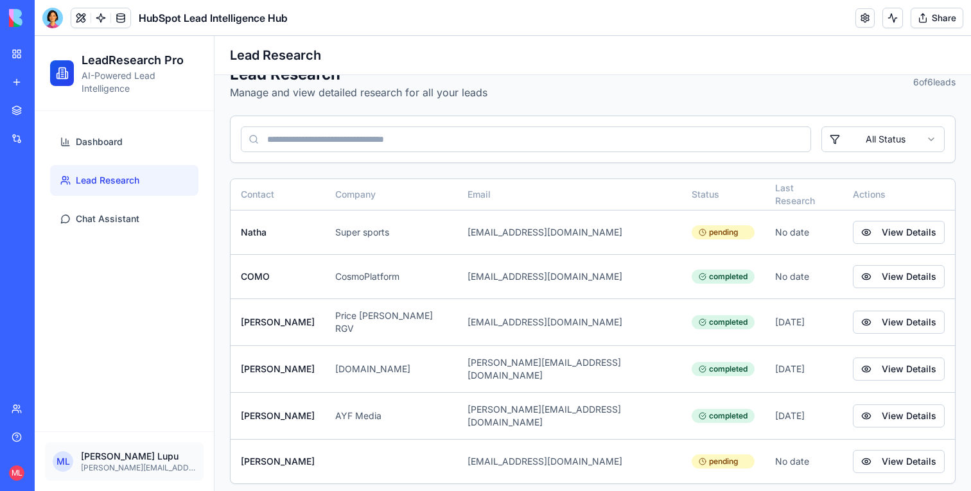
click at [101, 17] on link at bounding box center [100, 17] width 19 height 19
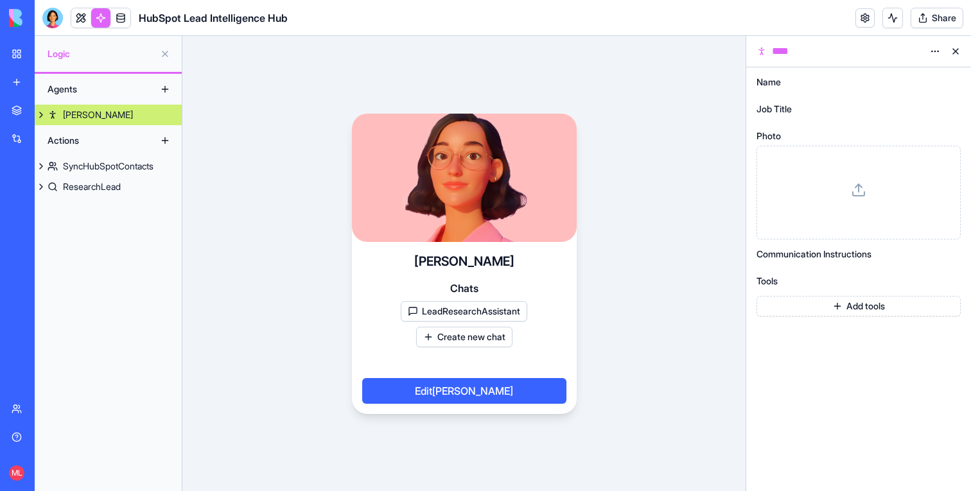
click at [119, 21] on link at bounding box center [120, 17] width 19 height 19
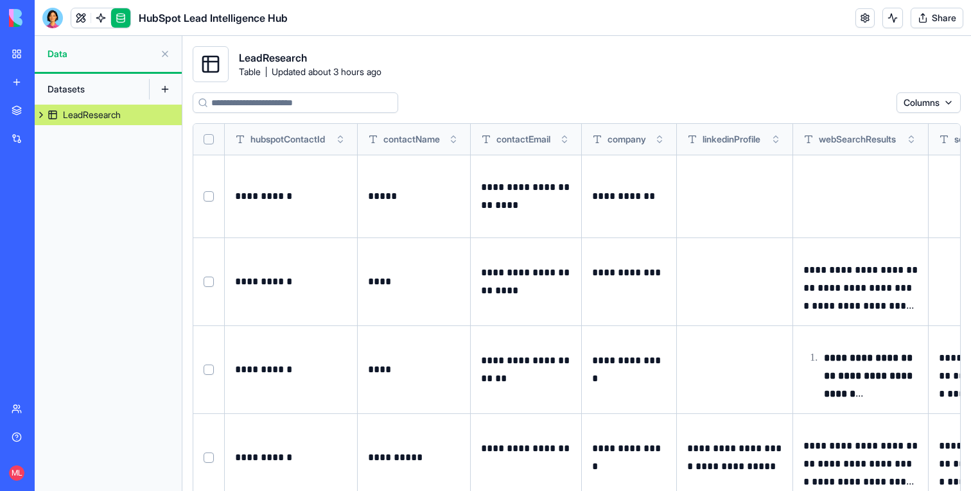
click at [209, 193] on button "Select row" at bounding box center [209, 196] width 10 height 10
click at [80, 24] on link at bounding box center [80, 17] width 19 height 19
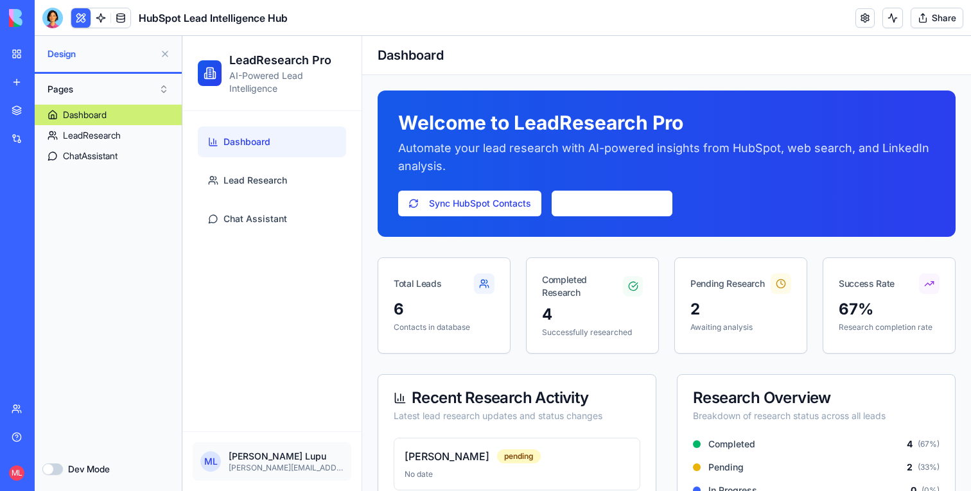
click at [165, 53] on button at bounding box center [165, 54] width 21 height 21
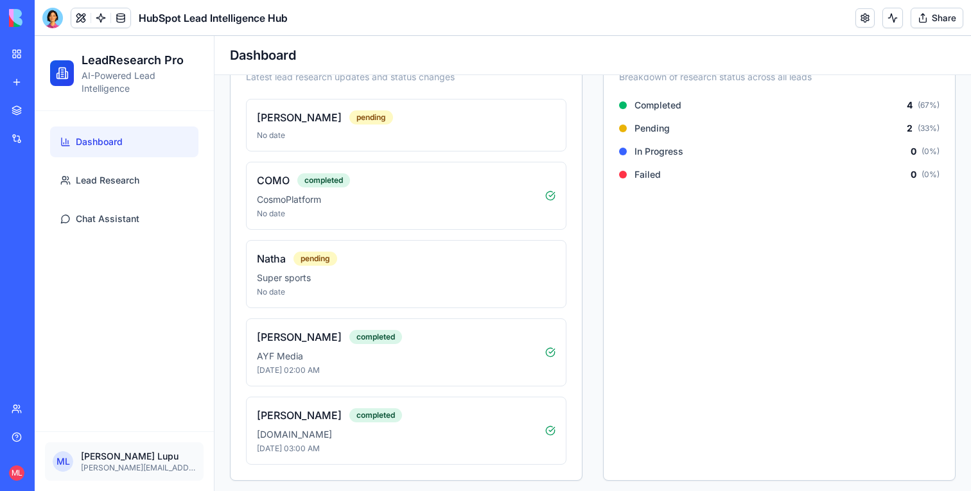
scroll to position [321, 0]
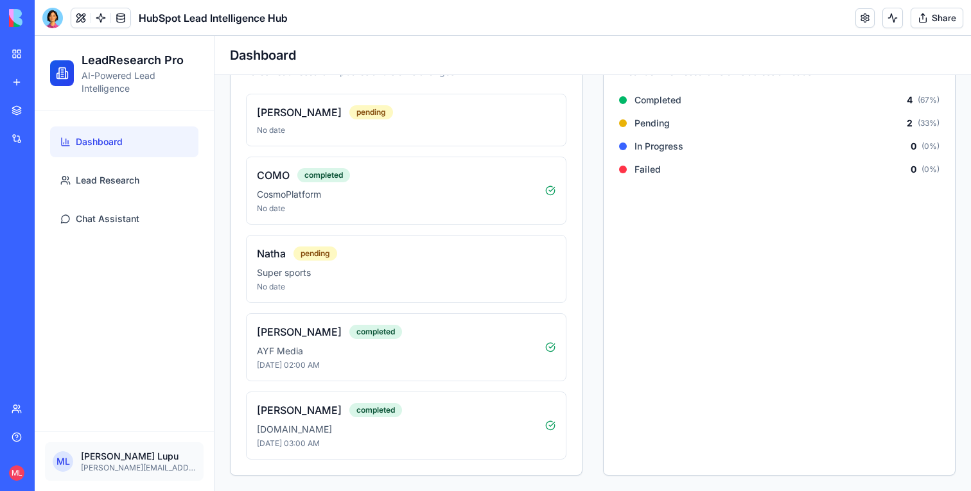
click at [328, 11] on header "HubSpot Lead Intelligence Hub Share" at bounding box center [503, 18] width 936 height 36
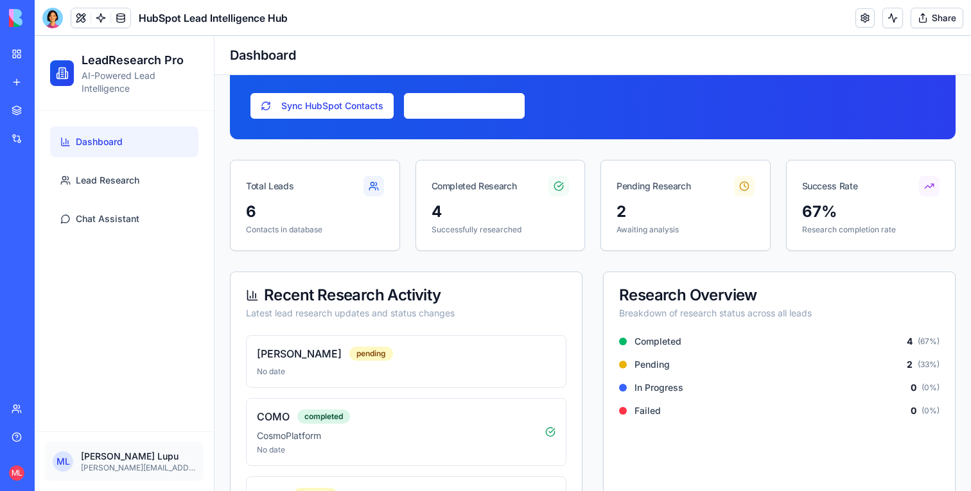
scroll to position [0, 0]
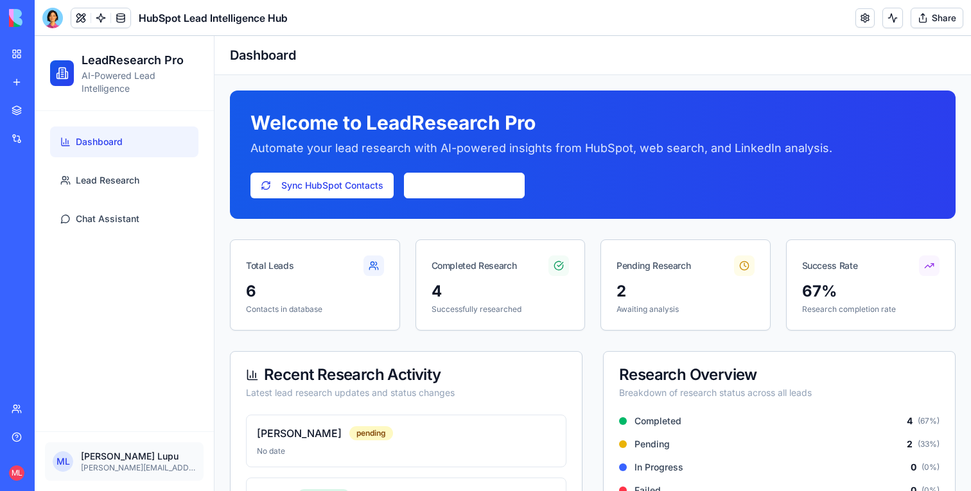
drag, startPoint x: 450, startPoint y: 191, endPoint x: 485, endPoint y: 227, distance: 50.0
click at [450, 191] on link "View All Research" at bounding box center [464, 186] width 121 height 26
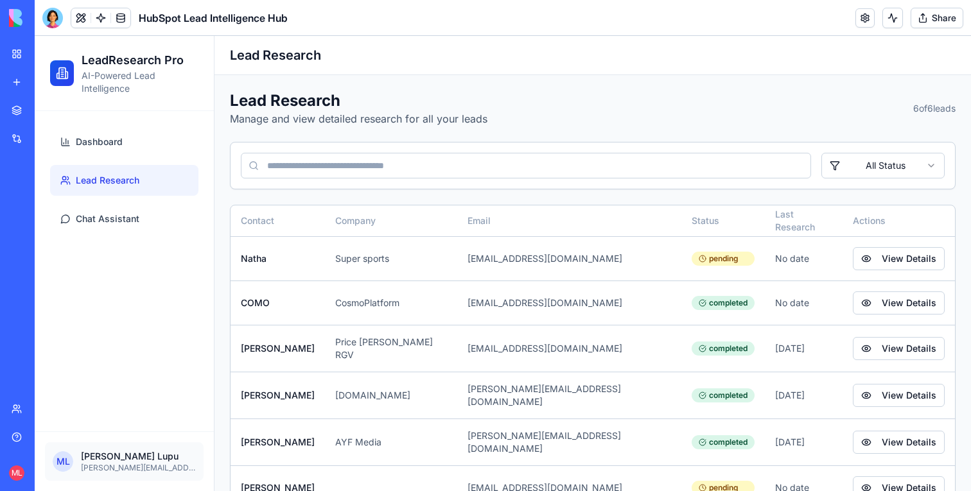
scroll to position [26, 0]
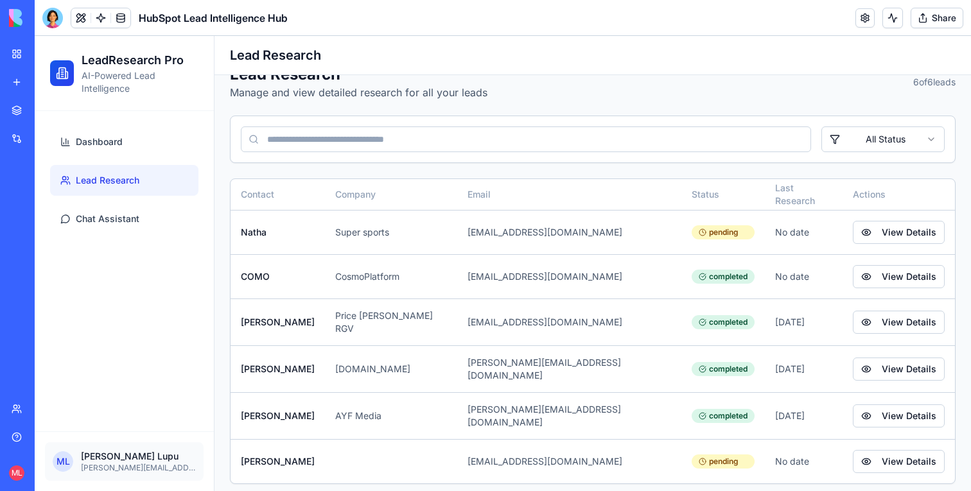
click at [103, 13] on link at bounding box center [100, 17] width 19 height 19
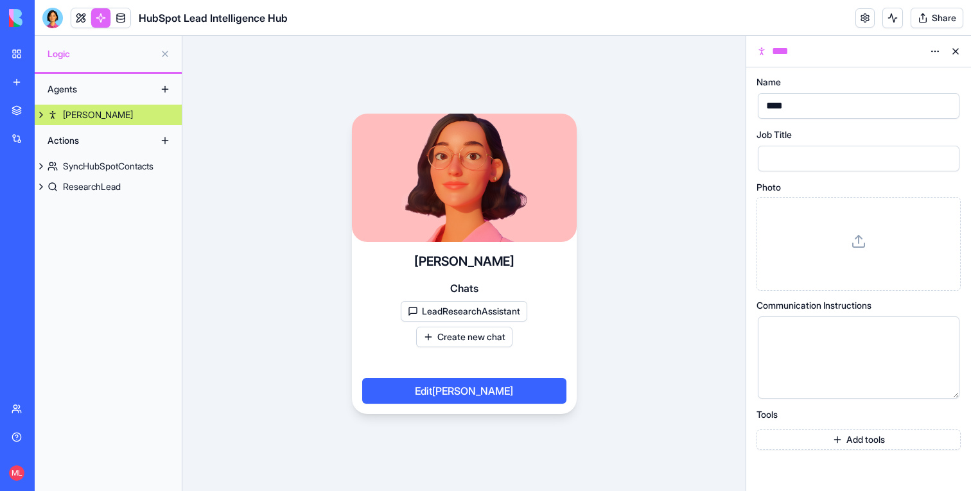
click at [94, 166] on div "SyncHubSpotContacts" at bounding box center [108, 166] width 91 height 13
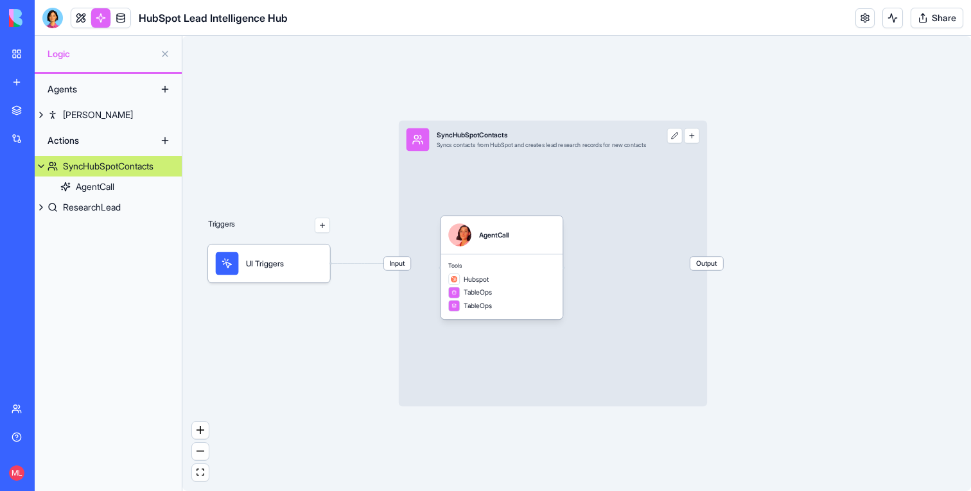
click at [99, 202] on div "ResearchLead" at bounding box center [92, 207] width 58 height 13
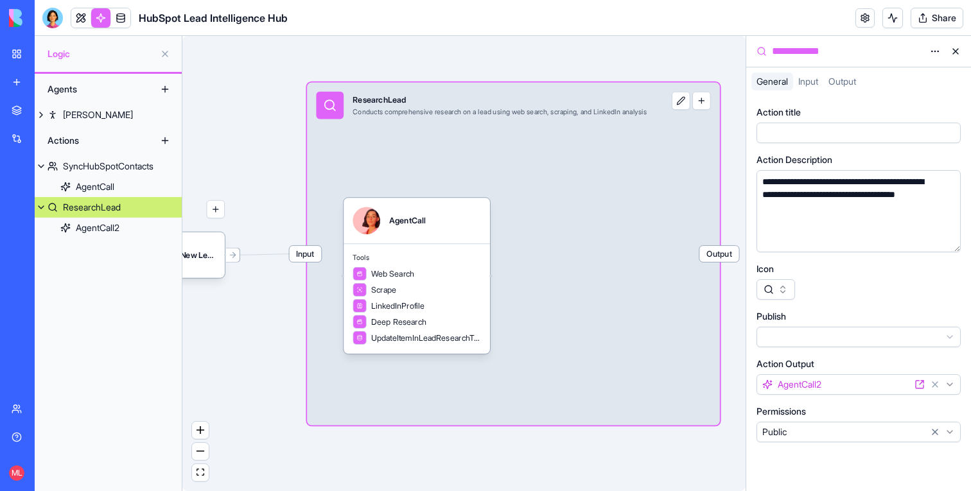
click at [710, 105] on button "button" at bounding box center [701, 101] width 18 height 18
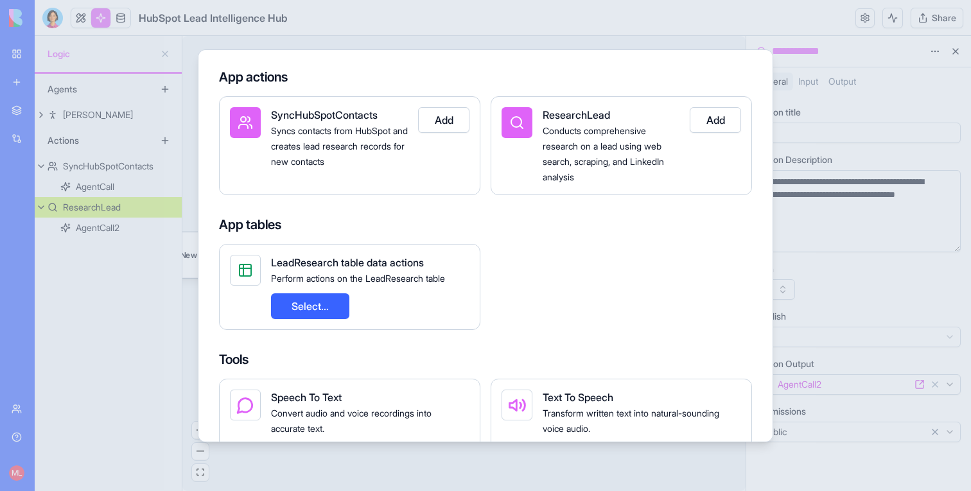
scroll to position [152, 0]
click at [186, 258] on div at bounding box center [485, 245] width 971 height 491
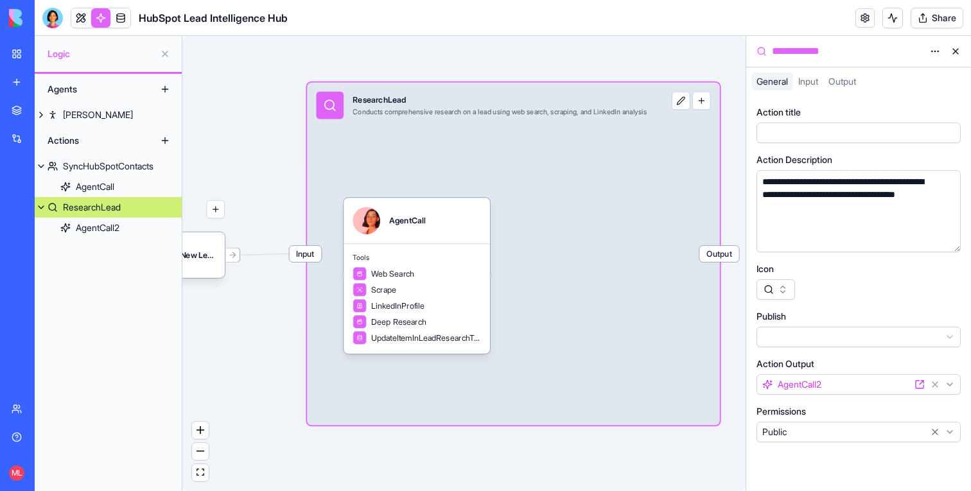
click at [124, 26] on link at bounding box center [120, 17] width 19 height 19
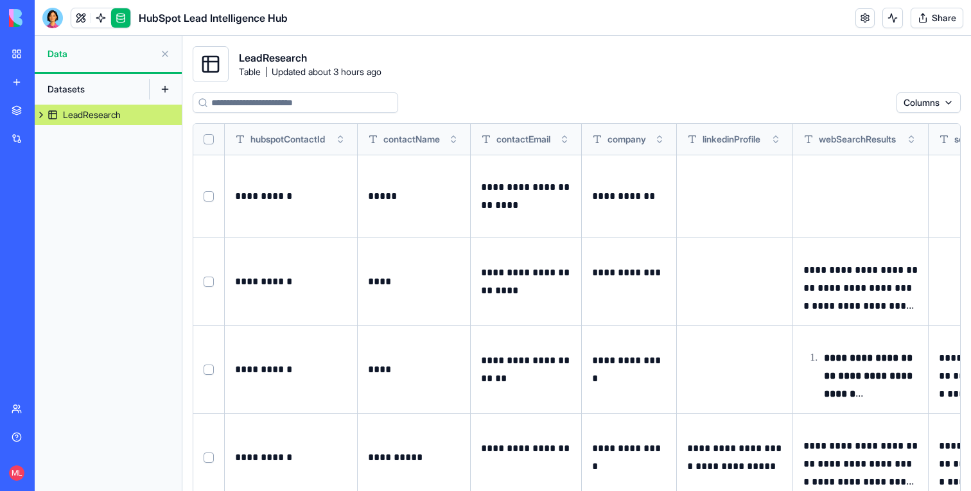
click at [97, 24] on link at bounding box center [100, 17] width 19 height 19
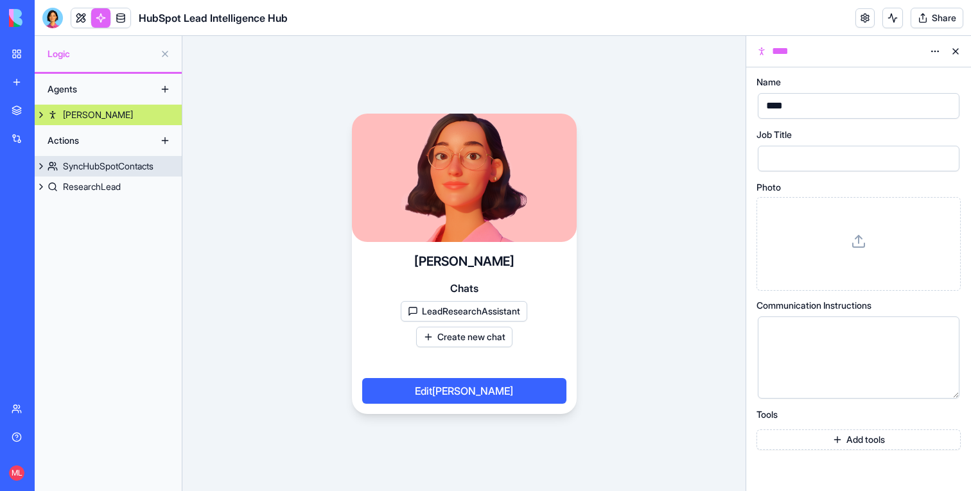
click at [133, 170] on div "SyncHubSpotContacts" at bounding box center [108, 166] width 91 height 13
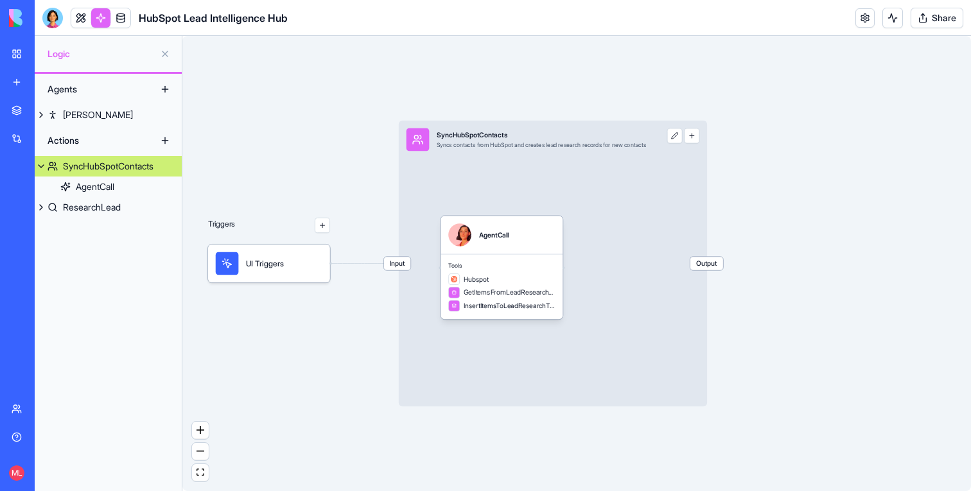
click at [699, 136] on button "button" at bounding box center [691, 135] width 15 height 15
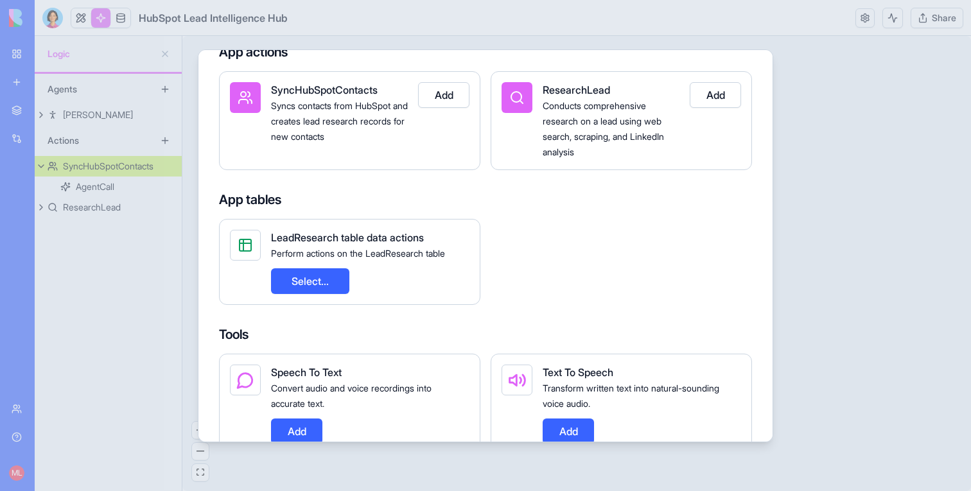
scroll to position [193, 0]
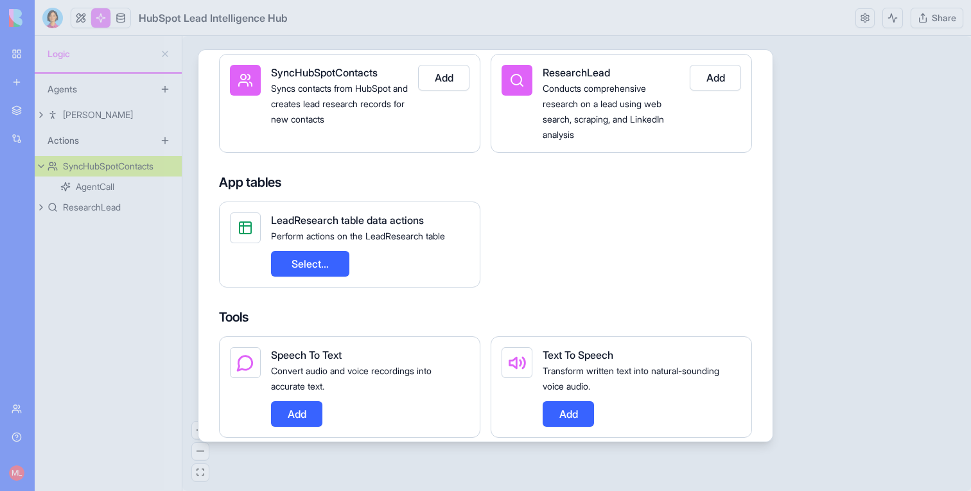
click at [326, 262] on button "Select..." at bounding box center [310, 264] width 78 height 26
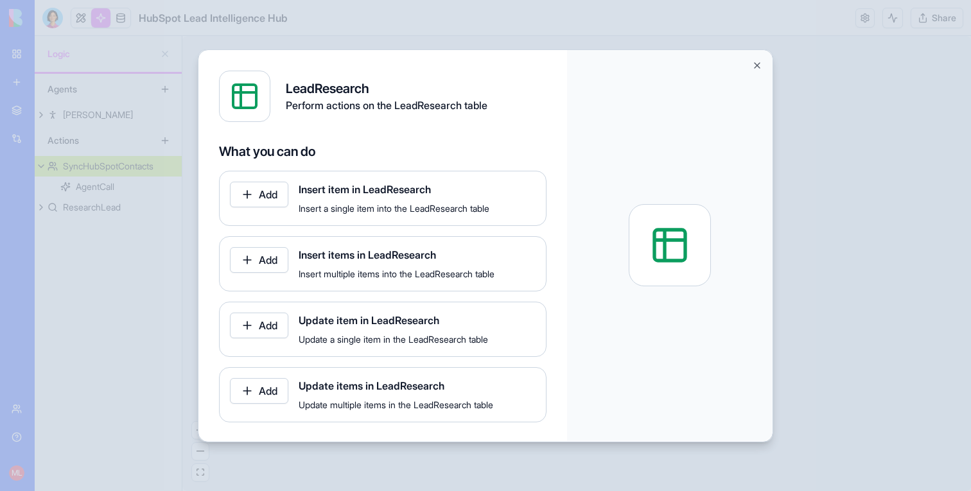
click at [274, 198] on button "Add" at bounding box center [259, 195] width 58 height 26
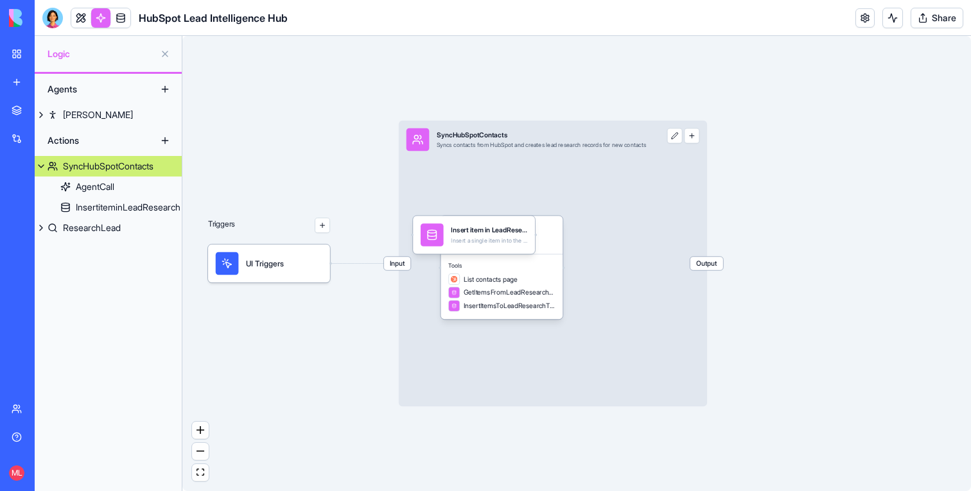
click at [485, 229] on div "Insert item in LeadResearch" at bounding box center [489, 230] width 76 height 10
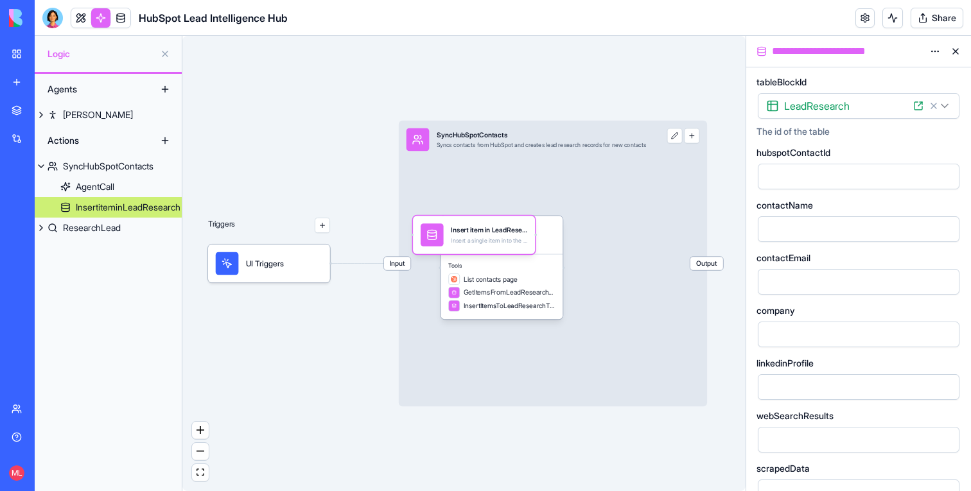
click at [807, 201] on span "contactName" at bounding box center [785, 205] width 57 height 9
click at [810, 259] on span "contactEmail" at bounding box center [784, 258] width 54 height 9
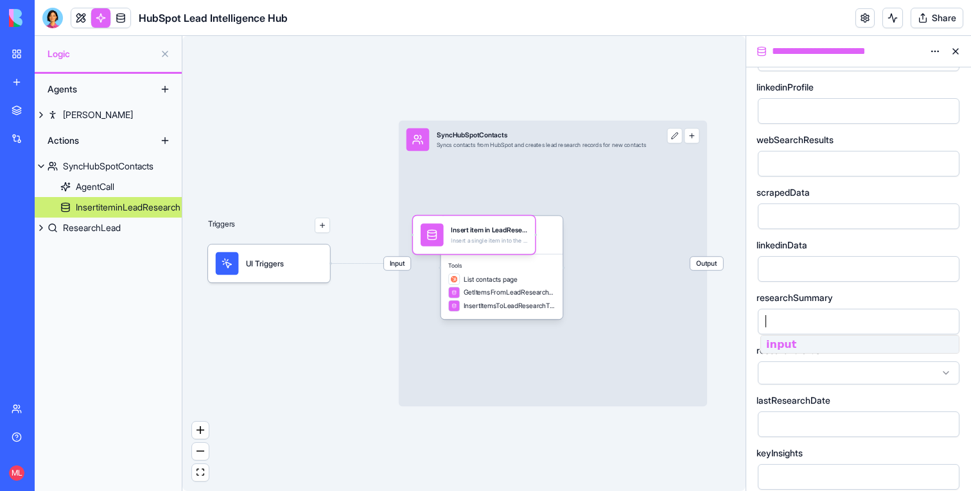
click at [792, 320] on div at bounding box center [847, 321] width 171 height 19
click at [795, 378] on div at bounding box center [859, 373] width 202 height 23
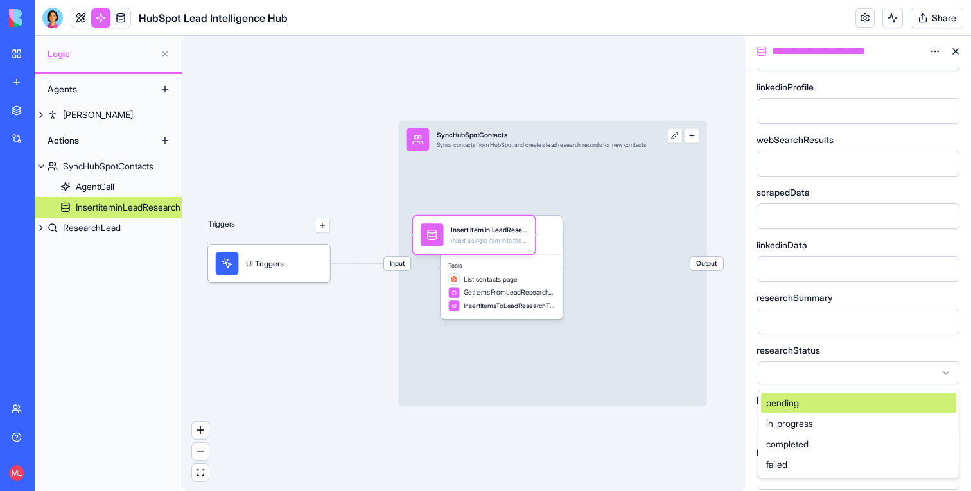
click at [805, 353] on span "researchStatus" at bounding box center [789, 350] width 64 height 9
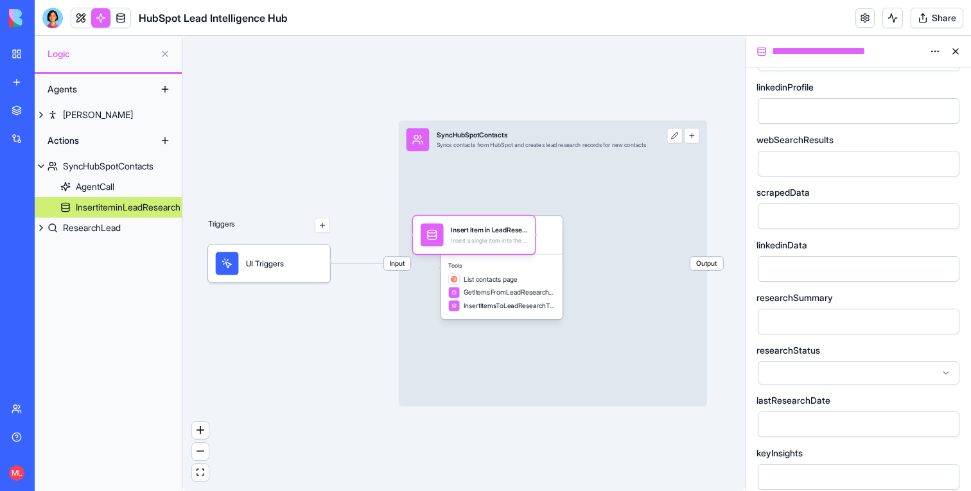
scroll to position [0, 0]
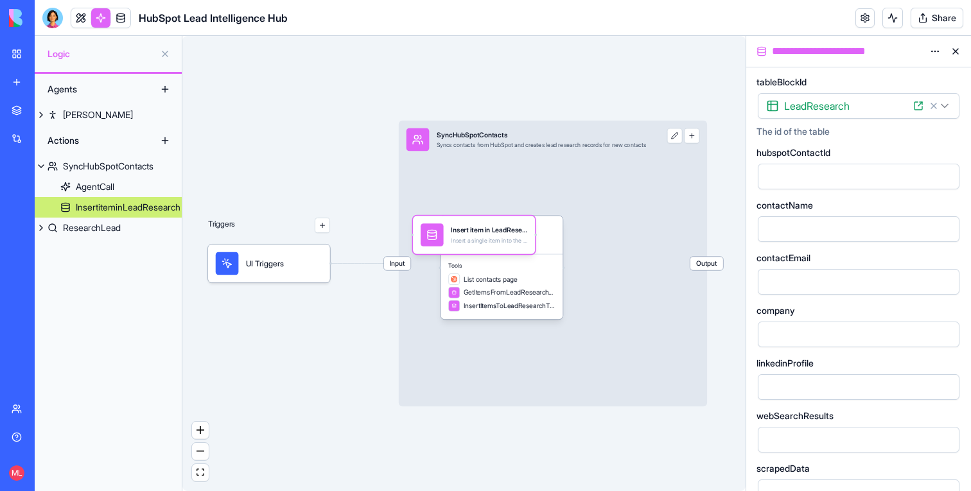
click at [810, 162] on div at bounding box center [859, 176] width 204 height 28
click at [810, 157] on span "hubspotContactId" at bounding box center [794, 152] width 74 height 9
click at [810, 153] on span "hubspotContactId" at bounding box center [794, 152] width 74 height 9
click at [487, 218] on div "Insert item in LeadResearch Insert a single item into the LeadResearch table" at bounding box center [474, 235] width 122 height 38
click at [488, 237] on body "**********" at bounding box center [485, 245] width 971 height 491
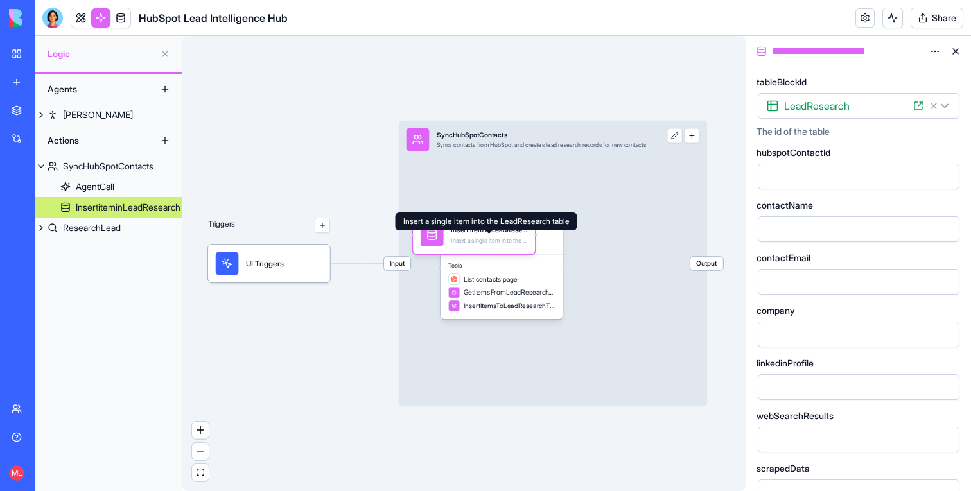
click at [941, 56] on html "**********" at bounding box center [485, 245] width 971 height 491
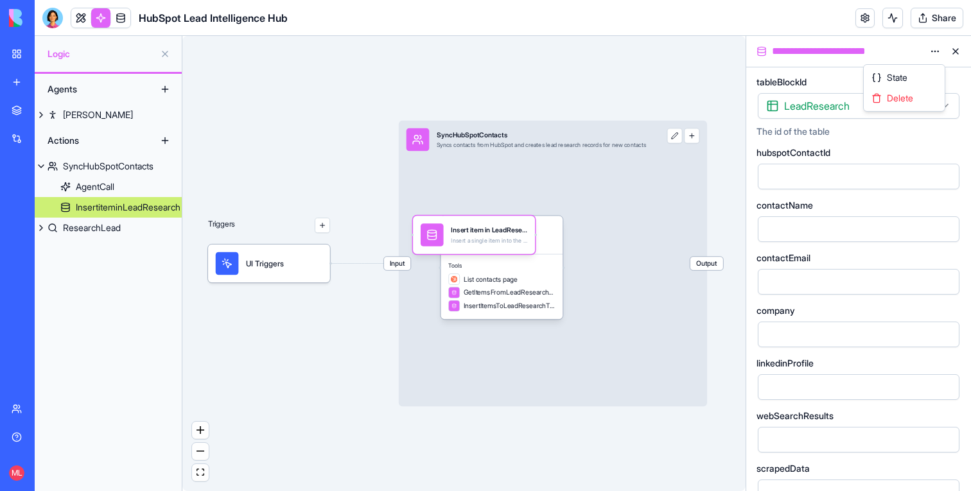
click at [902, 109] on div "State Delete" at bounding box center [904, 88] width 82 height 48
click at [900, 101] on span "Delete" at bounding box center [900, 98] width 26 height 13
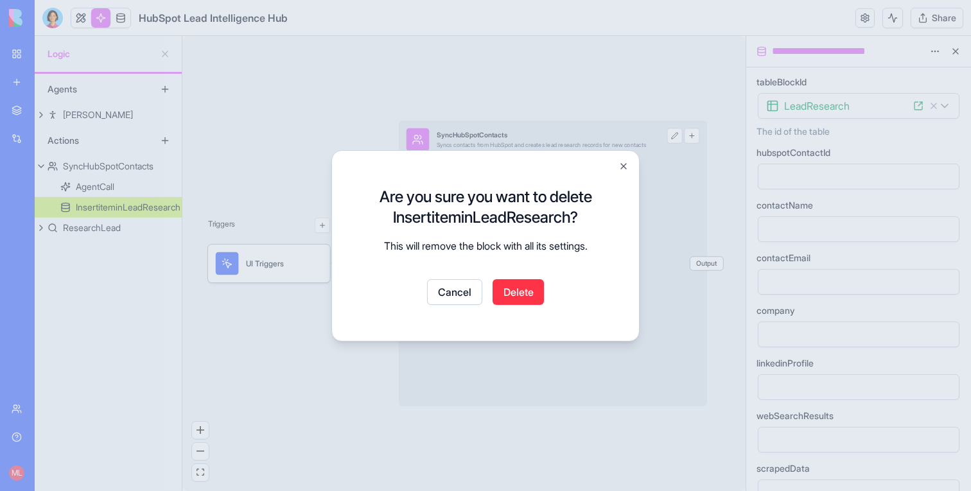
click at [522, 286] on button "Delete" at bounding box center [518, 292] width 51 height 26
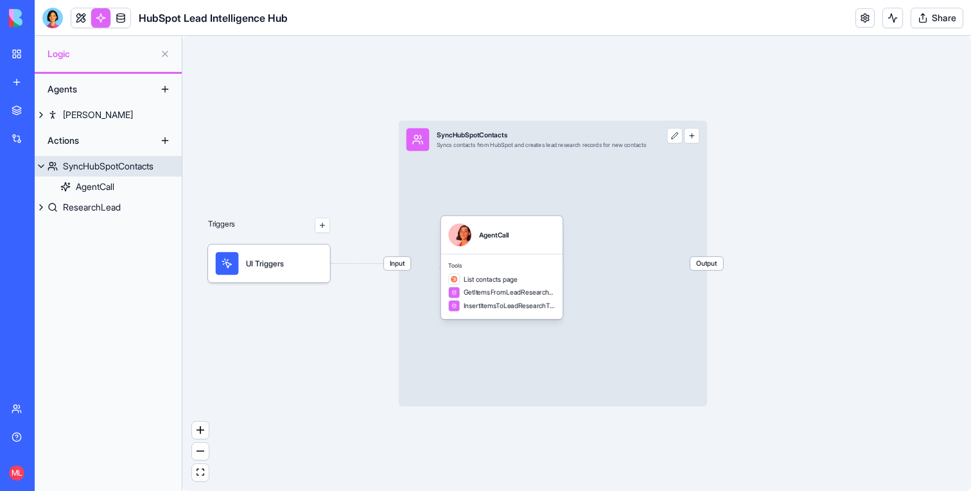
click at [699, 141] on button "button" at bounding box center [691, 135] width 15 height 15
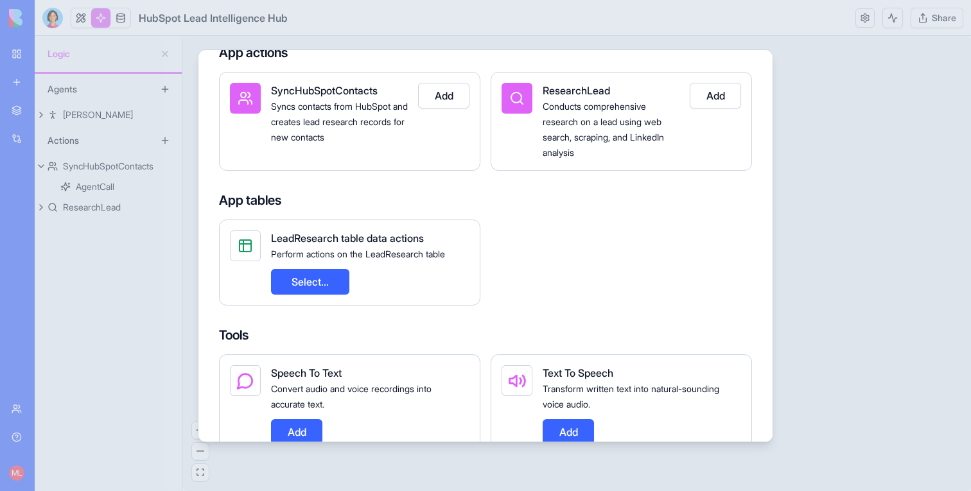
scroll to position [183, 0]
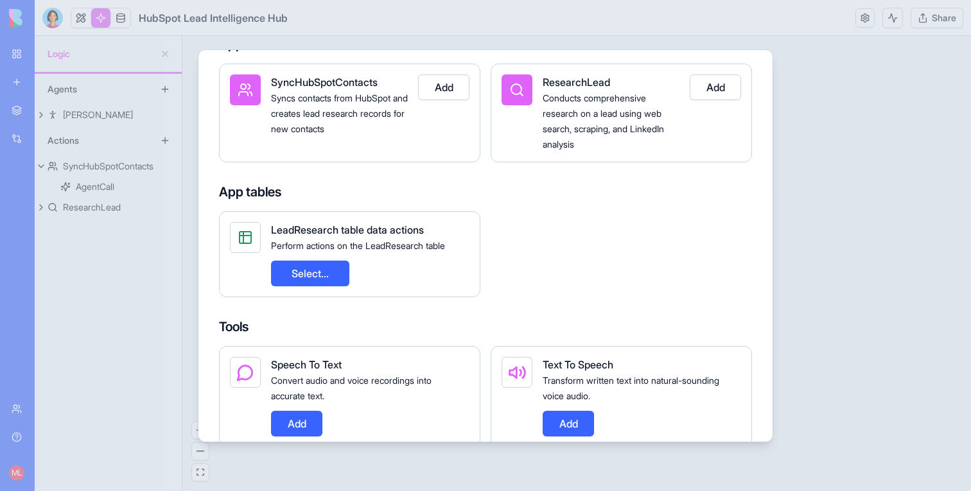
click at [337, 270] on button "Select..." at bounding box center [310, 274] width 78 height 26
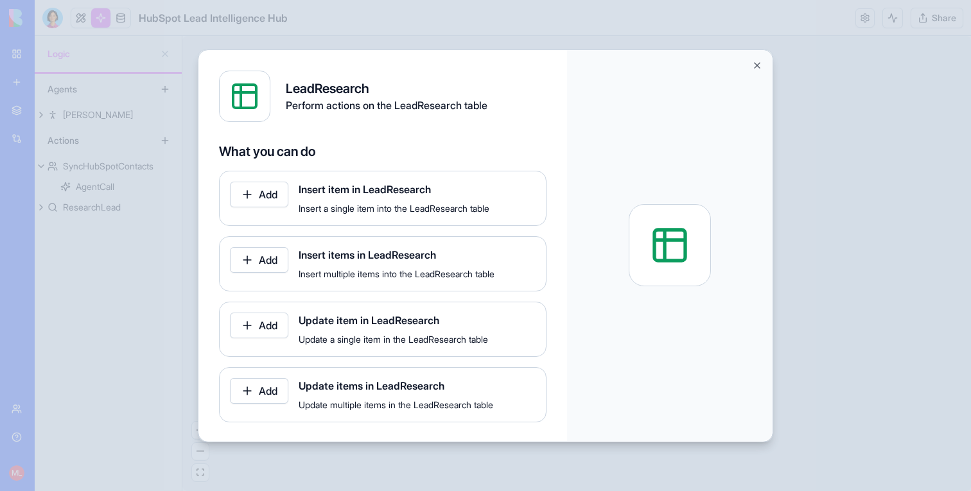
click at [272, 263] on button "Add" at bounding box center [259, 260] width 58 height 26
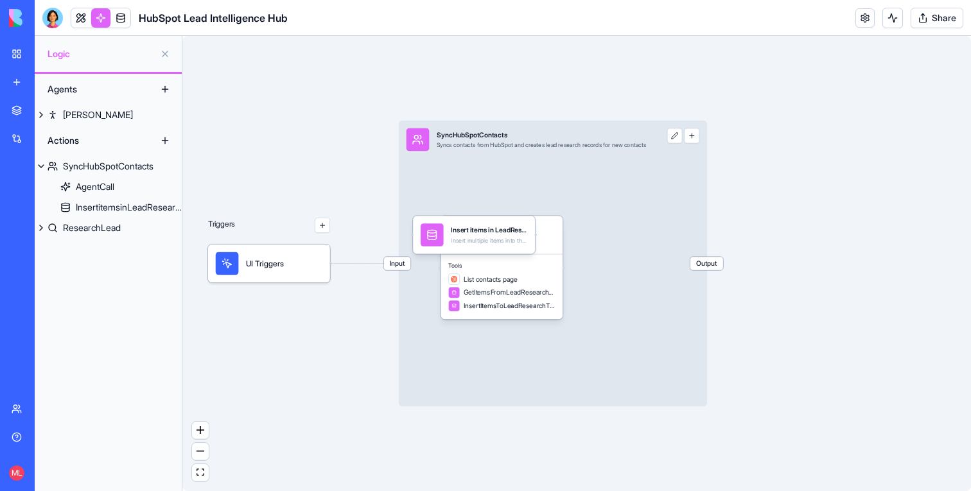
click at [469, 236] on div "Insert items in LeadResearch Insert multiple items into the LeadResearch table" at bounding box center [489, 234] width 76 height 23
click at [469, 236] on div "Insert items in LeadResearch Insert multiple items into the LeadResearch table" at bounding box center [506, 234] width 76 height 23
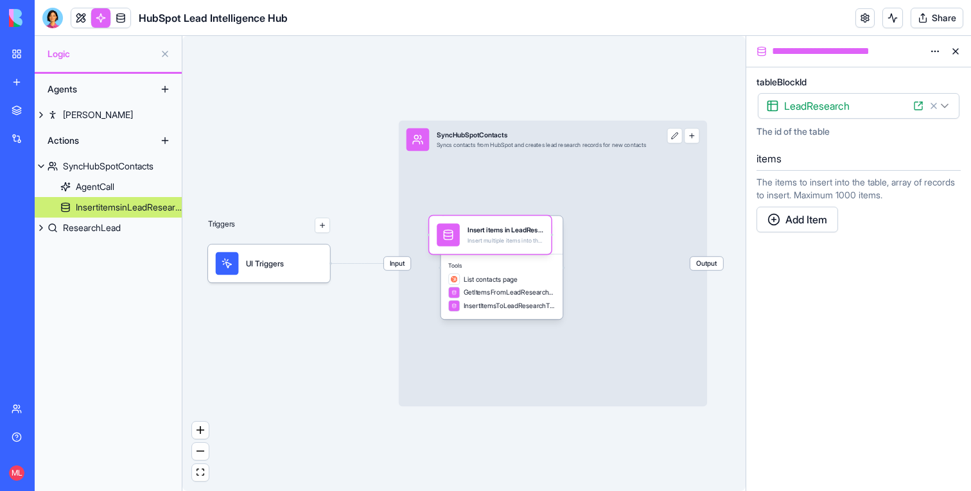
click at [812, 225] on button "Add Item" at bounding box center [798, 220] width 82 height 26
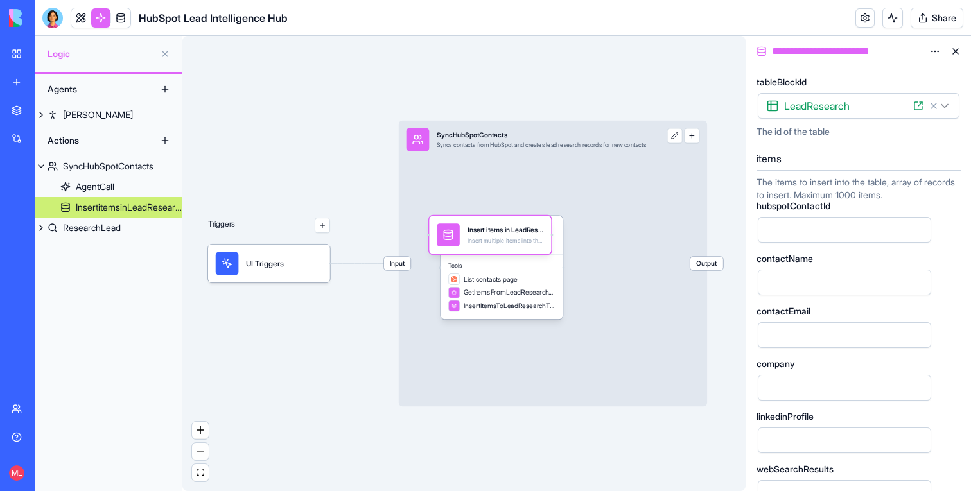
scroll to position [365, 0]
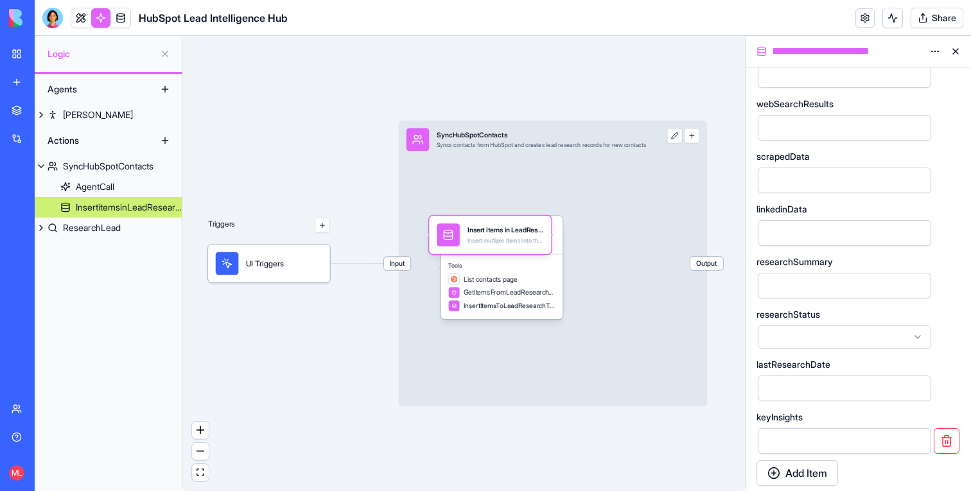
click at [809, 476] on button "Add Item" at bounding box center [798, 473] width 82 height 26
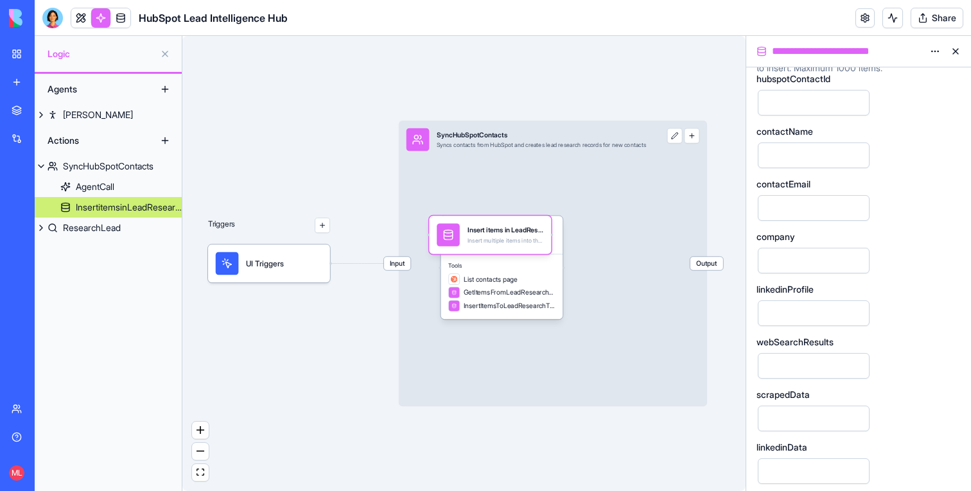
scroll to position [0, 0]
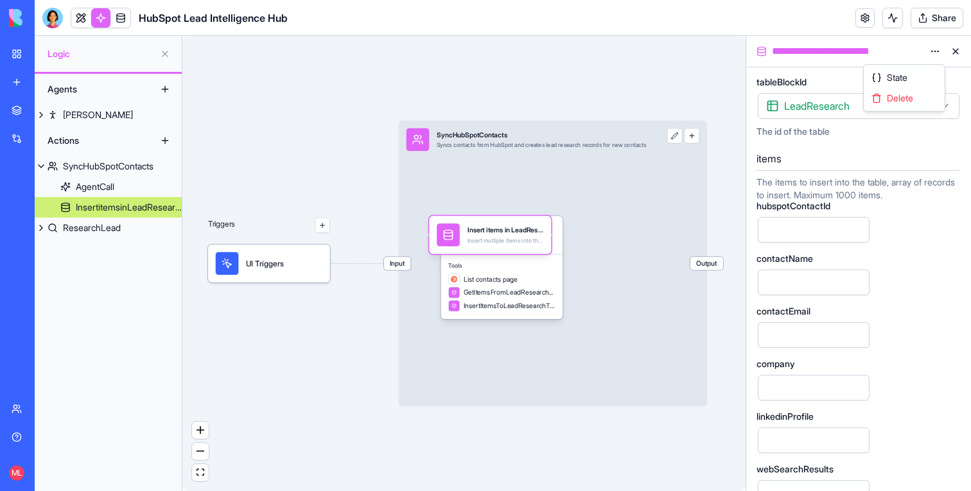
click at [933, 53] on html "**********" at bounding box center [485, 245] width 971 height 491
click at [898, 100] on span "Delete" at bounding box center [900, 98] width 26 height 13
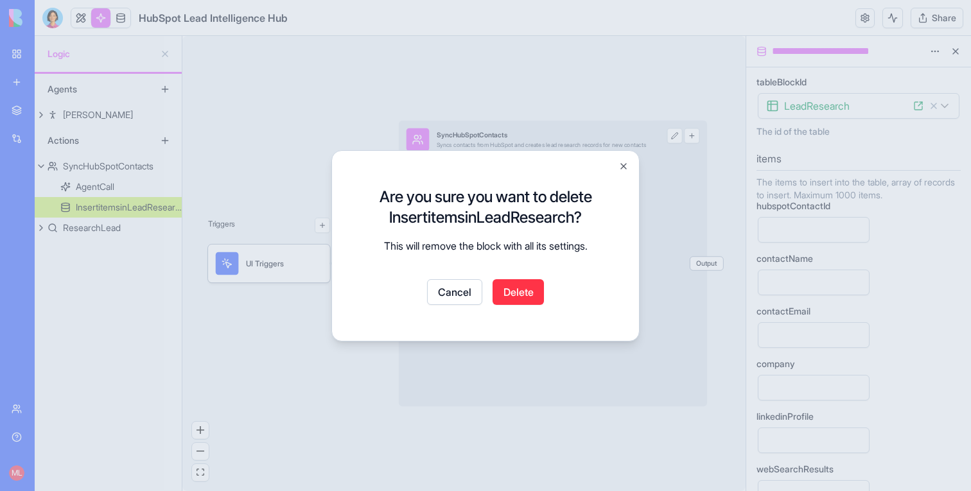
click at [507, 288] on button "Delete" at bounding box center [518, 292] width 51 height 26
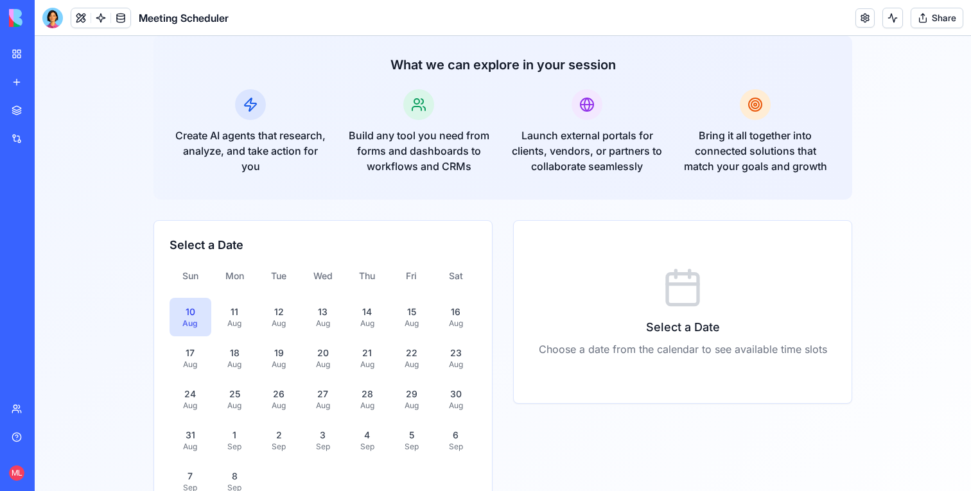
scroll to position [243, 0]
